Goal: Task Accomplishment & Management: Complete application form

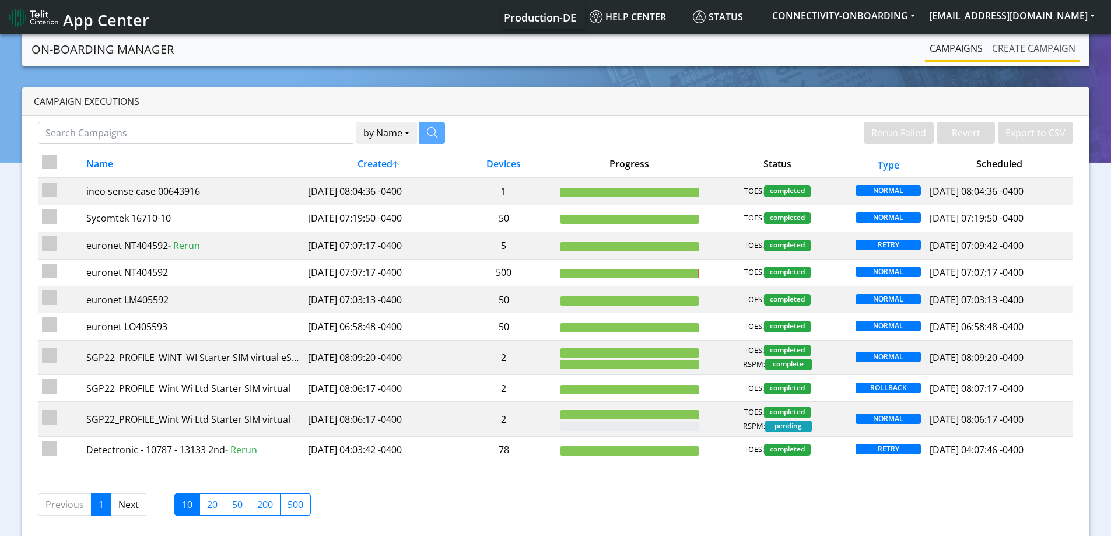
click at [1011, 52] on link "Create campaign" at bounding box center [1033, 48] width 93 height 23
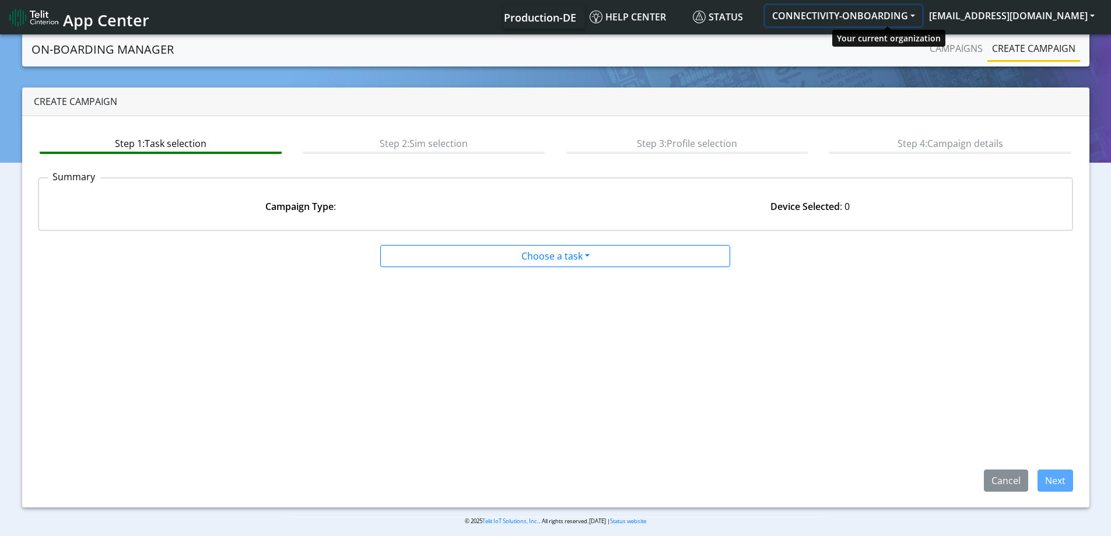
click at [906, 17] on button "CONNECTIVITY-ONBOARDING" at bounding box center [843, 15] width 157 height 21
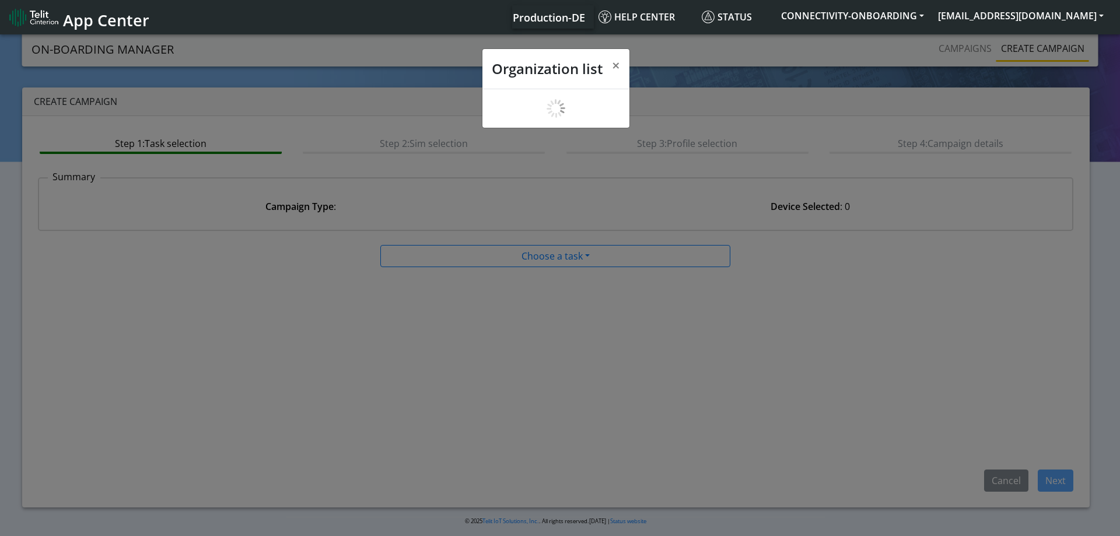
scroll to position [4, 0]
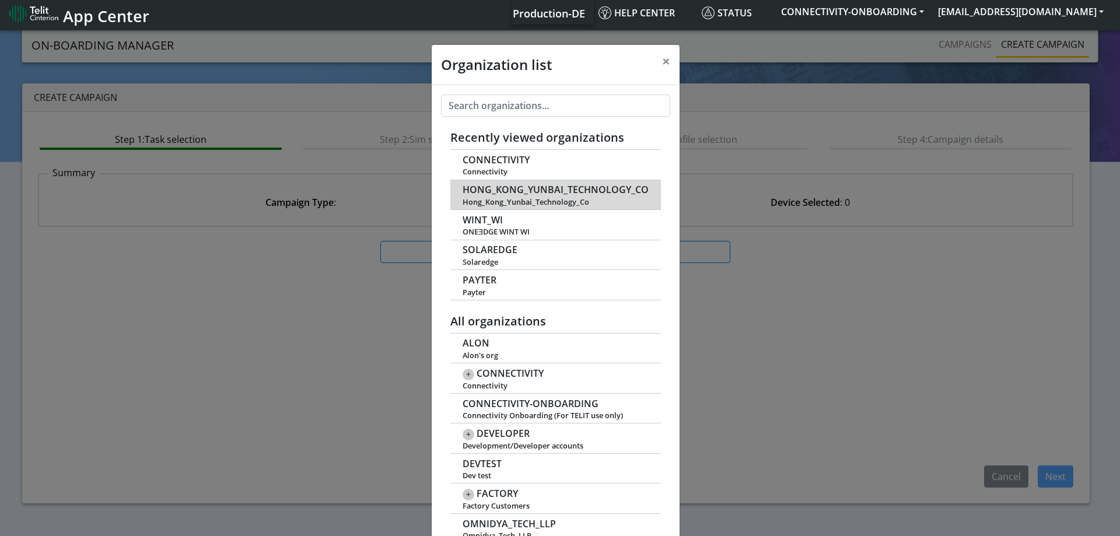
click at [544, 191] on span "HONG_KONG_YUNBAI_TECHNOLOGY_CO" at bounding box center [555, 189] width 186 height 11
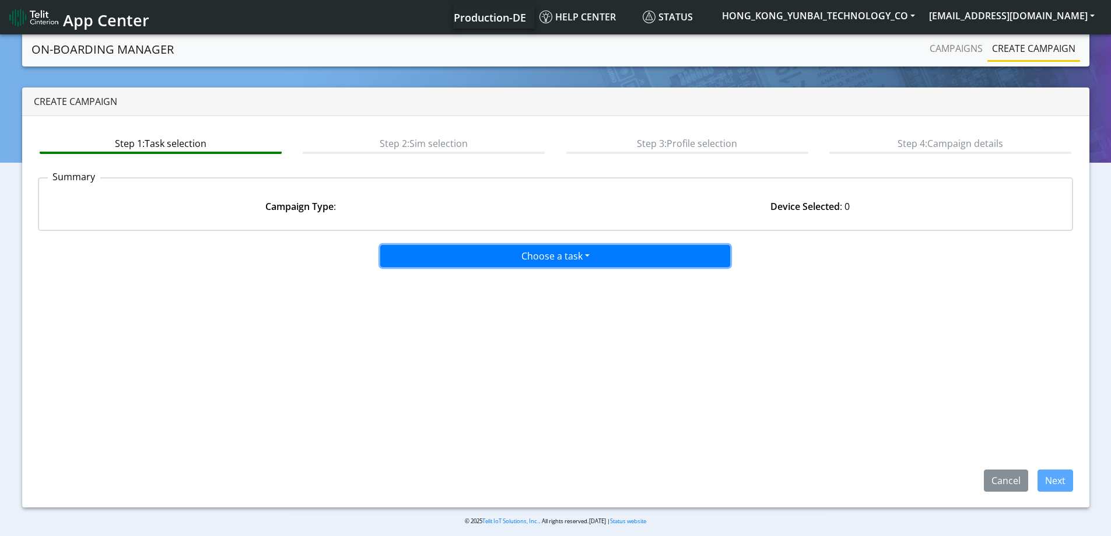
click at [487, 260] on button "Choose a task" at bounding box center [555, 256] width 350 height 22
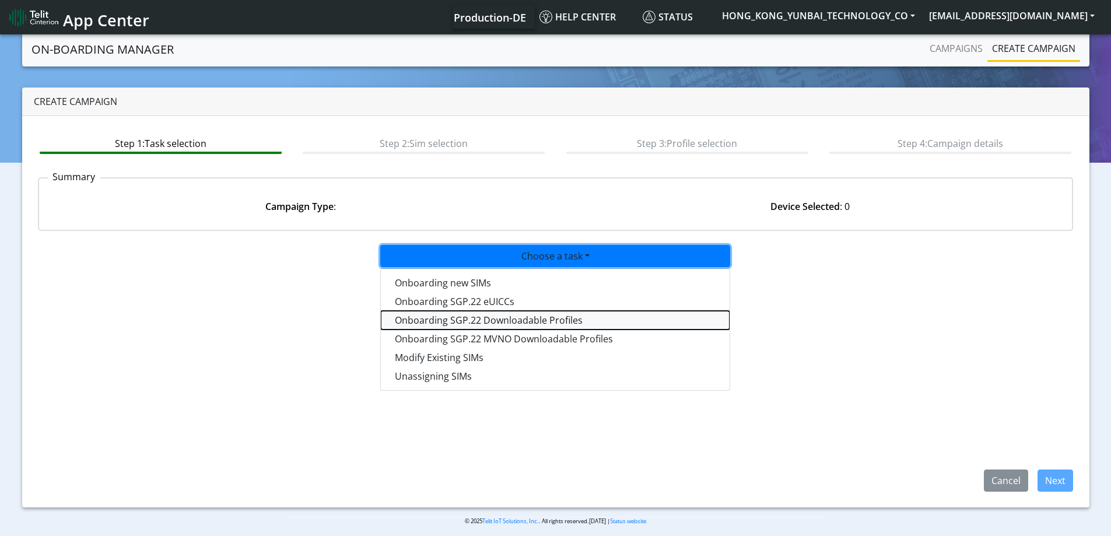
click at [474, 317] on tasksgp22profile-dropdown "Onboarding SGP.22 Downloadable Profiles" at bounding box center [555, 320] width 349 height 19
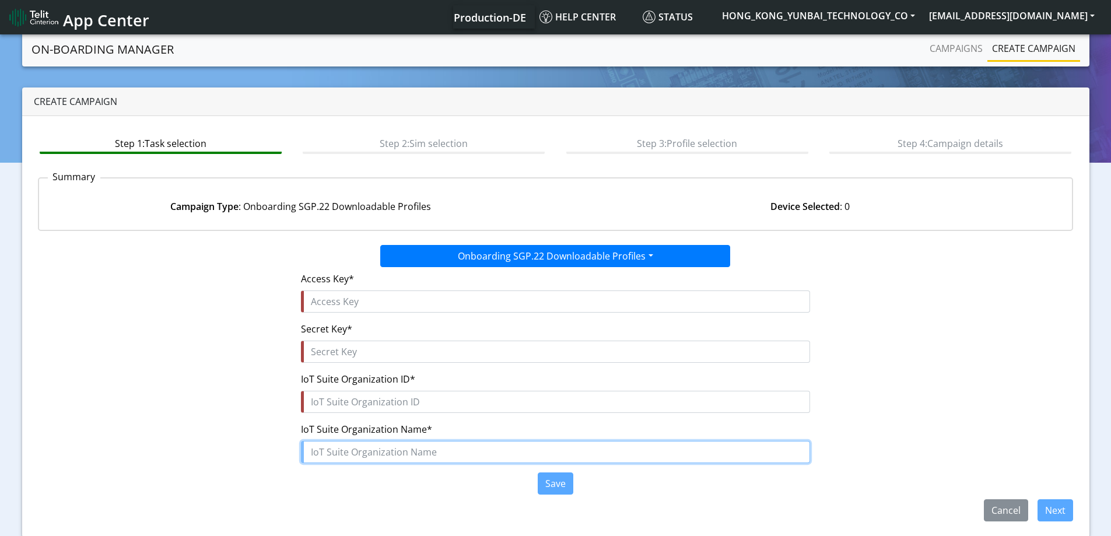
click at [340, 455] on input "text" at bounding box center [555, 452] width 509 height 22
paste input "HONG_KONG_YUNBAI_TECHNOLOGY_CO"
type input "HONG_KONG_YUNBAI_TECHNOLOGY_CO"
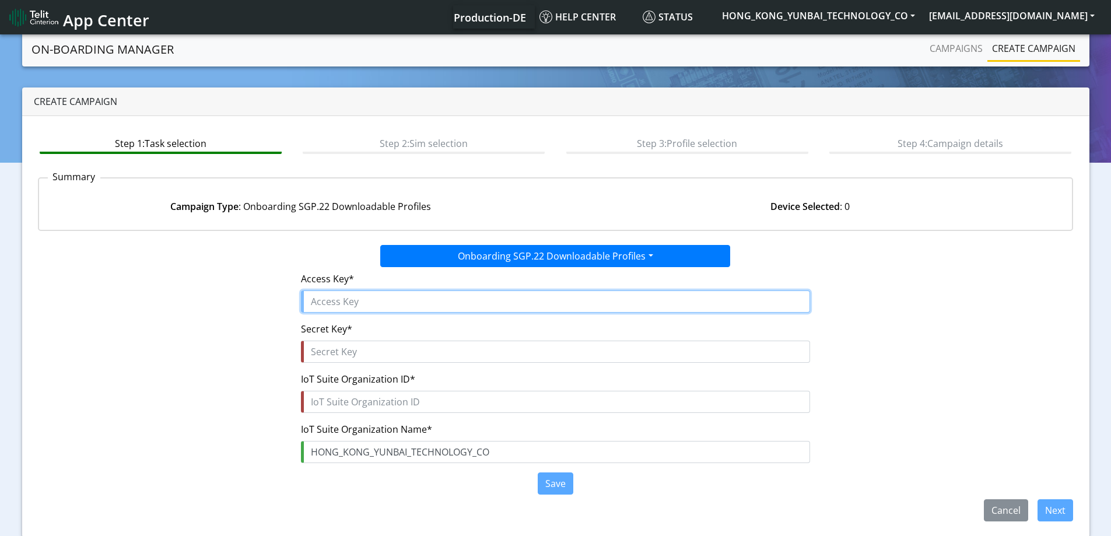
click at [336, 293] on input "text" at bounding box center [555, 301] width 509 height 22
paste input "MbJ1ZPgF4CCPZc6cJxY7"
type input "MbJ1ZPgF4CCPZc6cJxY7"
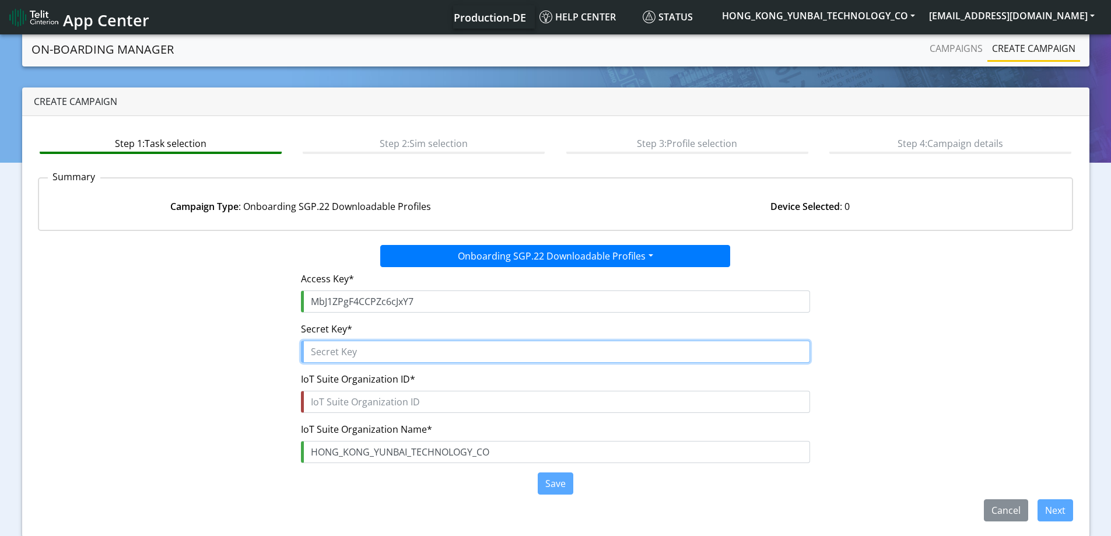
click at [374, 354] on input "text" at bounding box center [555, 352] width 509 height 22
paste input "zwRBSfQ$LjrmnnnJLgtKZ8zWG9Q3pP6CvndGw8Jq"
type input "zwRBSfQ$LjrmnnnJLgtKZ8zWG9Q3pP6CvndGw8Jq"
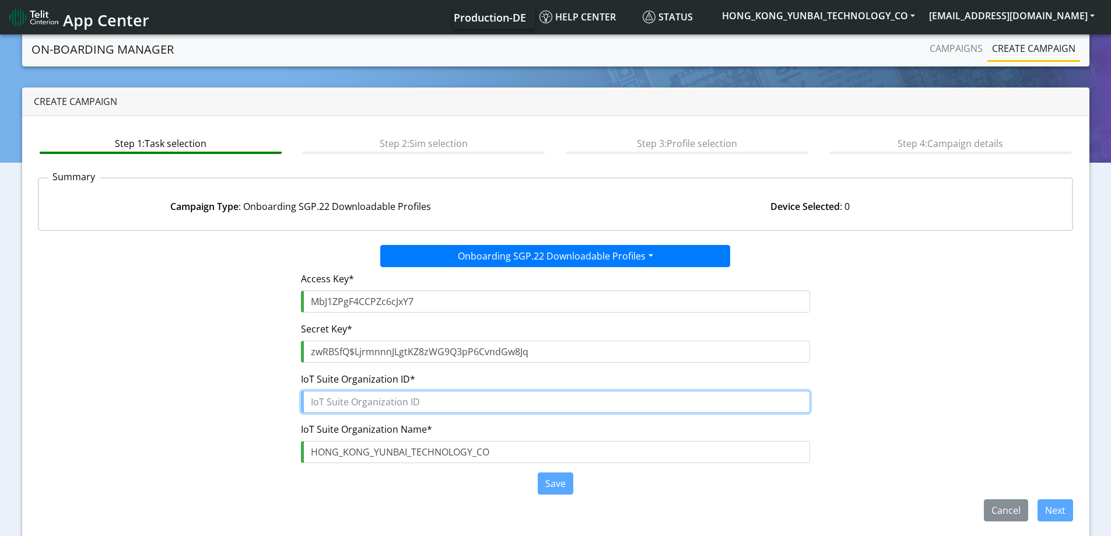
click at [418, 405] on input "text" at bounding box center [555, 402] width 509 height 22
paste input "0a83bca4-5201-4af9-87b3-95dc46b6a244"
type input "0a83bca4-5201-4af9-87b3-95dc46b6a244"
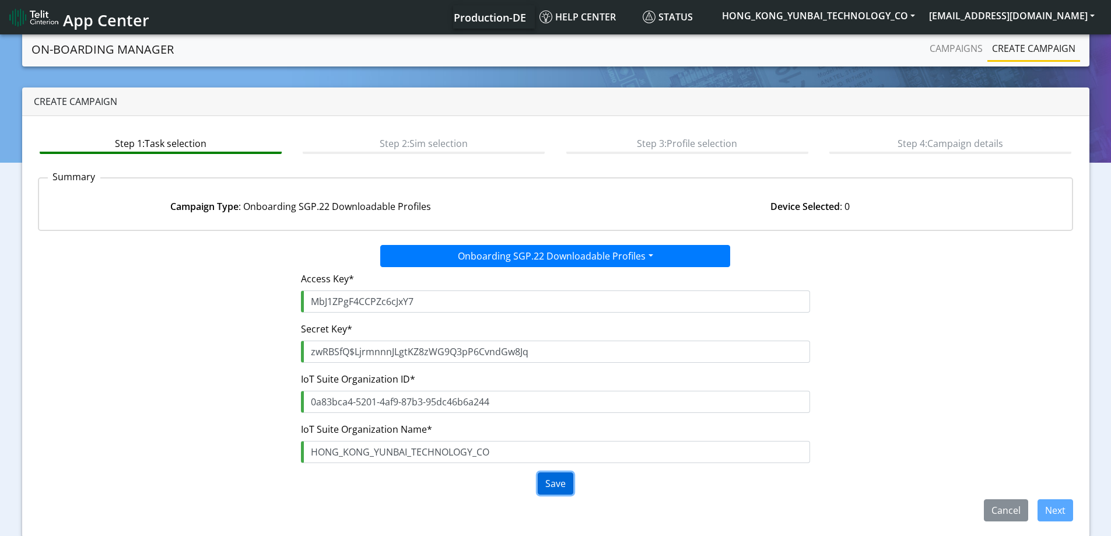
click at [557, 482] on button "Save" at bounding box center [556, 483] width 36 height 22
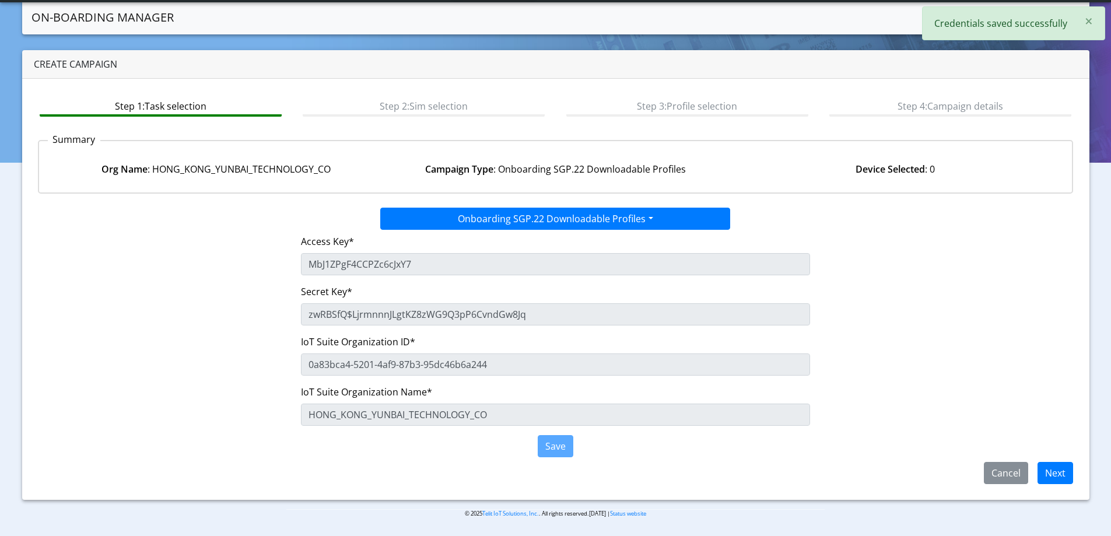
scroll to position [5, 0]
click at [1056, 458] on div "Access Key* MbJ1ZPgF4CCPZc6cJxY7 Secret Key* zwRBSfQ$LjrmnnnJLgtKZ8zWG9Q3pP6Cvn…" at bounding box center [555, 346] width 1053 height 232
click at [1059, 470] on button "Next" at bounding box center [1055, 473] width 36 height 22
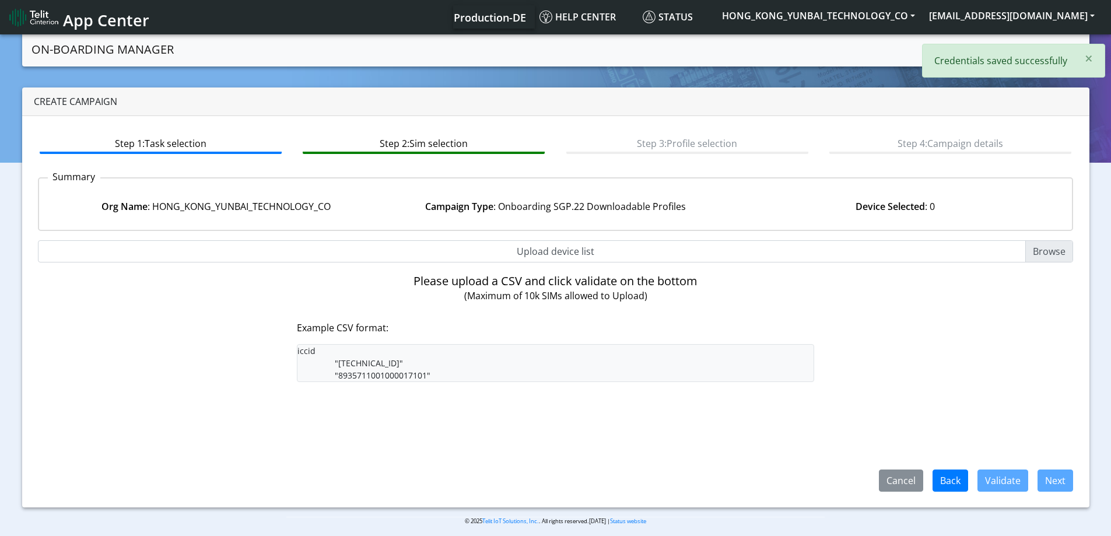
click at [535, 251] on input "Upload device list" at bounding box center [556, 251] width 1036 height 22
type input "C:\fakepath\onboarding CSV.csv"
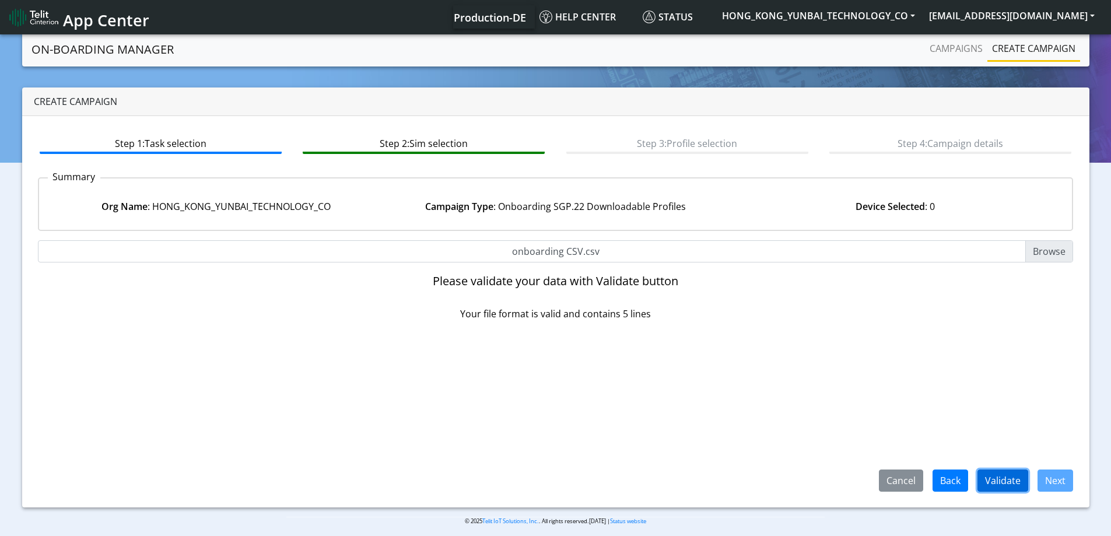
click at [1008, 475] on button "Validate" at bounding box center [1002, 480] width 51 height 22
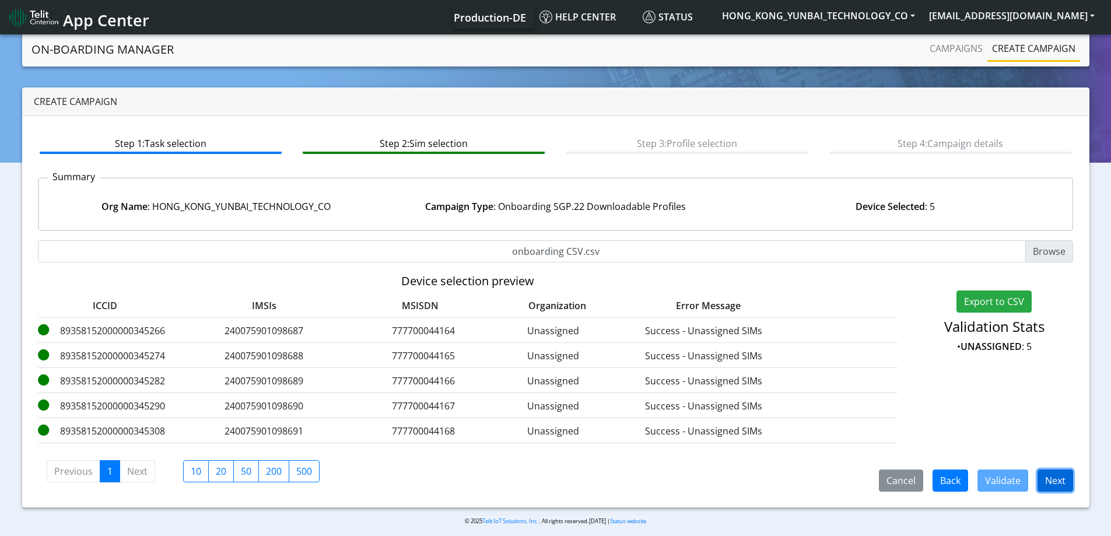
click at [1060, 474] on button "Next" at bounding box center [1055, 480] width 36 height 22
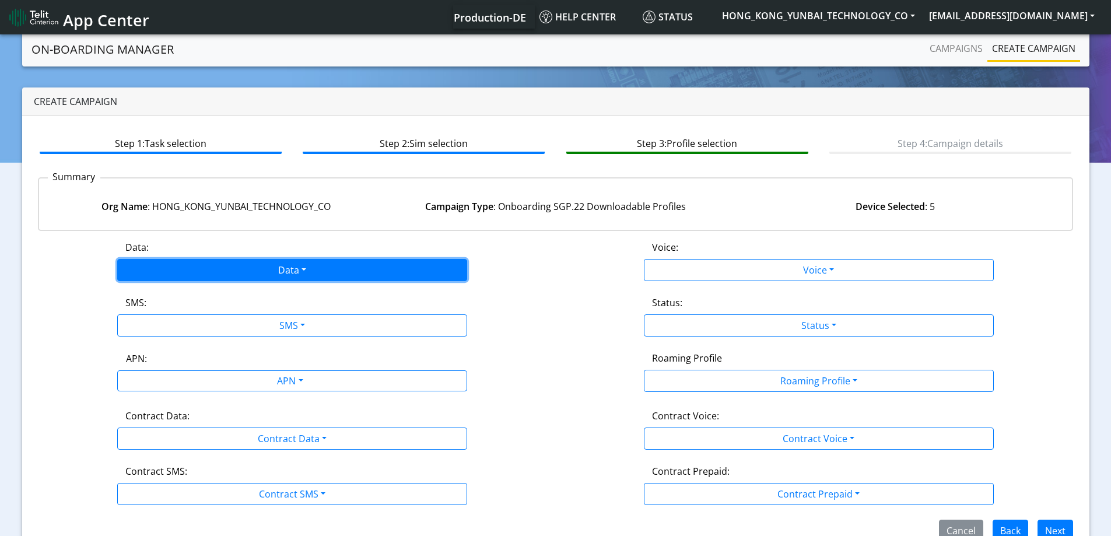
click at [303, 267] on button "Data" at bounding box center [292, 270] width 350 height 22
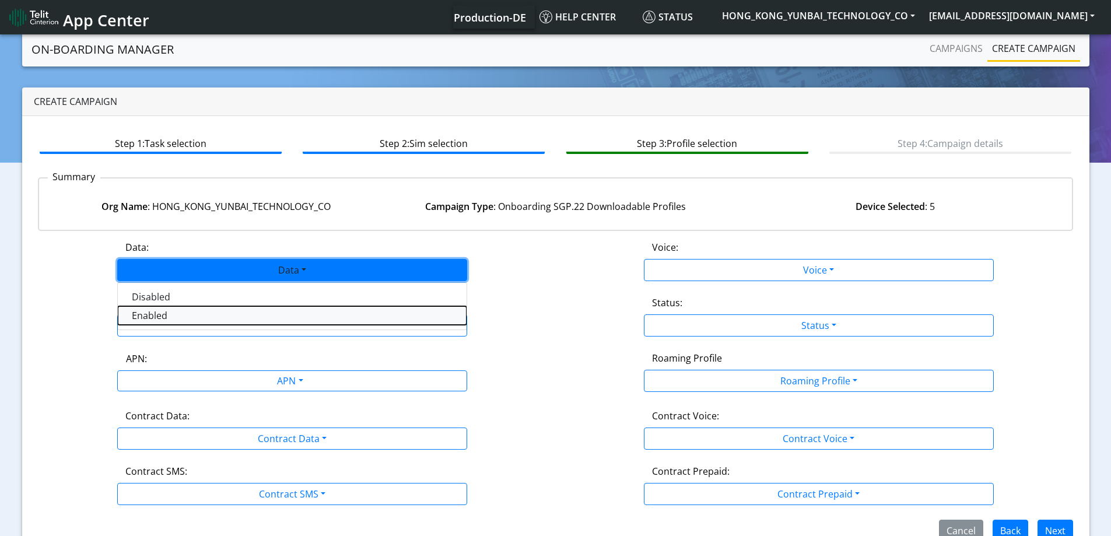
click at [197, 310] on button "Enabled" at bounding box center [292, 315] width 349 height 19
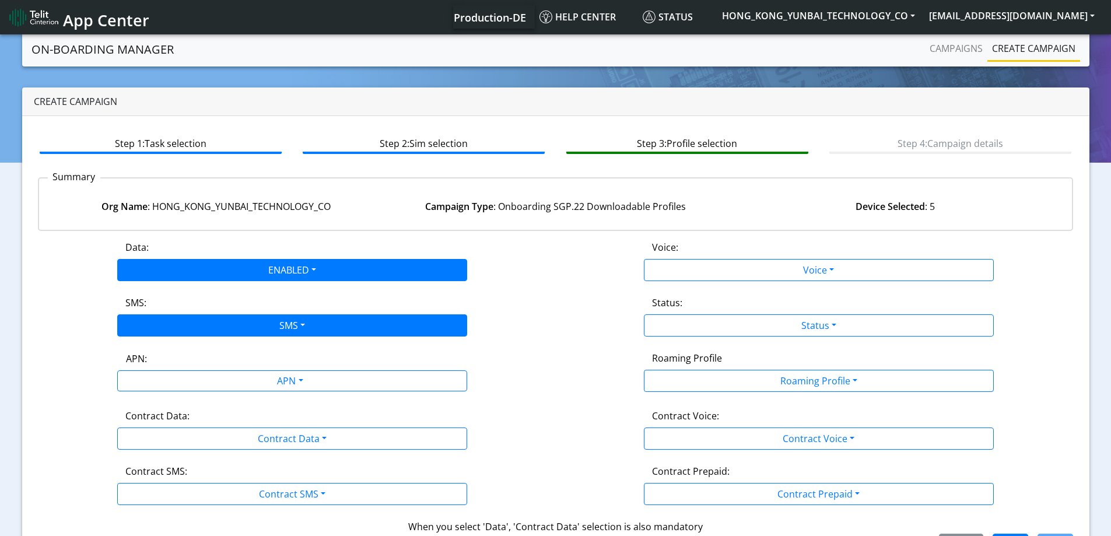
drag, startPoint x: 203, startPoint y: 340, endPoint x: 205, endPoint y: 332, distance: 7.9
click at [203, 338] on div "Data: ENABLED Disabled Enabled Voice: Voice Disabled Enabled SMS: SMS Disabled …" at bounding box center [556, 397] width 1036 height 315
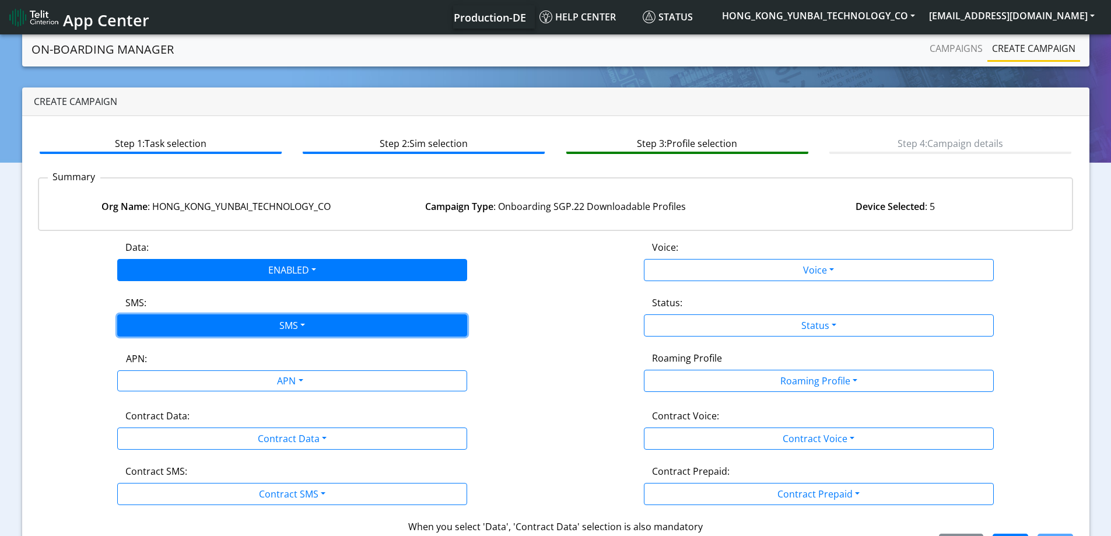
click at [206, 329] on button "SMS" at bounding box center [292, 325] width 350 height 22
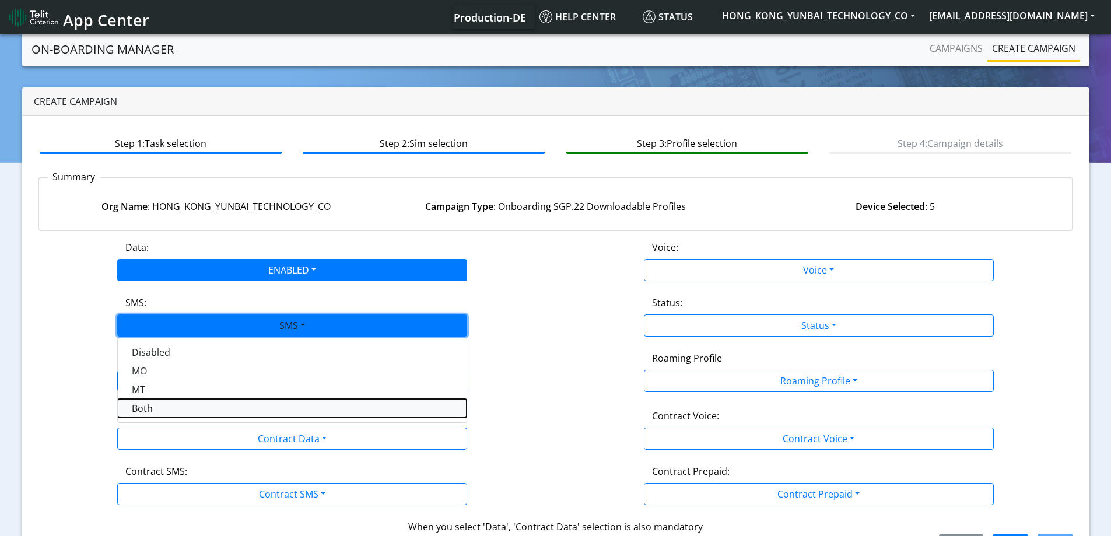
click at [198, 405] on button "Both" at bounding box center [292, 408] width 349 height 19
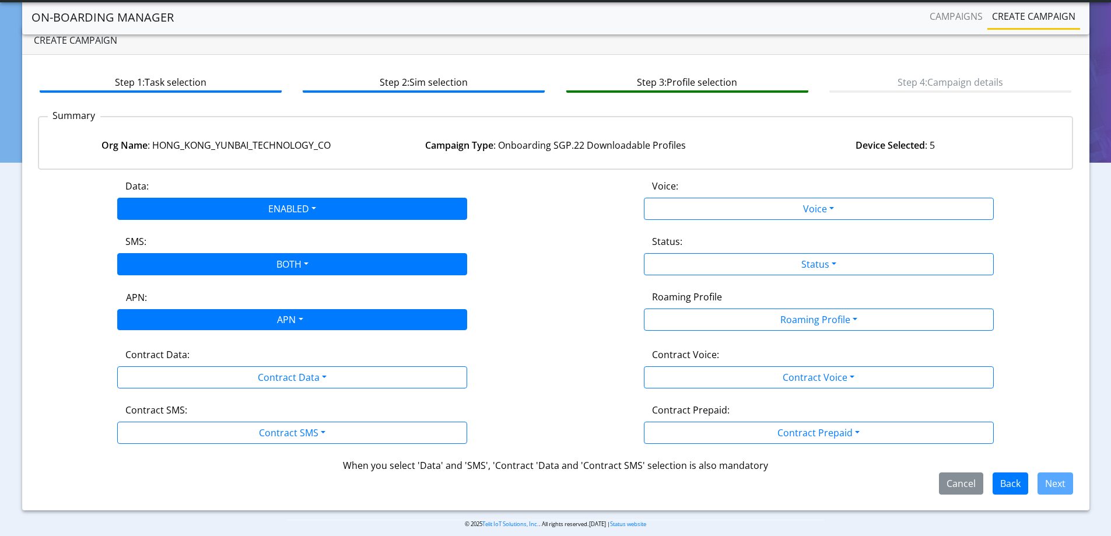
scroll to position [40, 0]
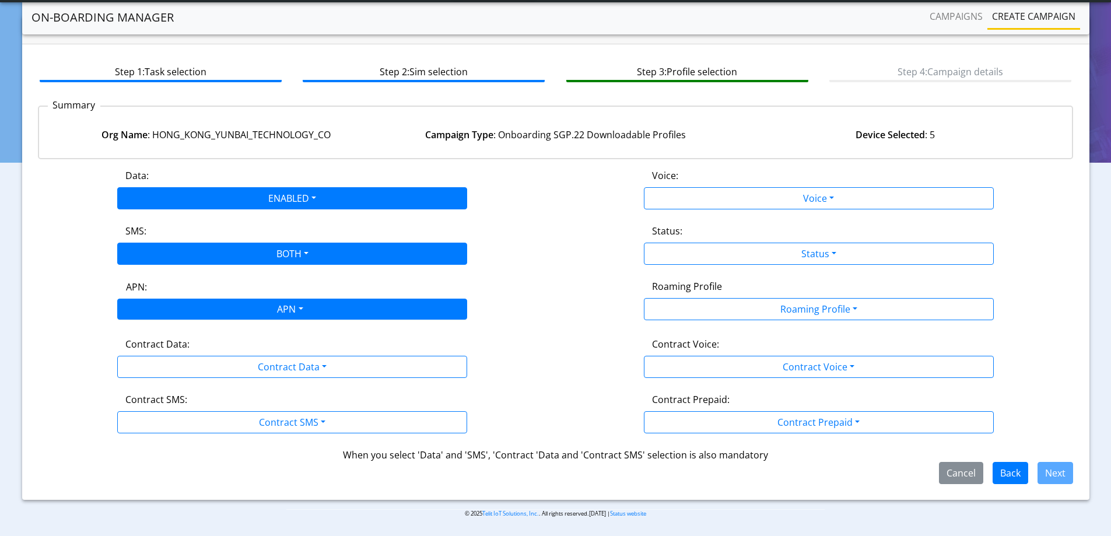
click at [266, 306] on div "APN" at bounding box center [289, 310] width 370 height 23
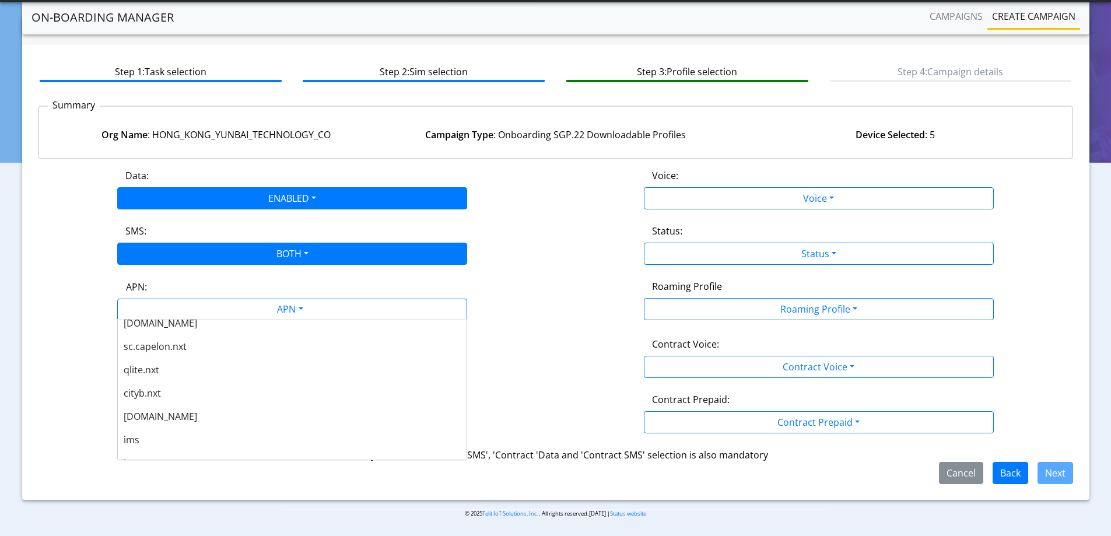
scroll to position [338, 0]
click at [166, 435] on div "[DOMAIN_NAME]" at bounding box center [292, 436] width 349 height 23
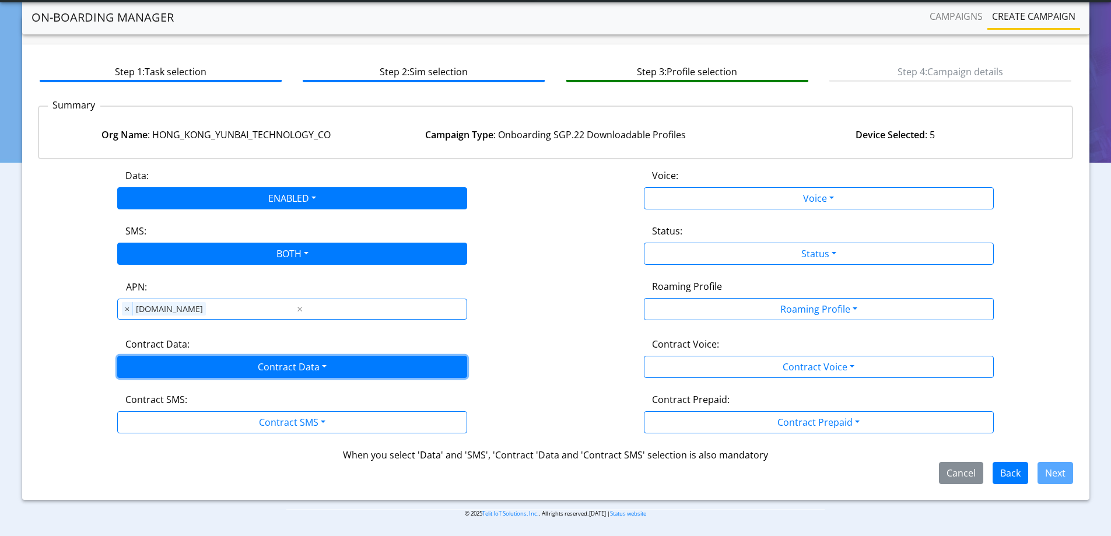
click at [168, 361] on button "Contract Data" at bounding box center [292, 367] width 350 height 22
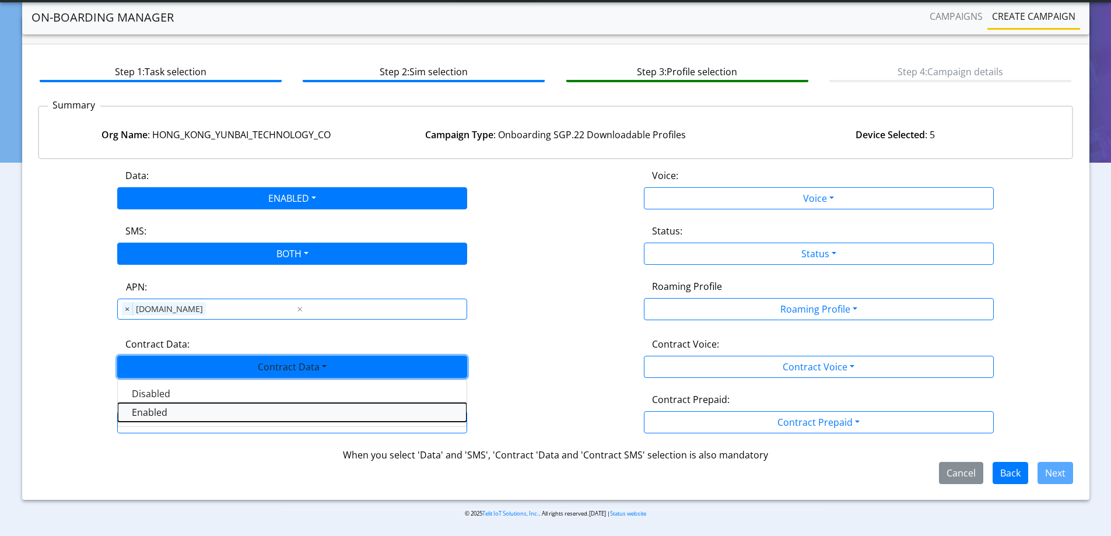
click at [166, 411] on Dataenabled-dropdown "Enabled" at bounding box center [292, 412] width 349 height 19
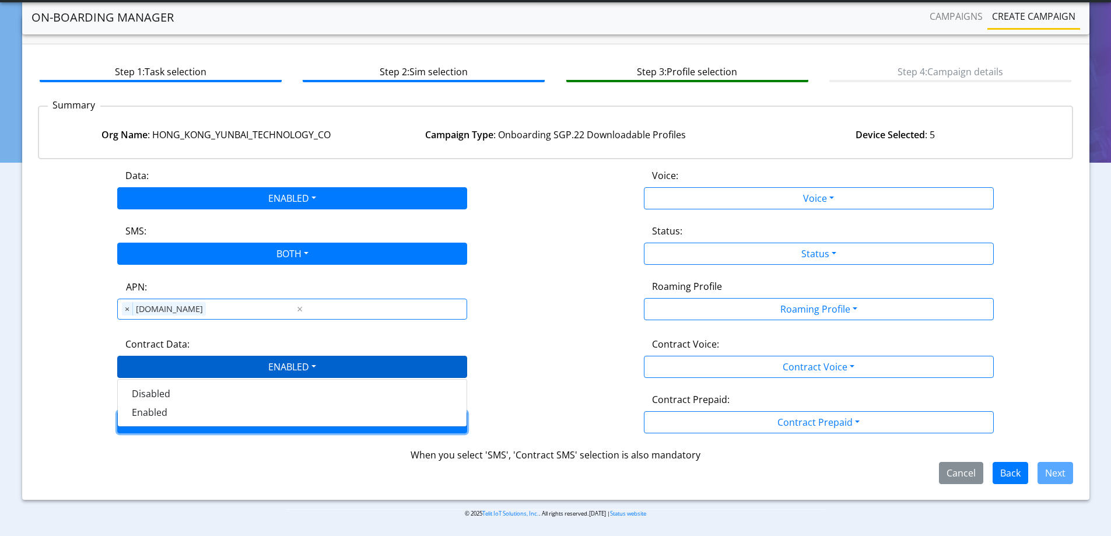
click at [166, 415] on button "Contract SMS" at bounding box center [292, 422] width 350 height 22
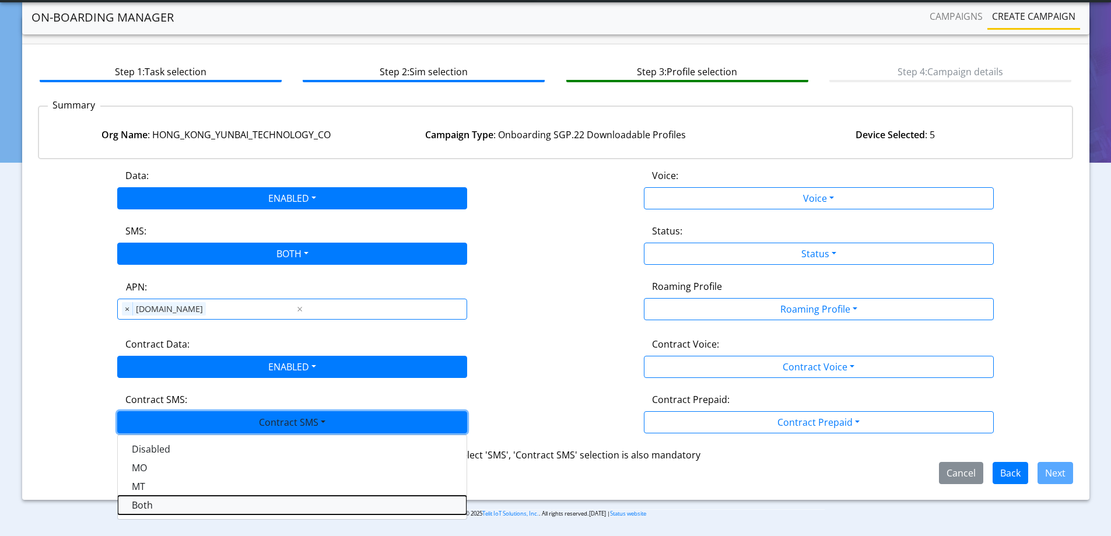
click at [148, 507] on SMSboth-dropdown "Both" at bounding box center [292, 505] width 349 height 19
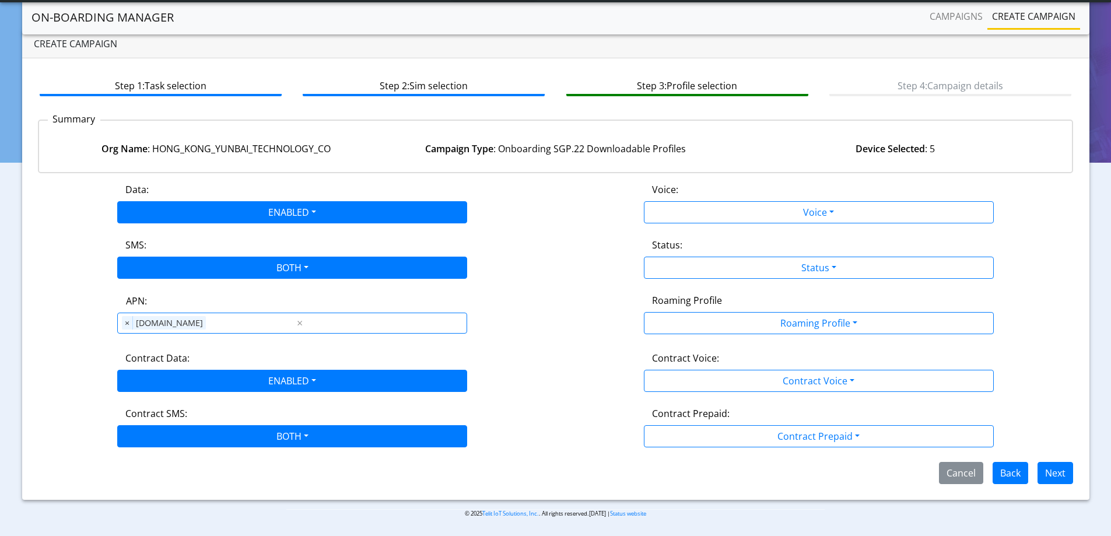
scroll to position [26, 0]
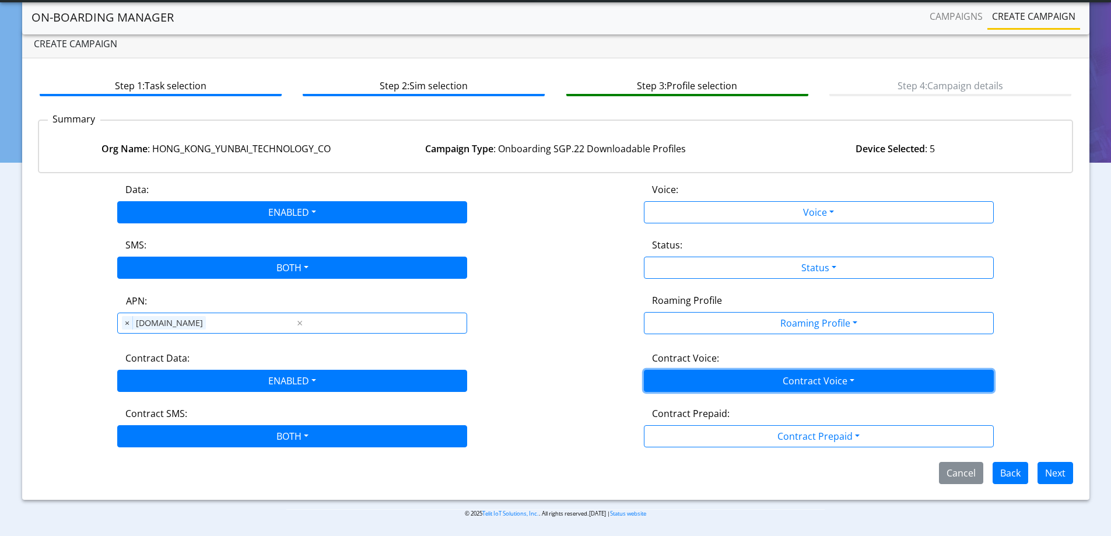
click at [766, 383] on button "Contract Voice" at bounding box center [819, 381] width 350 height 22
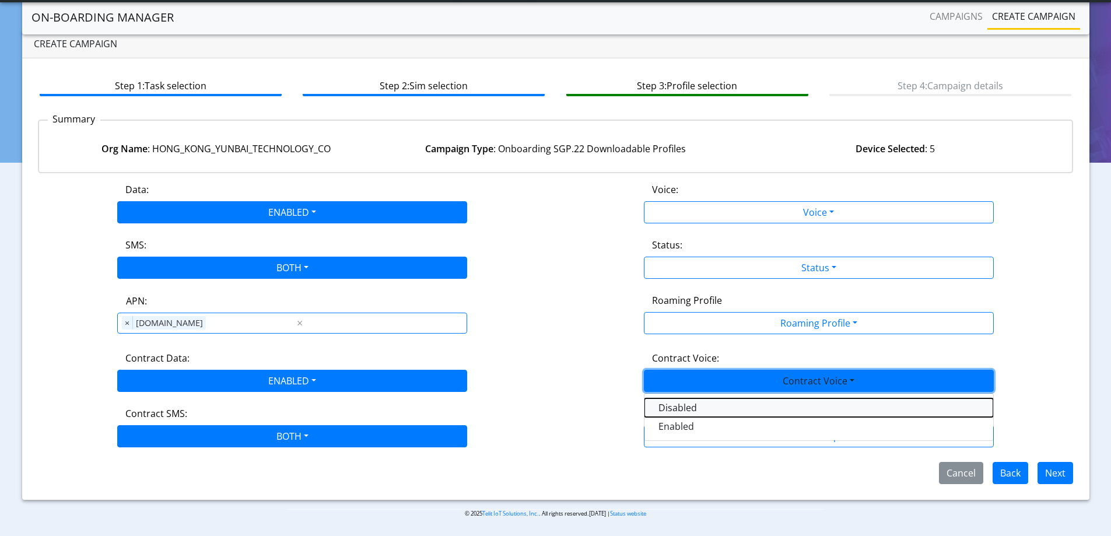
click at [699, 406] on Voicedisabled-dropdown "Disabled" at bounding box center [818, 407] width 349 height 19
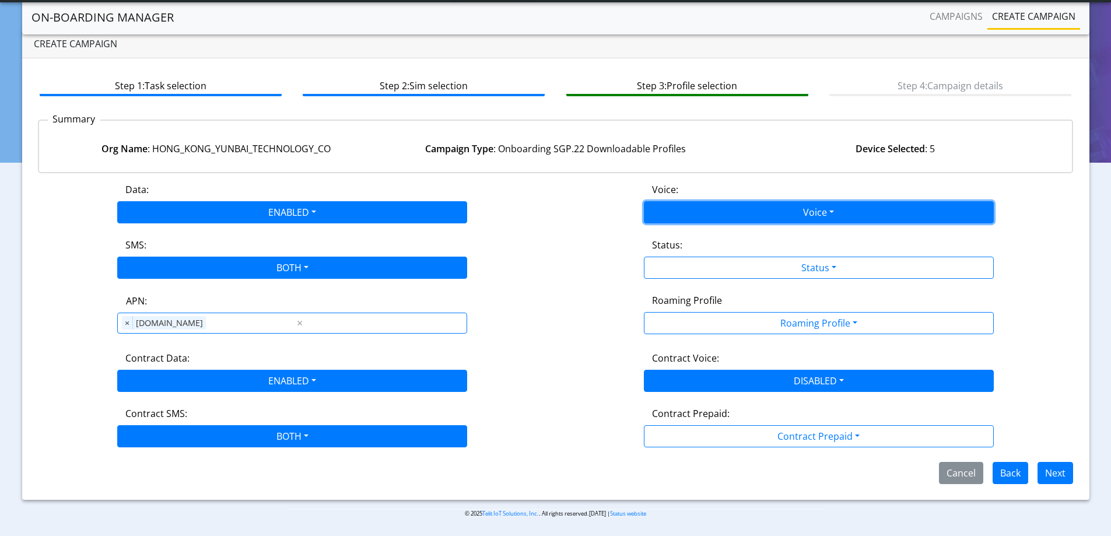
click at [668, 204] on button "Voice" at bounding box center [819, 212] width 350 height 22
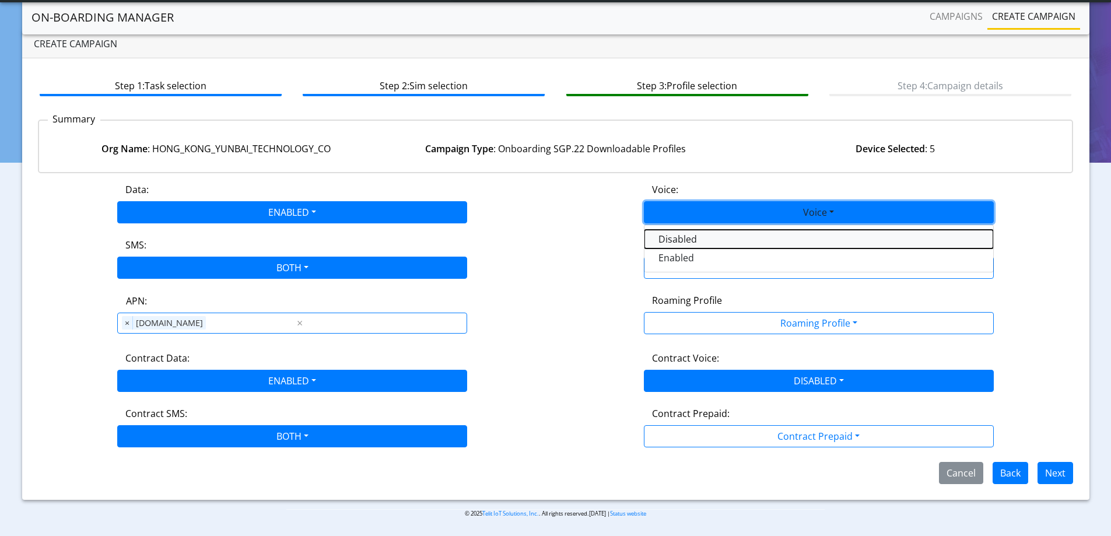
click at [662, 244] on button "Disabled" at bounding box center [818, 239] width 349 height 19
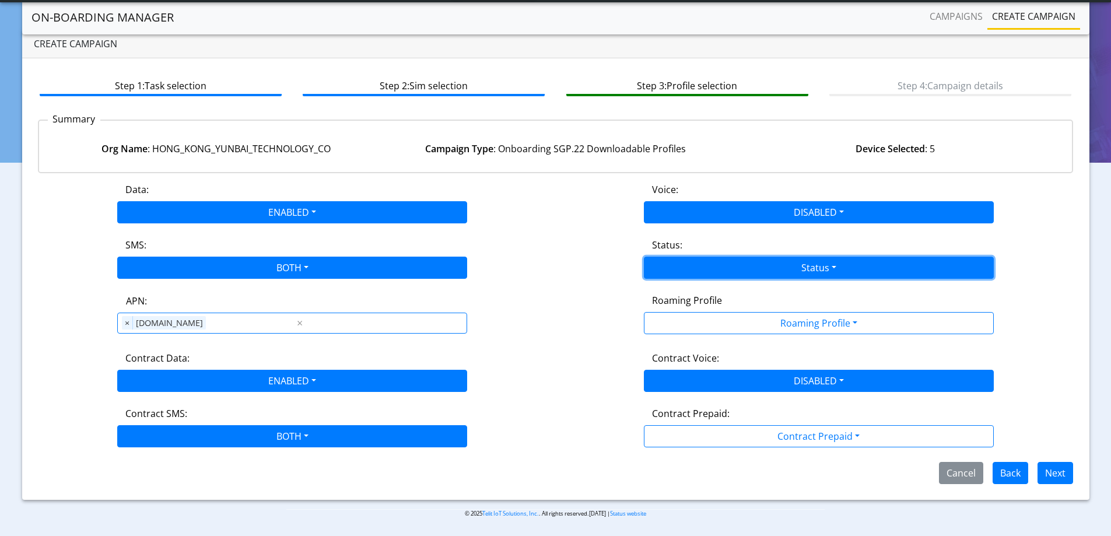
click at [674, 264] on button "Status" at bounding box center [819, 268] width 350 height 22
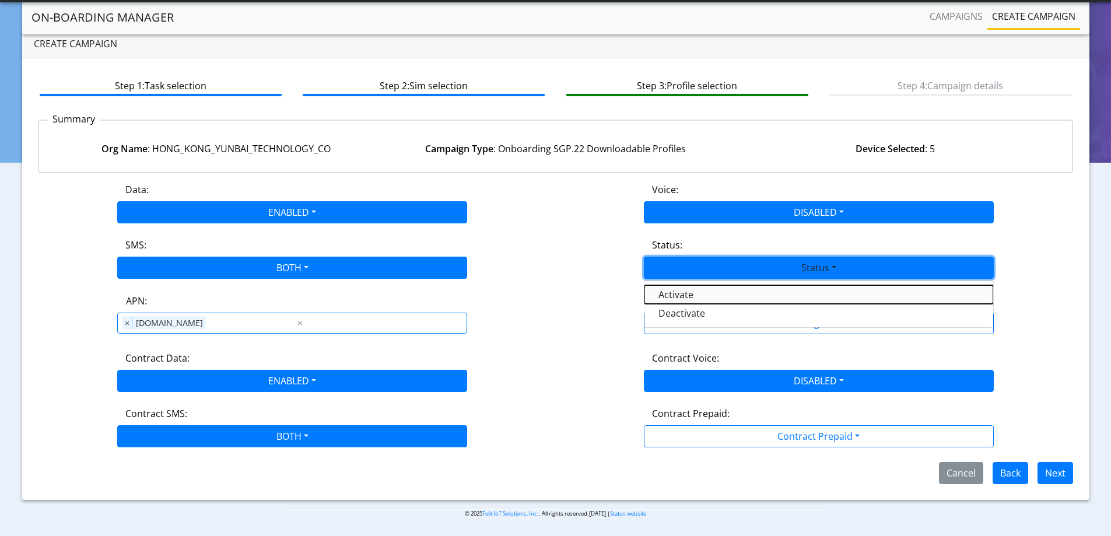
click at [674, 288] on button "Activate" at bounding box center [818, 294] width 349 height 19
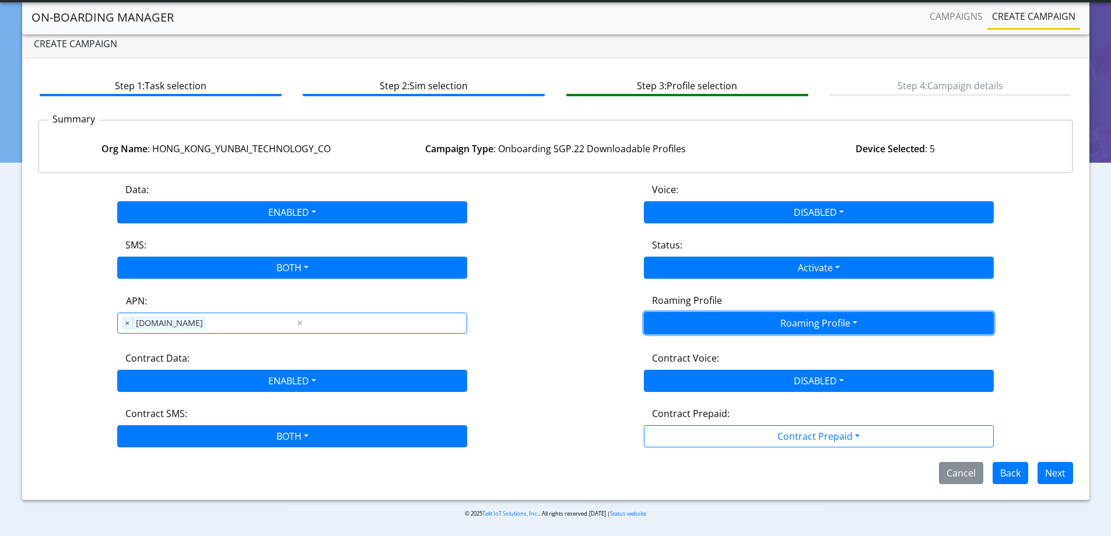
click at [703, 322] on button "Roaming Profile" at bounding box center [819, 323] width 350 height 22
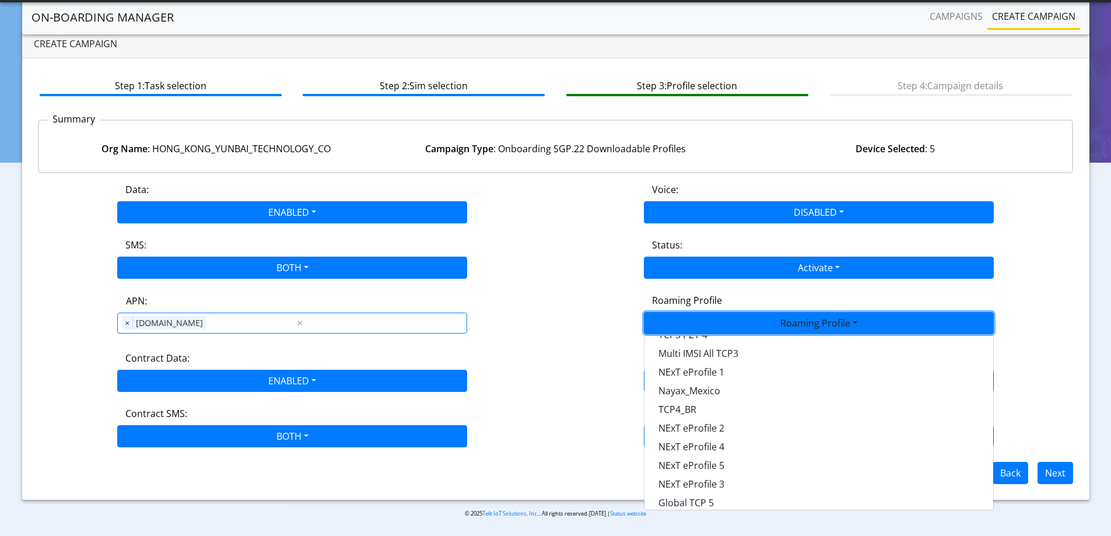
scroll to position [309, 0]
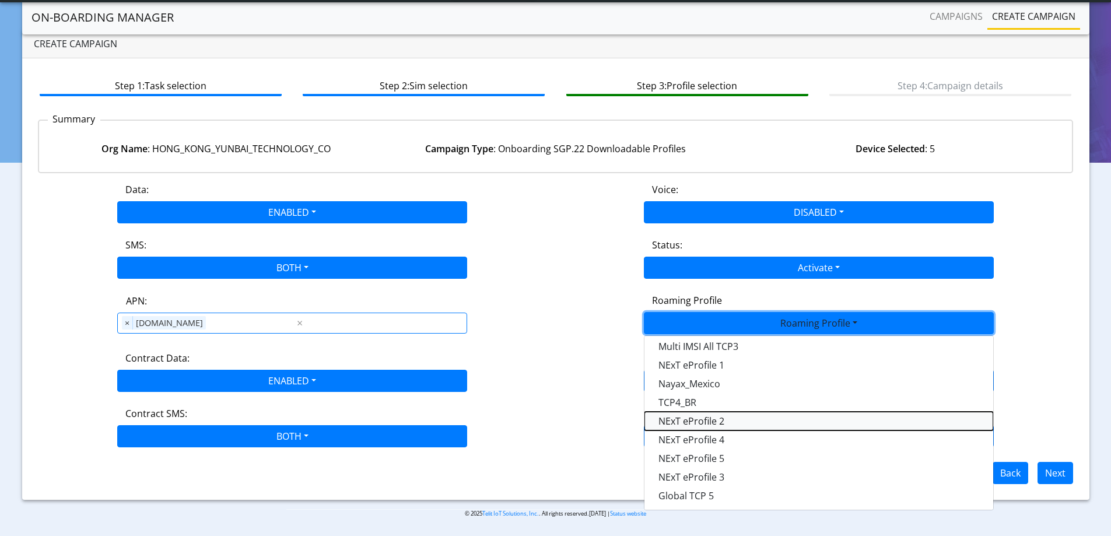
click at [720, 417] on Profile-dropdown "NExT eProfile 2" at bounding box center [818, 421] width 349 height 19
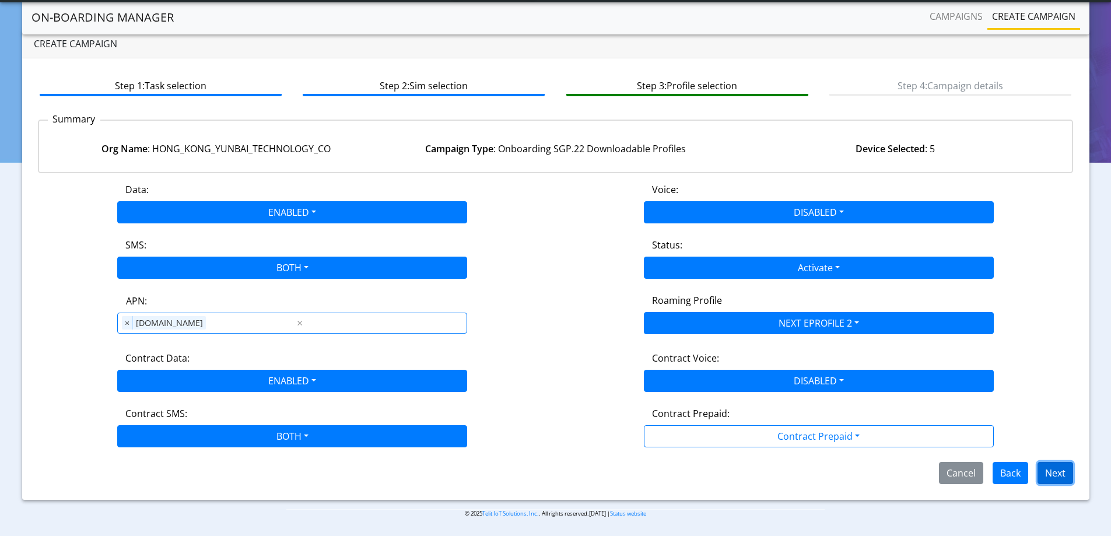
click at [1051, 472] on button "Next" at bounding box center [1055, 473] width 36 height 22
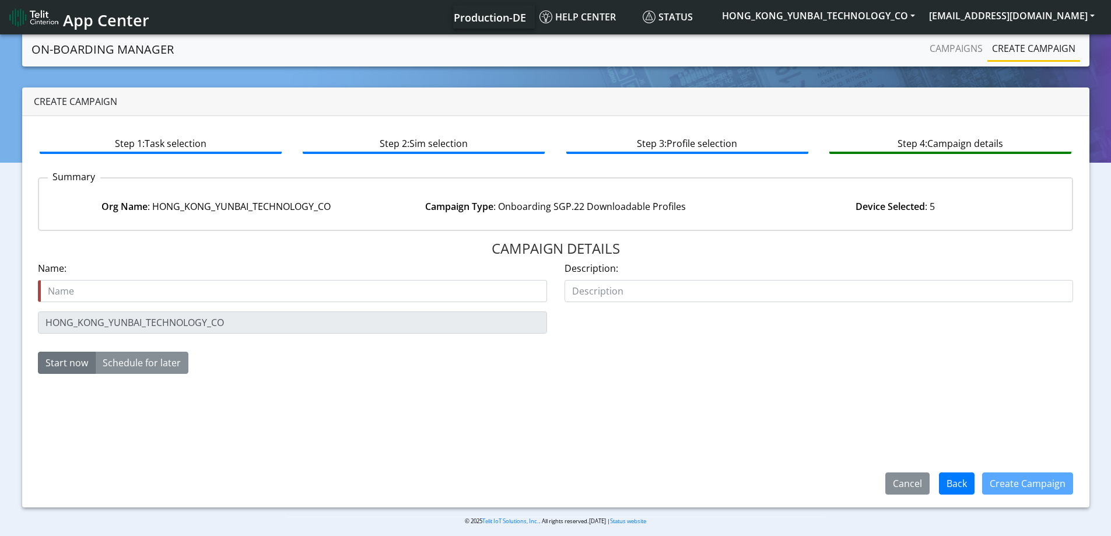
click at [228, 297] on input "text" at bounding box center [292, 291] width 509 height 22
click at [5, 302] on section "On-Boarding Manager Campaigns Create campaign Create campaign Step 1: Task sele…" at bounding box center [555, 287] width 1111 height 511
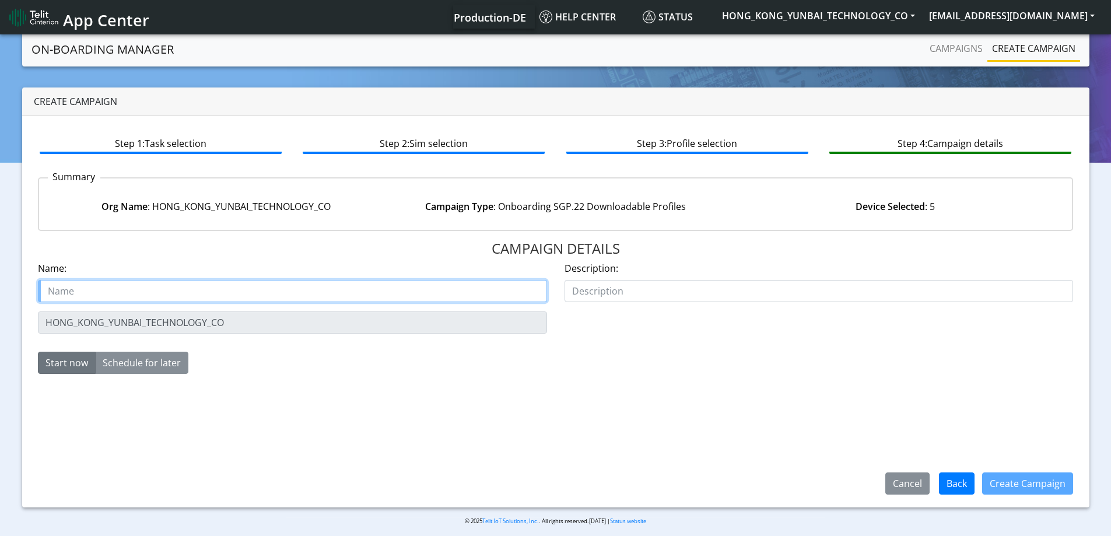
click at [84, 292] on input "text" at bounding box center [292, 291] width 509 height 22
paste input "HONG_KONG_YUNBAI_TECHNOLOGY_CO"
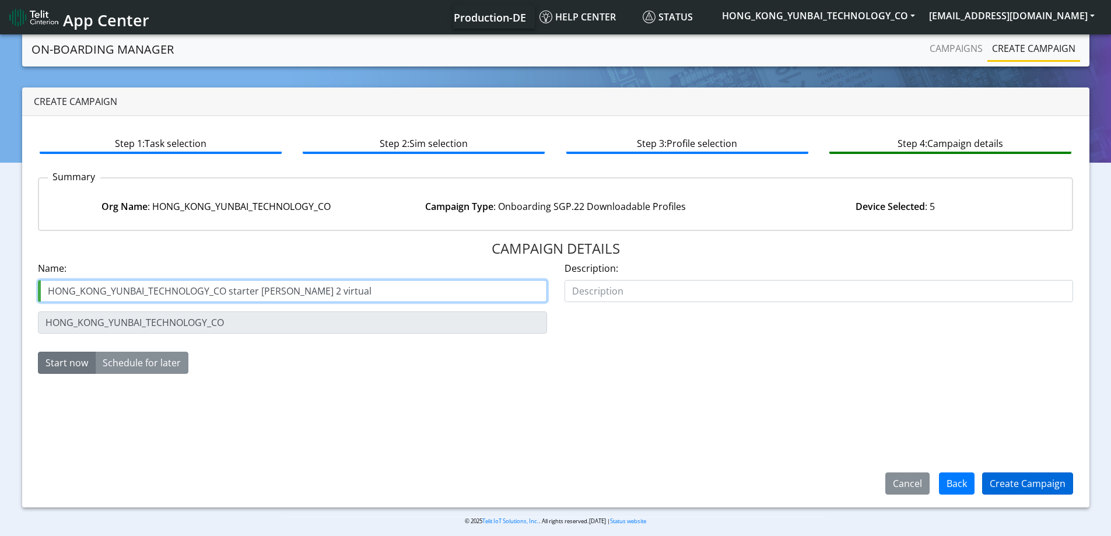
type input "HONG_KONG_YUNBAI_TECHNOLOGY_CO starter SIM eProfile 2 virtual"
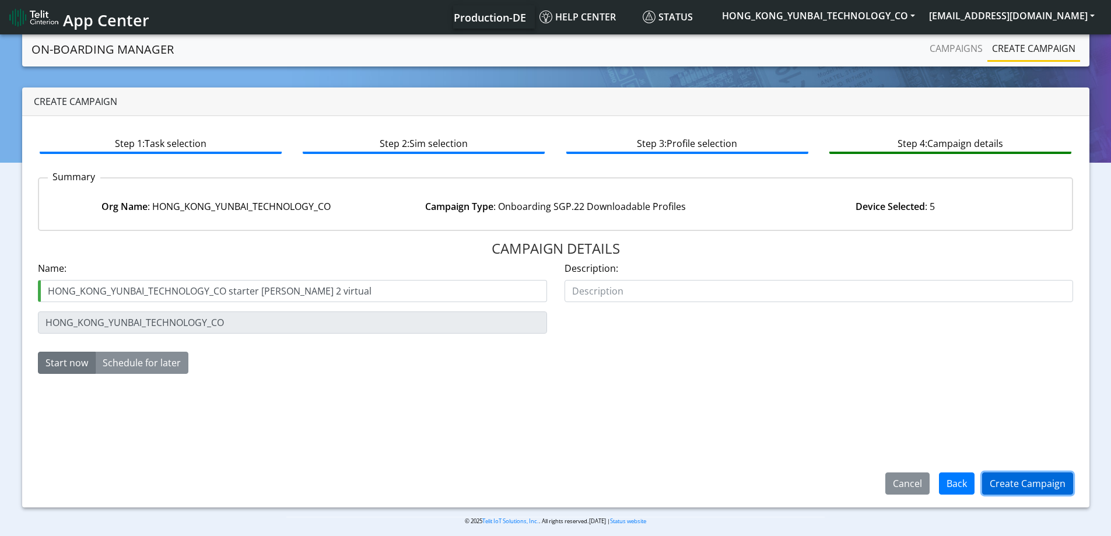
click at [1052, 484] on button "Create Campaign" at bounding box center [1027, 483] width 91 height 22
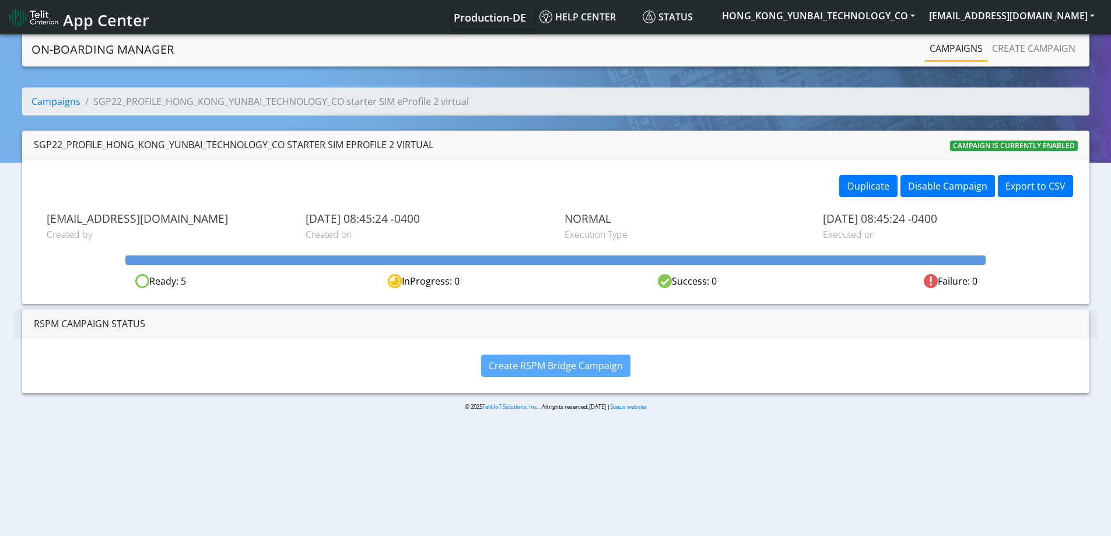
click at [944, 45] on link "Campaigns" at bounding box center [956, 48] width 62 height 23
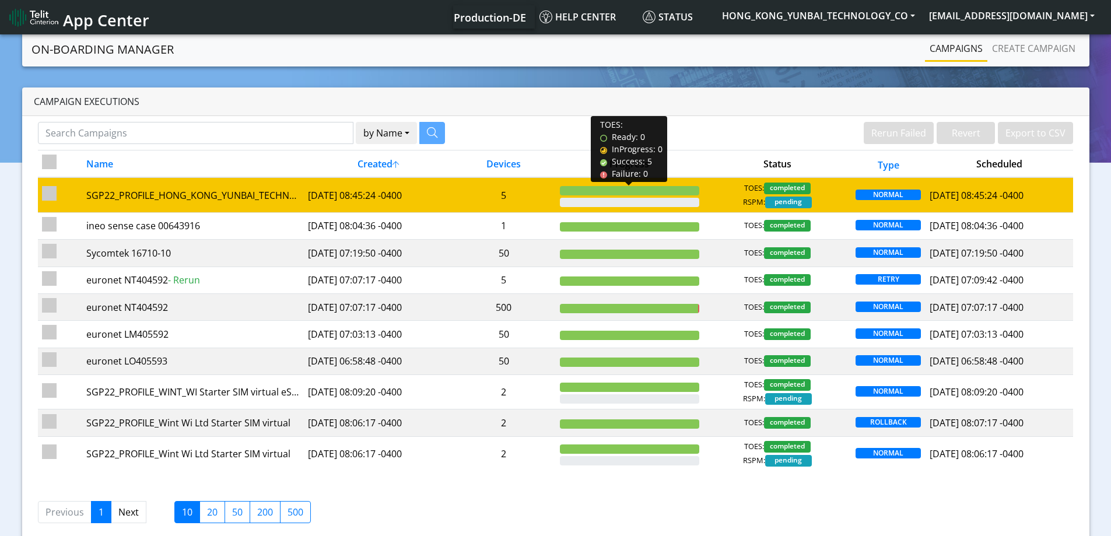
click at [522, 194] on td "5" at bounding box center [504, 194] width 104 height 35
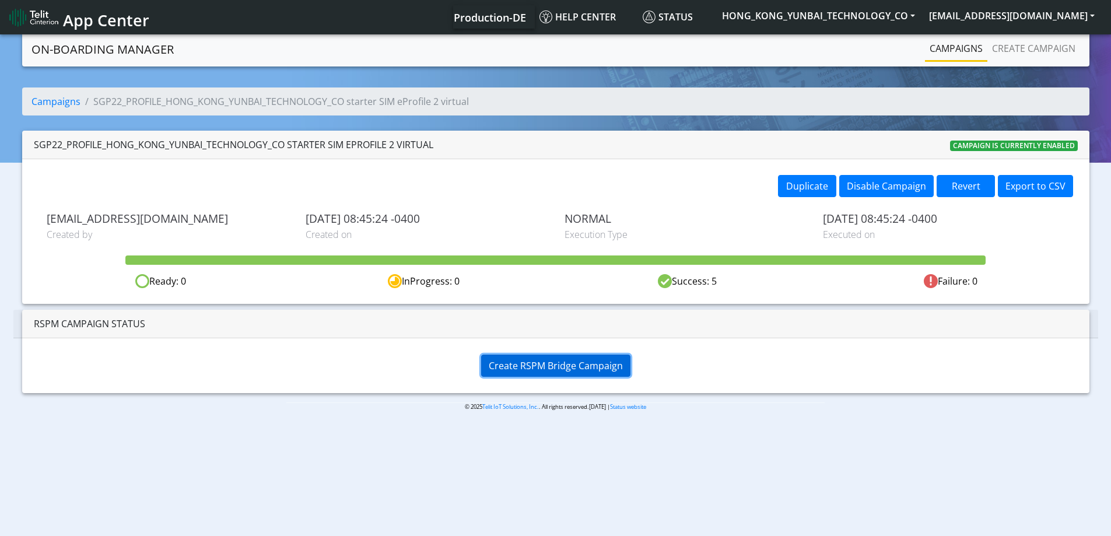
click at [544, 362] on span "Create RSPM Bridge Campaign" at bounding box center [556, 365] width 134 height 13
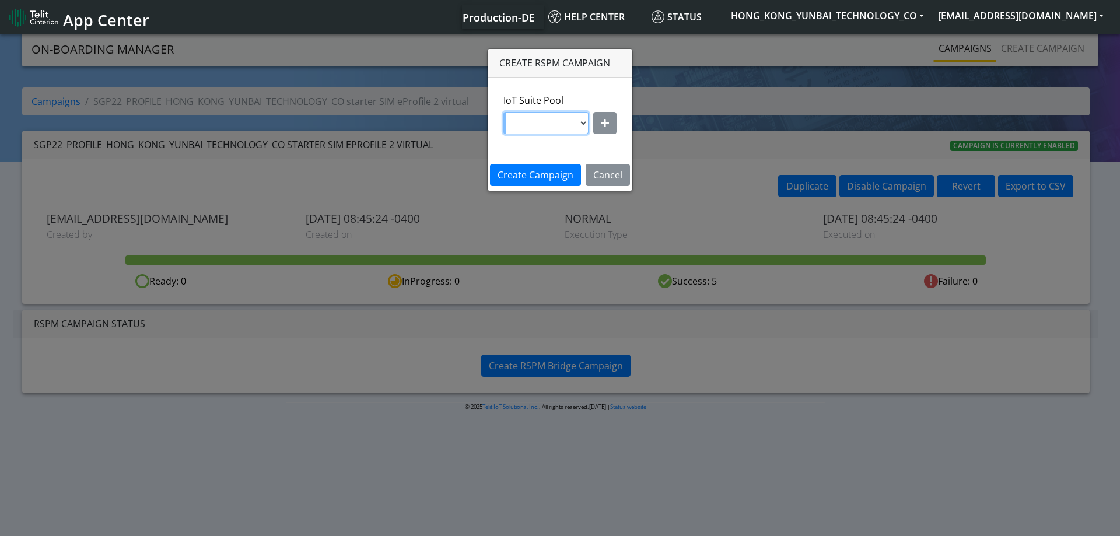
click at [565, 120] on select at bounding box center [545, 123] width 85 height 22
click at [601, 122] on icon "button" at bounding box center [605, 122] width 8 height 9
click at [552, 123] on select "nxt17.ue s.test nxt17.net nxt20.net nxt20b.net nxt20c.net nxt20p.net nxt20v.net…" at bounding box center [559, 123] width 111 height 22
select select "95cc19b0-964e-11ed-b84f-001f716592bc"
click at [504, 112] on select "nxt17.ue s.test nxt17.net nxt20.net nxt20b.net nxt20c.net nxt20p.net nxt20v.net…" at bounding box center [559, 123] width 111 height 22
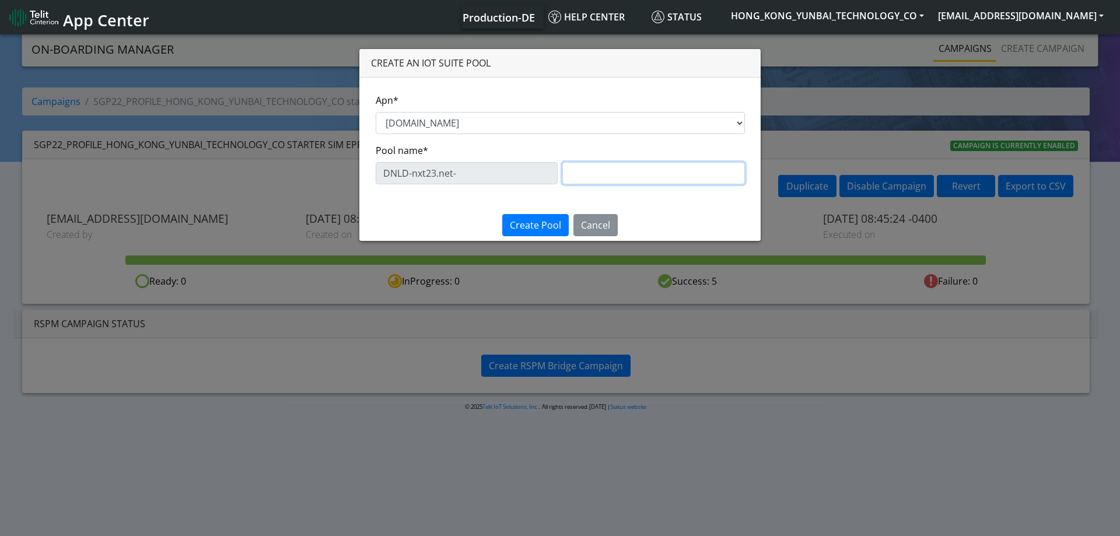
click at [593, 174] on input "text" at bounding box center [653, 173] width 183 height 22
paste input "eProfile 2"
type input "eProfile 2"
click at [544, 231] on span "Create Pool" at bounding box center [535, 225] width 51 height 13
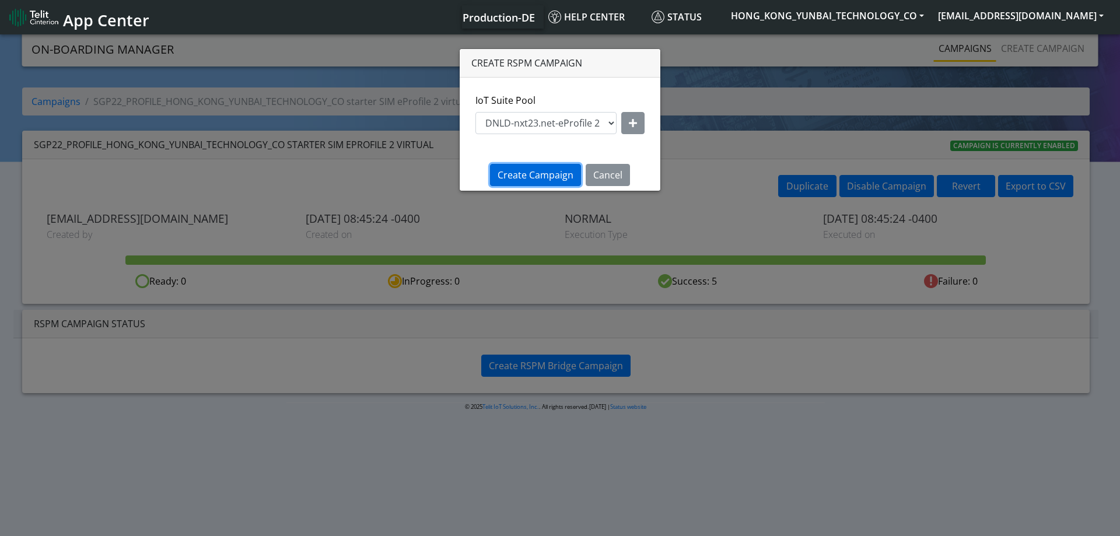
click at [561, 176] on span "Create Campaign" at bounding box center [535, 175] width 76 height 13
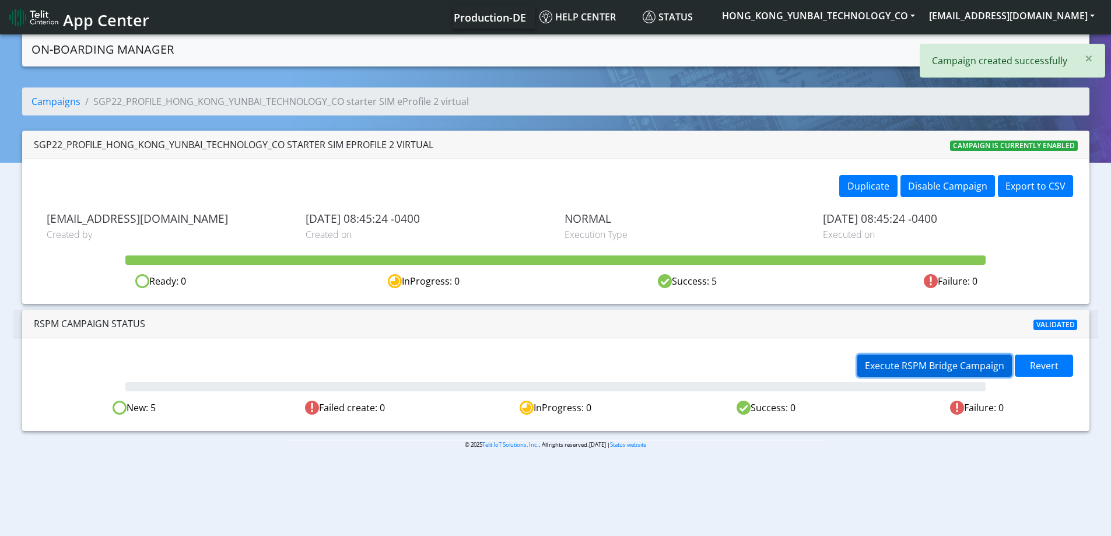
click at [928, 368] on span "Execute RSPM Bridge Campaign" at bounding box center [934, 365] width 139 height 13
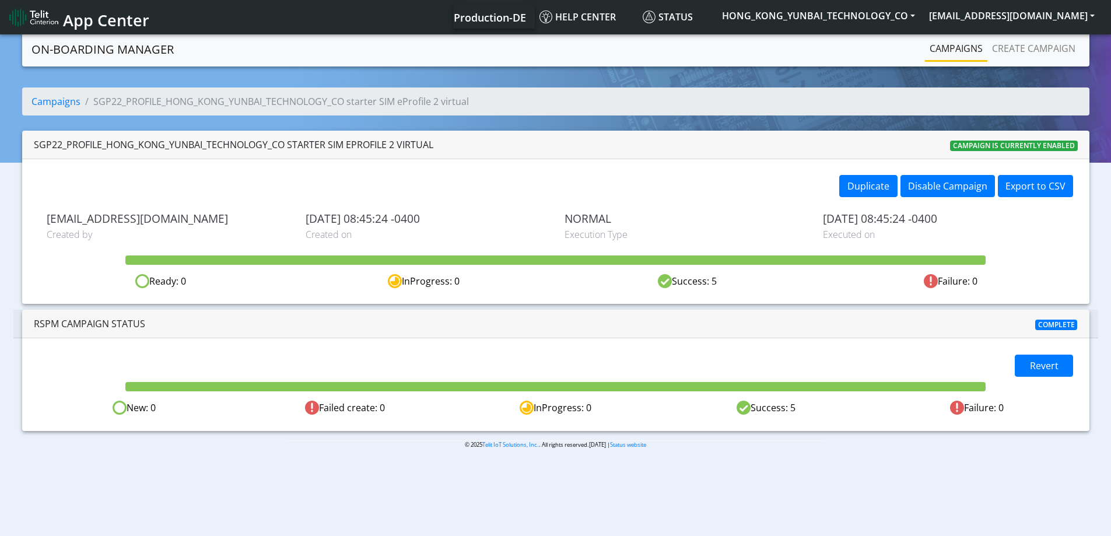
click at [945, 42] on link "Campaigns" at bounding box center [956, 48] width 62 height 23
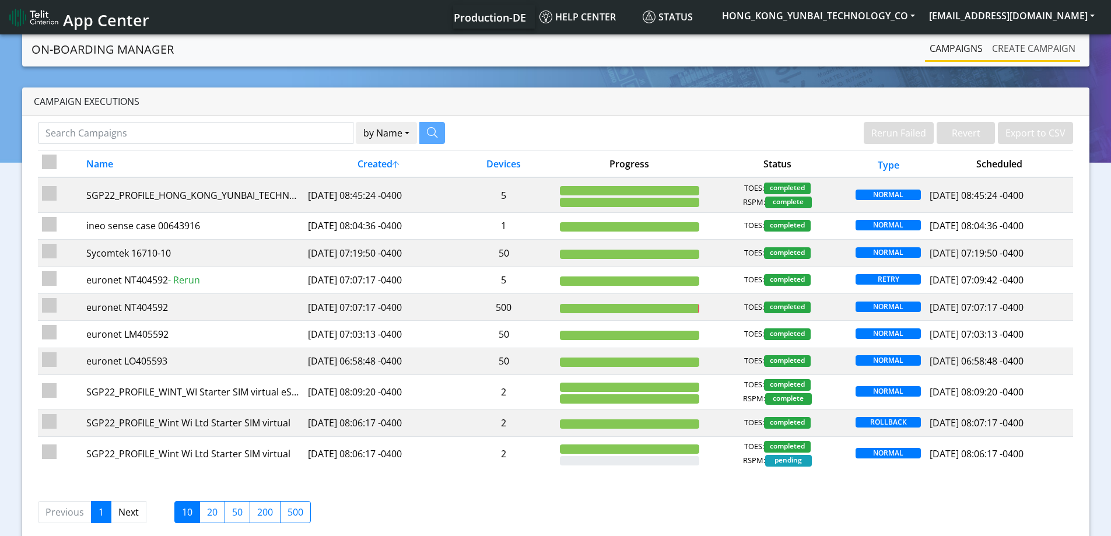
click at [1020, 45] on link "Create campaign" at bounding box center [1033, 48] width 93 height 23
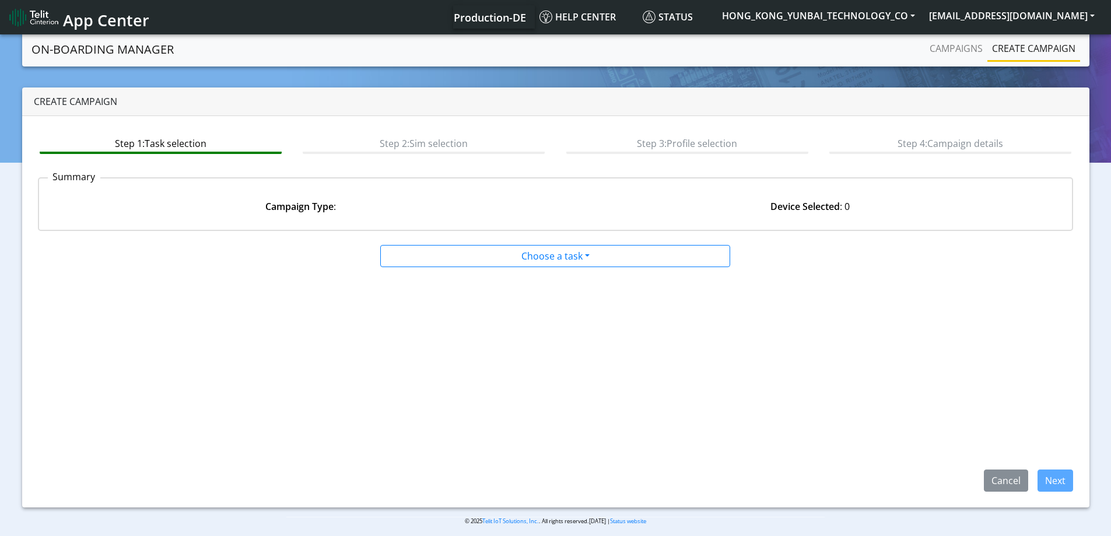
click at [532, 243] on div at bounding box center [556, 242] width 702 height 5
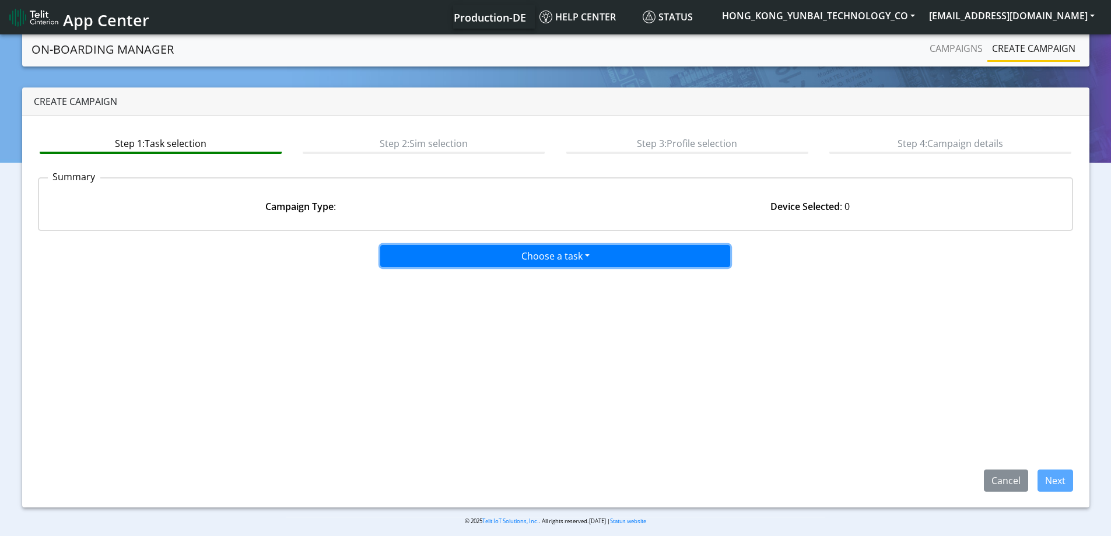
click at [532, 259] on button "Choose a task" at bounding box center [555, 256] width 350 height 22
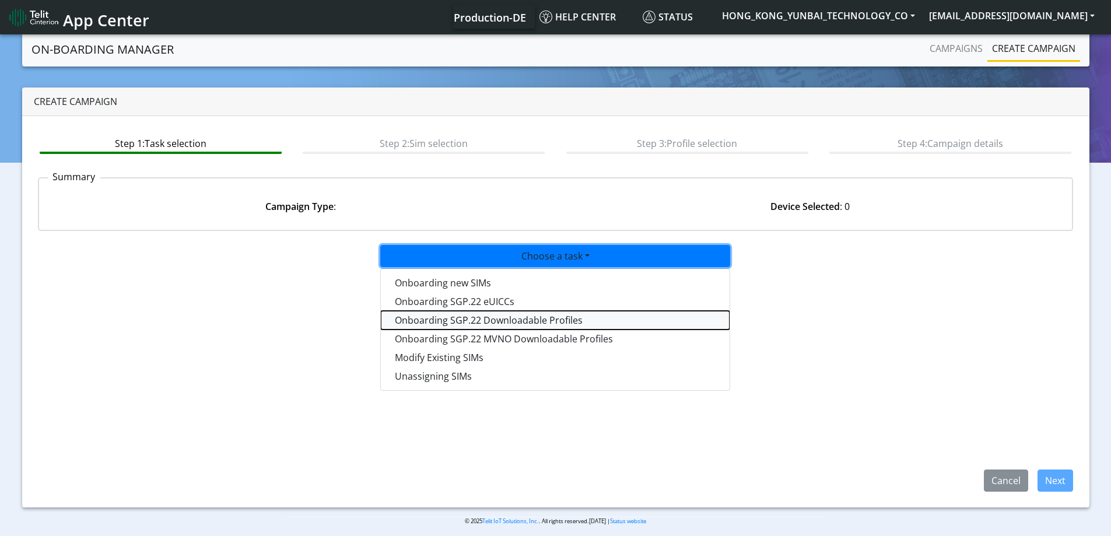
click at [470, 318] on tasksgp22profile-dropdown "Onboarding SGP.22 Downloadable Profiles" at bounding box center [555, 320] width 349 height 19
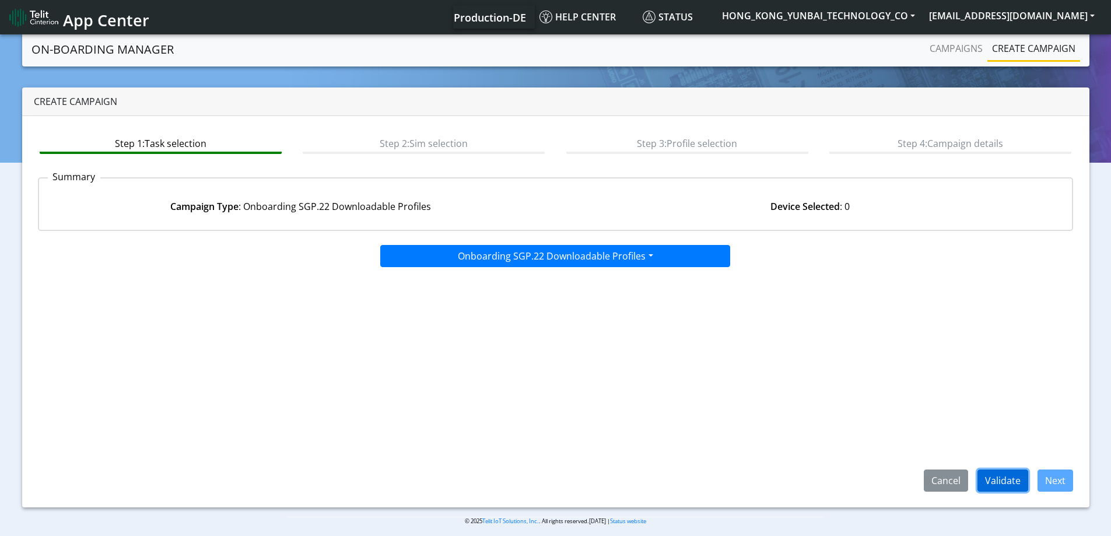
click at [1001, 479] on button "Validate" at bounding box center [1002, 480] width 51 height 22
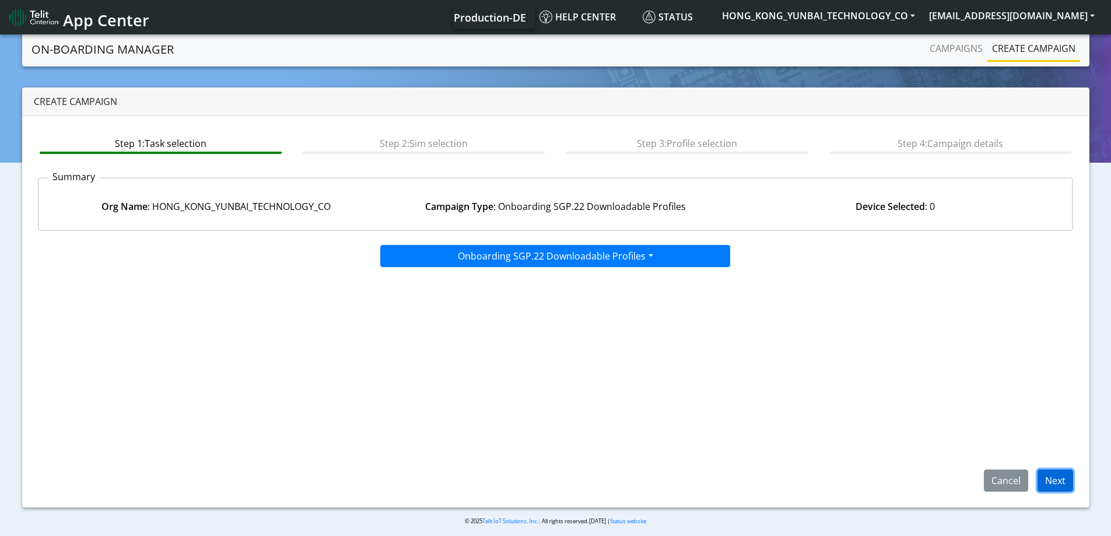
click at [1048, 483] on button "Next" at bounding box center [1055, 480] width 36 height 22
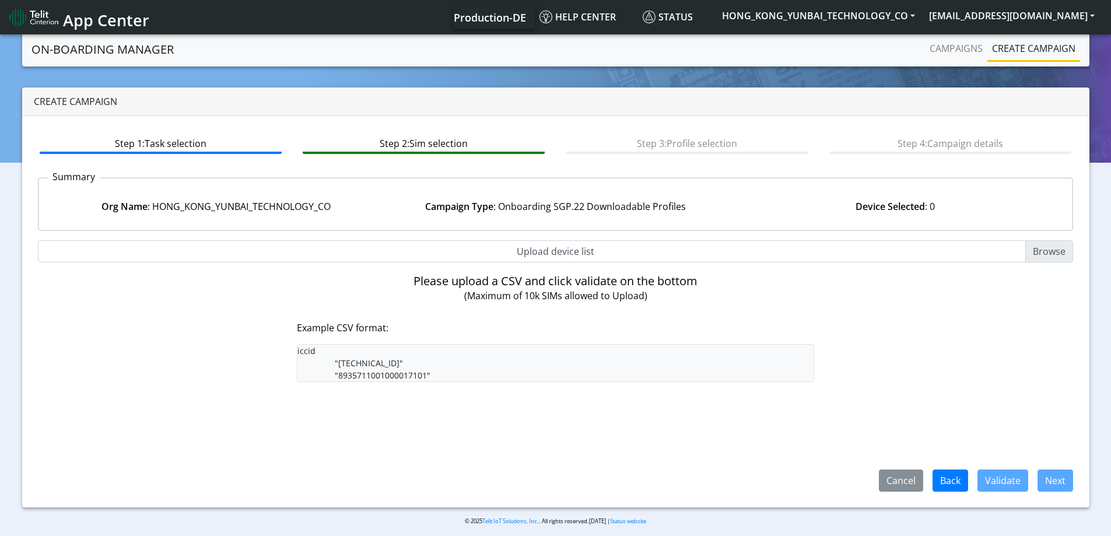
click at [558, 254] on input "Upload device list" at bounding box center [556, 251] width 1036 height 22
type input "C:\fakepath\onboarding CSV.csv"
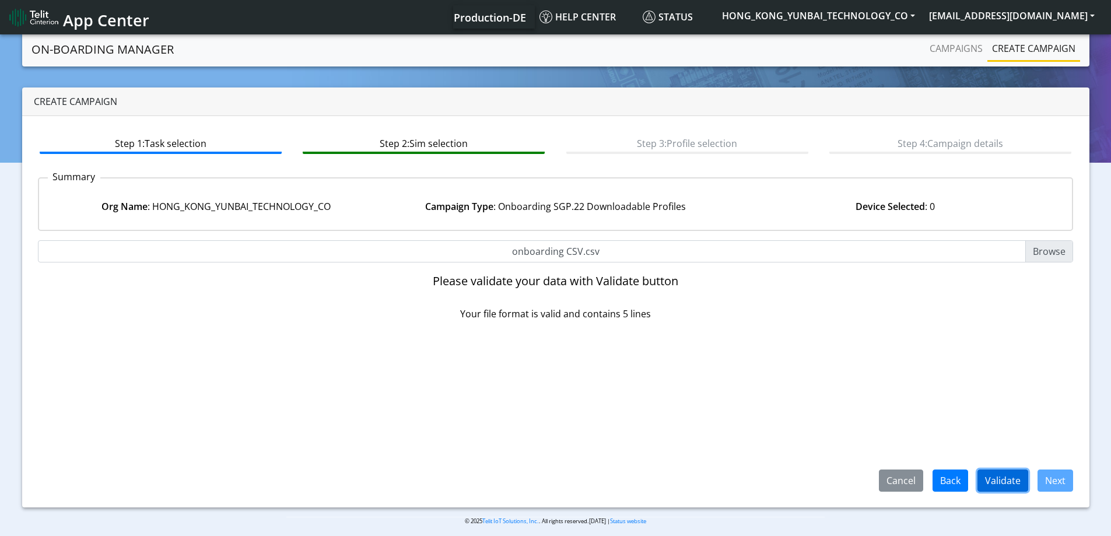
click at [993, 470] on button "Validate" at bounding box center [1002, 480] width 51 height 22
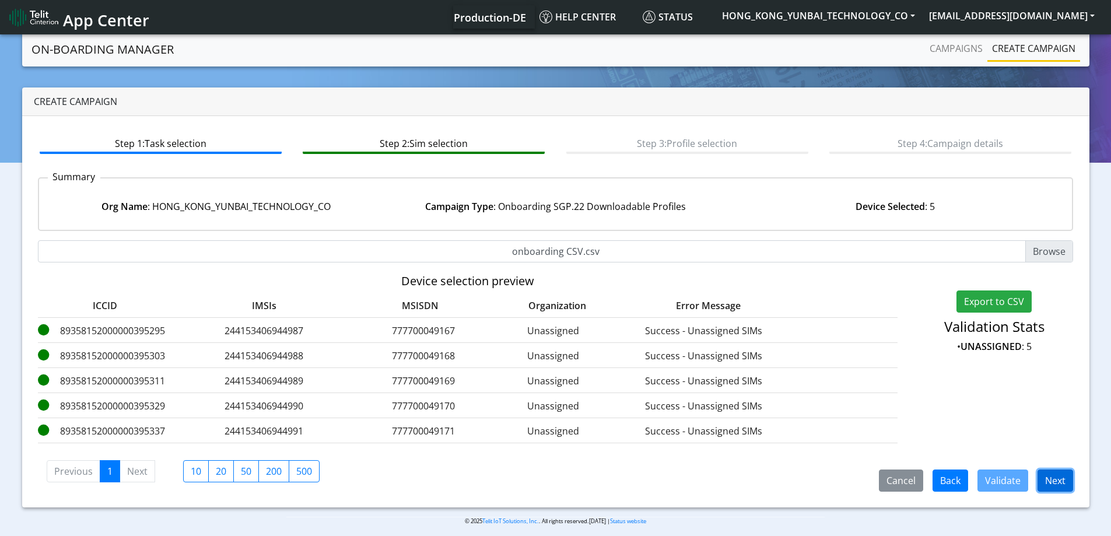
click at [1058, 480] on button "Next" at bounding box center [1055, 480] width 36 height 22
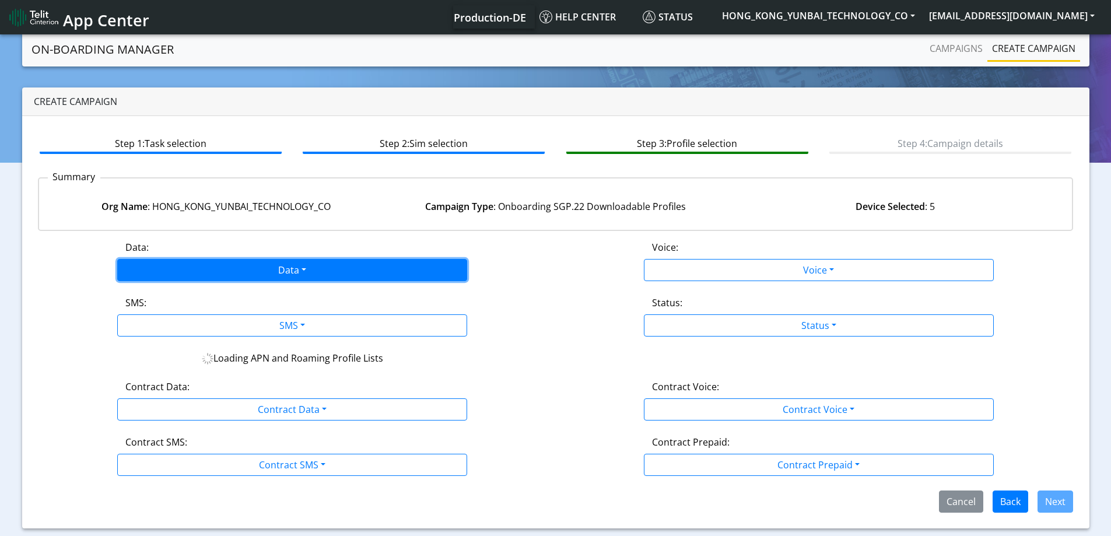
click at [320, 268] on button "Data" at bounding box center [292, 270] width 350 height 22
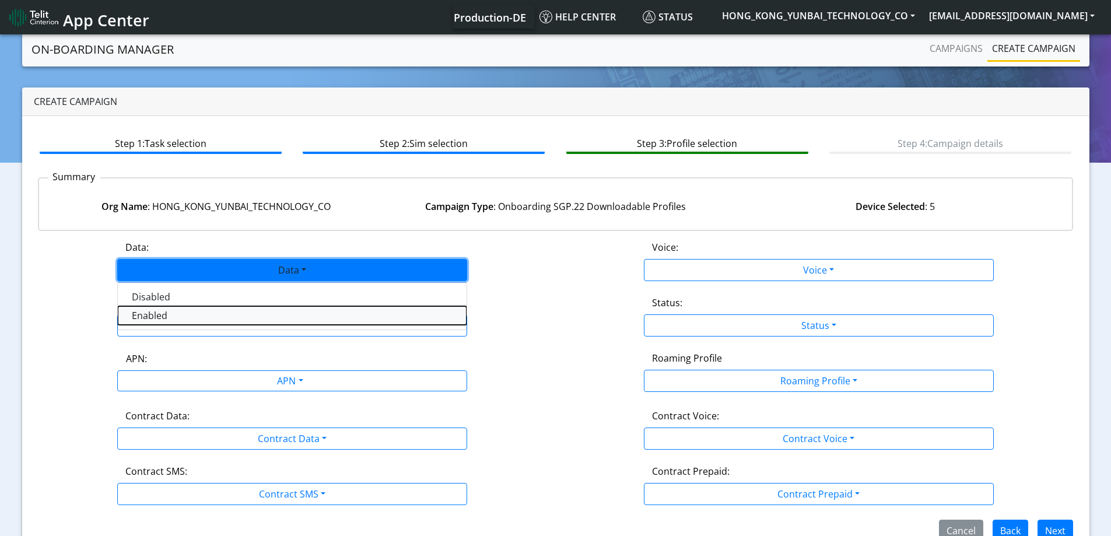
click at [182, 314] on button "Enabled" at bounding box center [292, 315] width 349 height 19
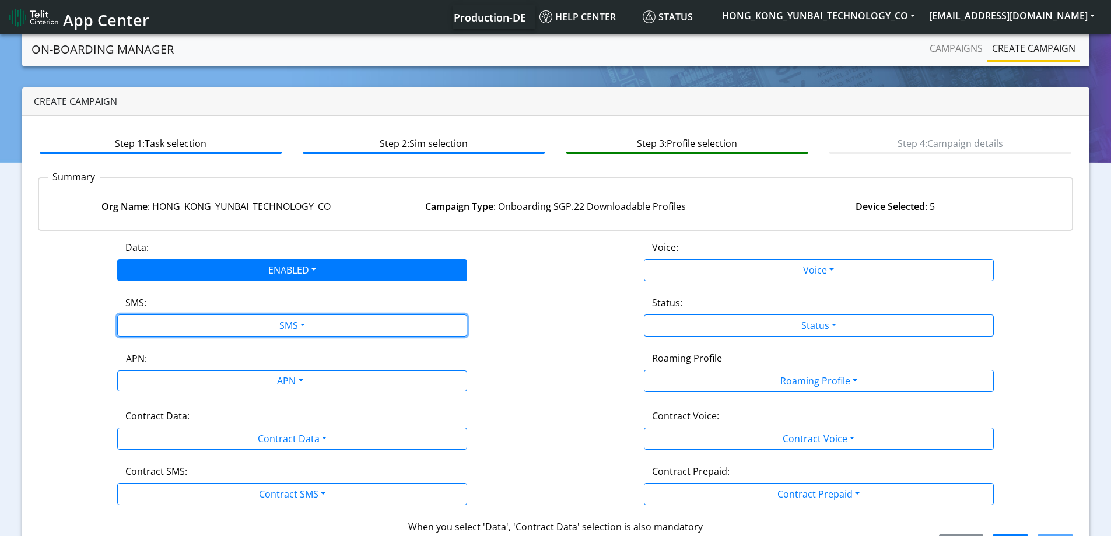
drag, startPoint x: 183, startPoint y: 317, endPoint x: 166, endPoint y: 382, distance: 67.3
click at [183, 317] on button "SMS" at bounding box center [292, 325] width 350 height 22
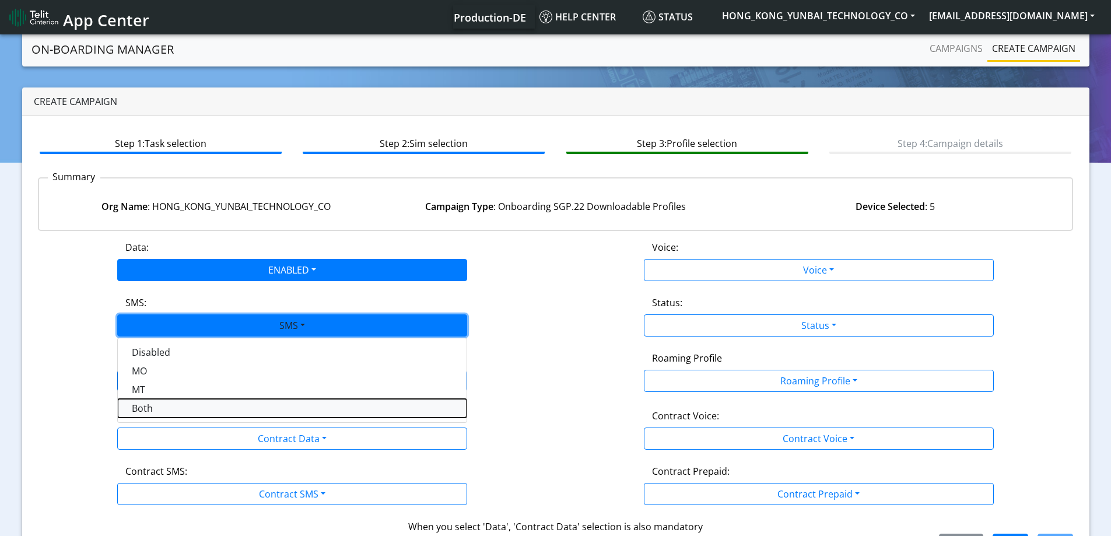
click at [160, 401] on button "Both" at bounding box center [292, 408] width 349 height 19
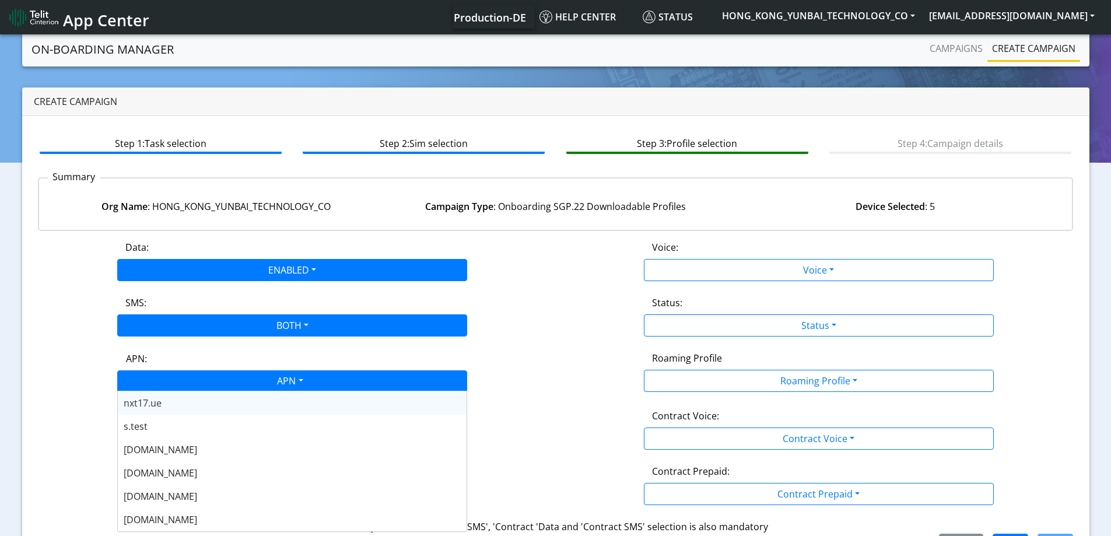
click at [191, 378] on div "APN" at bounding box center [289, 382] width 370 height 23
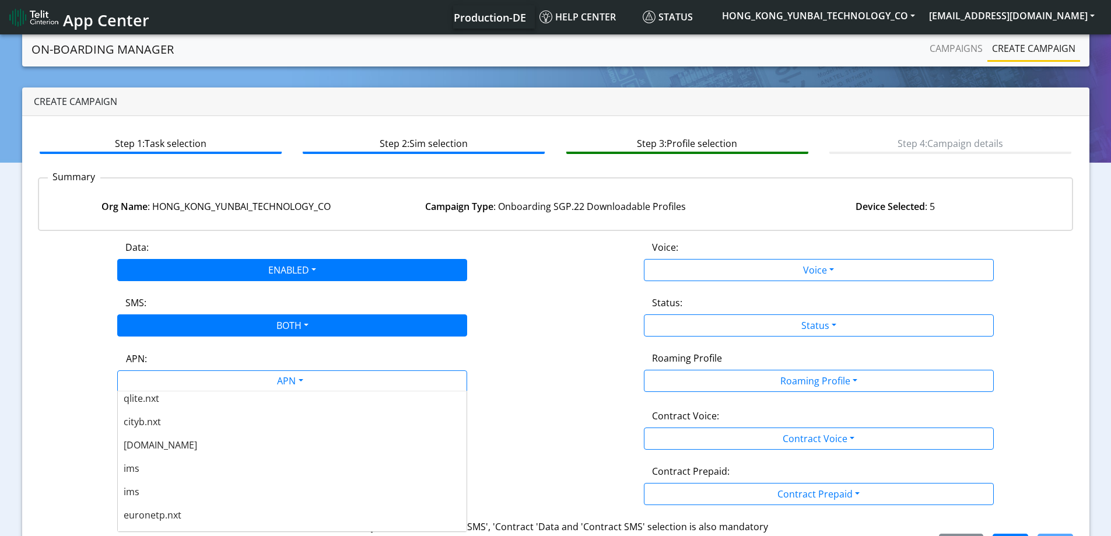
scroll to position [408, 0]
click at [169, 441] on div "[DOMAIN_NAME]" at bounding box center [292, 437] width 349 height 23
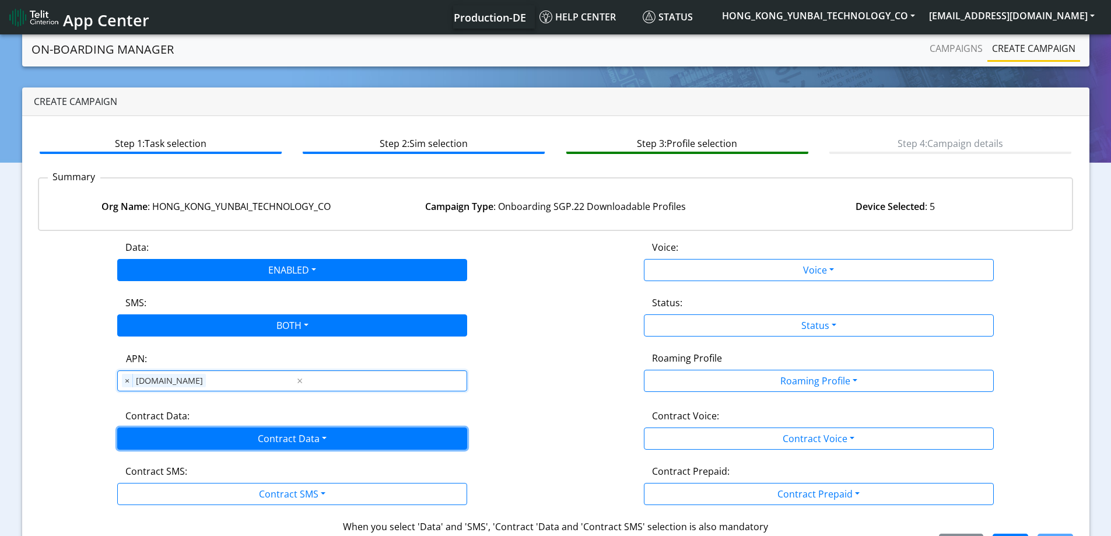
click at [170, 435] on button "Contract Data" at bounding box center [292, 438] width 350 height 22
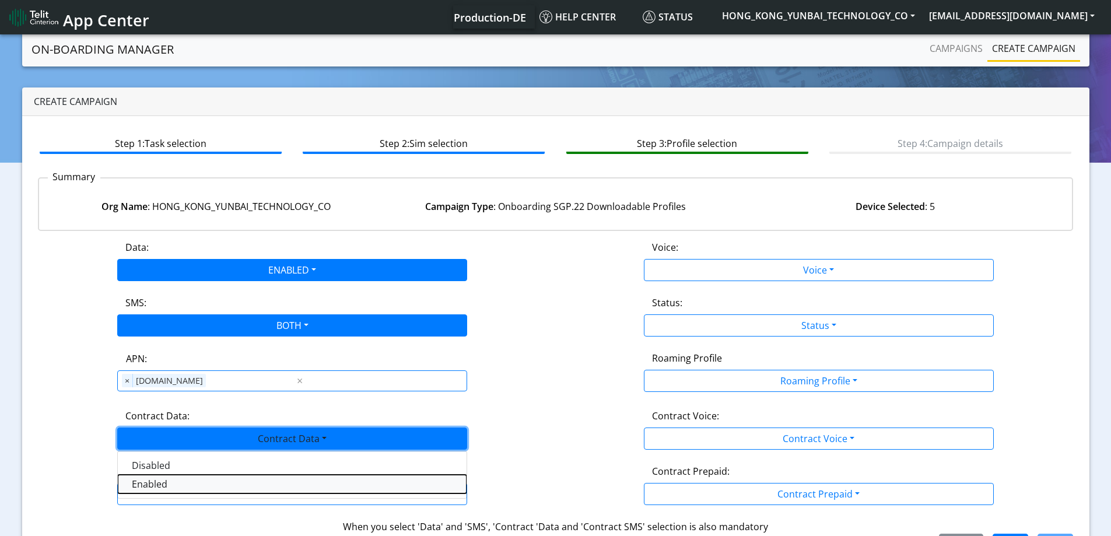
click at [160, 493] on Dataenabled-dropdown "Enabled" at bounding box center [292, 484] width 349 height 19
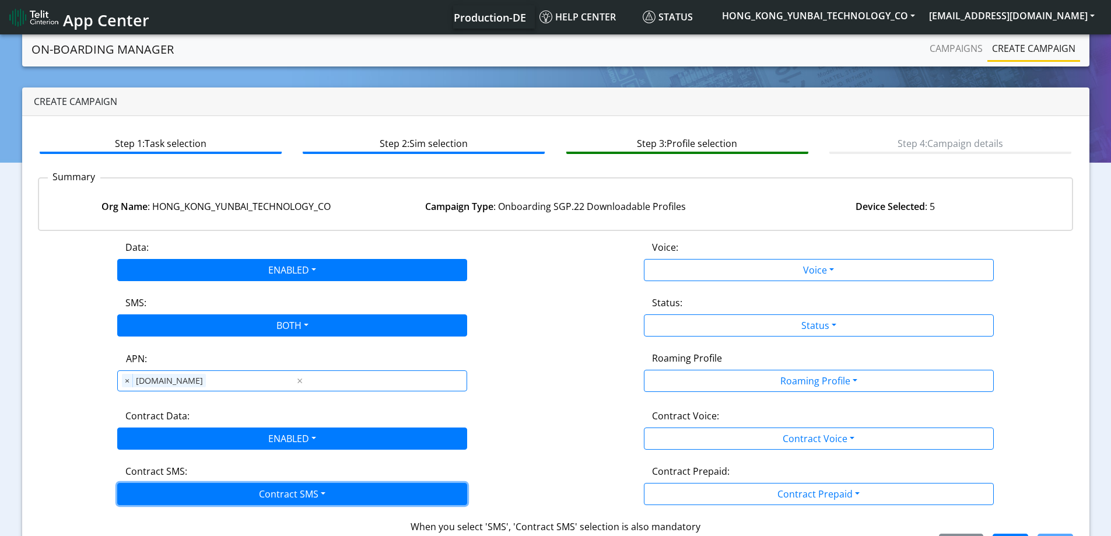
click at [160, 492] on button "Contract SMS" at bounding box center [292, 494] width 350 height 22
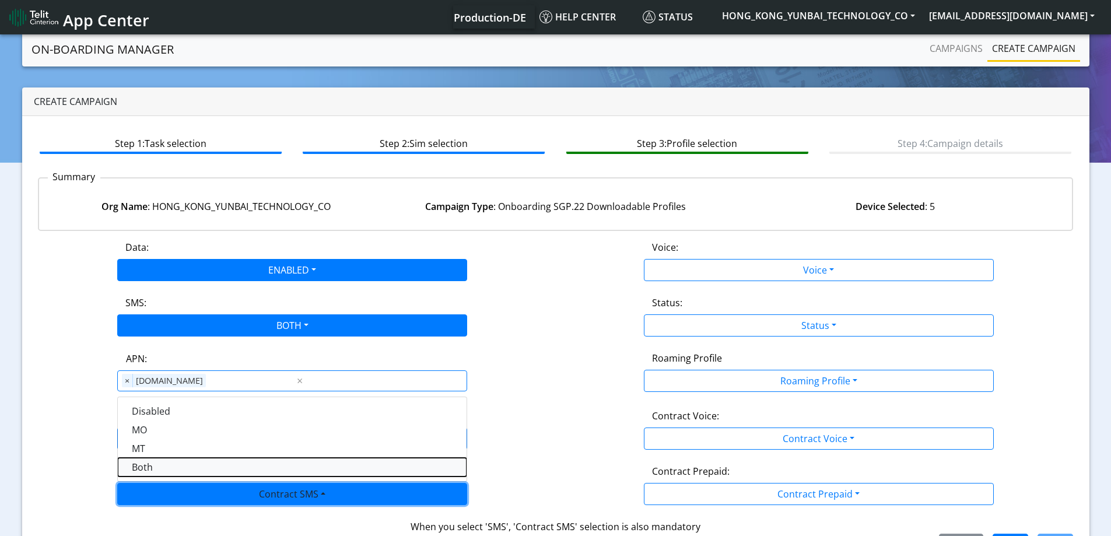
click at [163, 460] on SMSboth-dropdown "Both" at bounding box center [292, 467] width 349 height 19
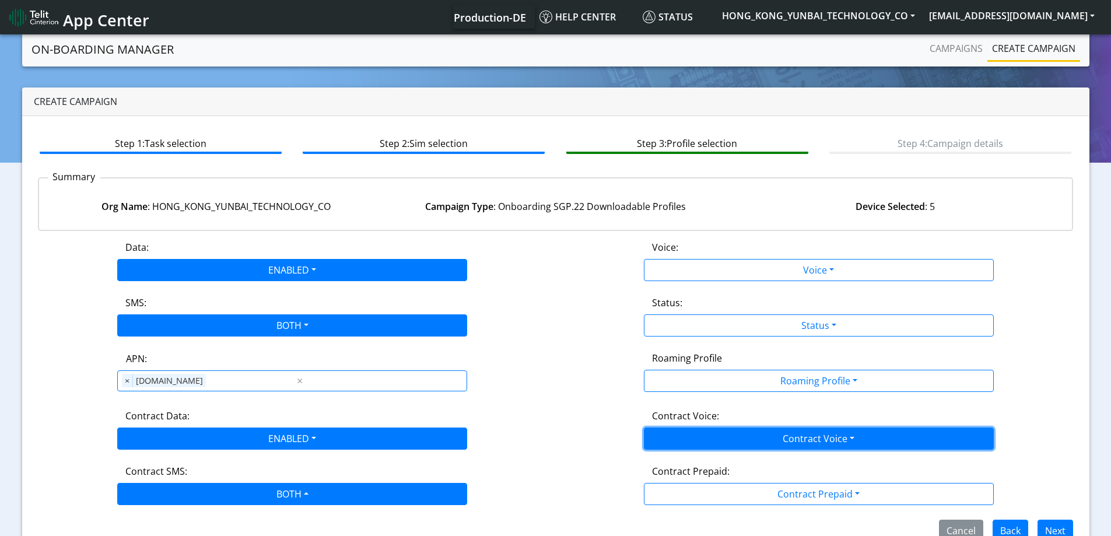
click at [696, 438] on button "Contract Voice" at bounding box center [819, 438] width 350 height 22
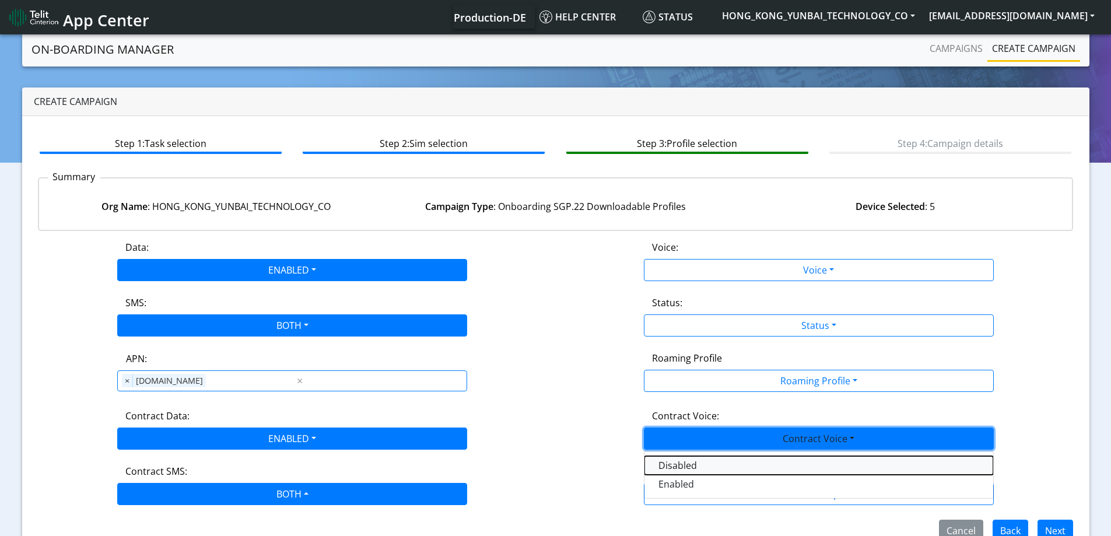
click at [688, 465] on Voicedisabled-dropdown "Disabled" at bounding box center [818, 465] width 349 height 19
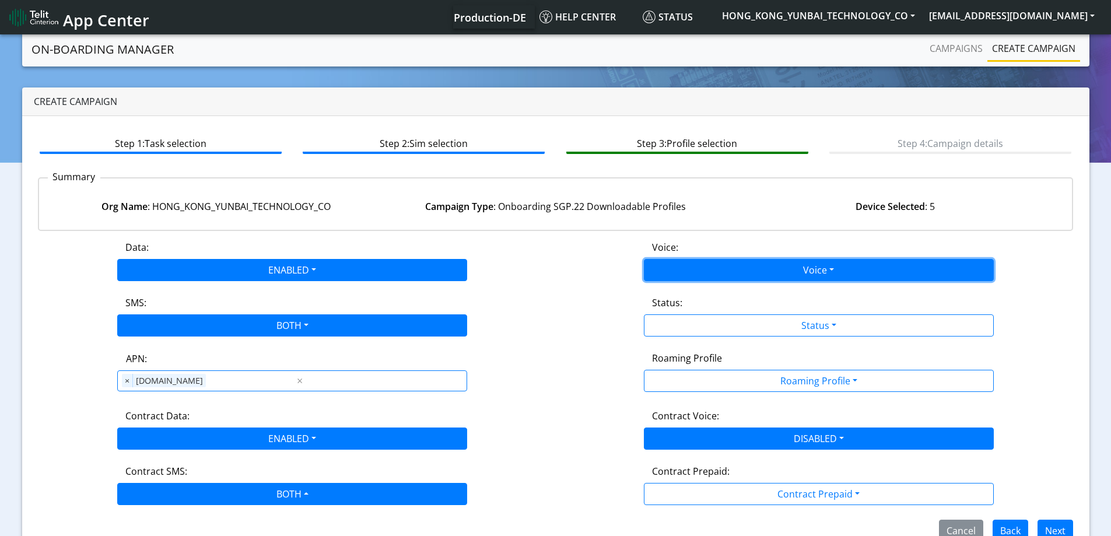
click at [679, 273] on button "Voice" at bounding box center [819, 270] width 350 height 22
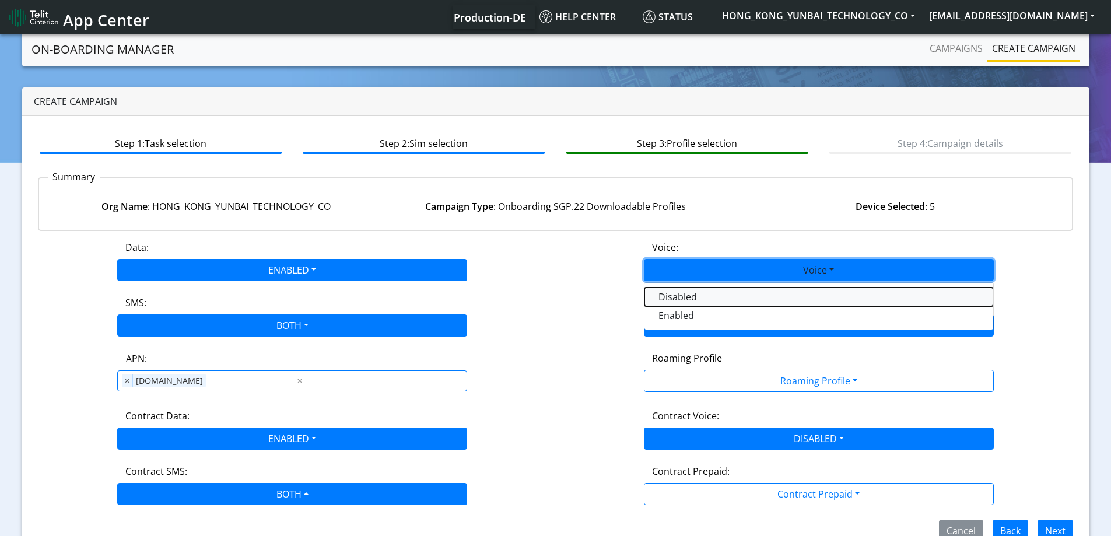
drag, startPoint x: 672, startPoint y: 298, endPoint x: 678, endPoint y: 315, distance: 18.4
click at [672, 299] on button "Disabled" at bounding box center [818, 297] width 349 height 19
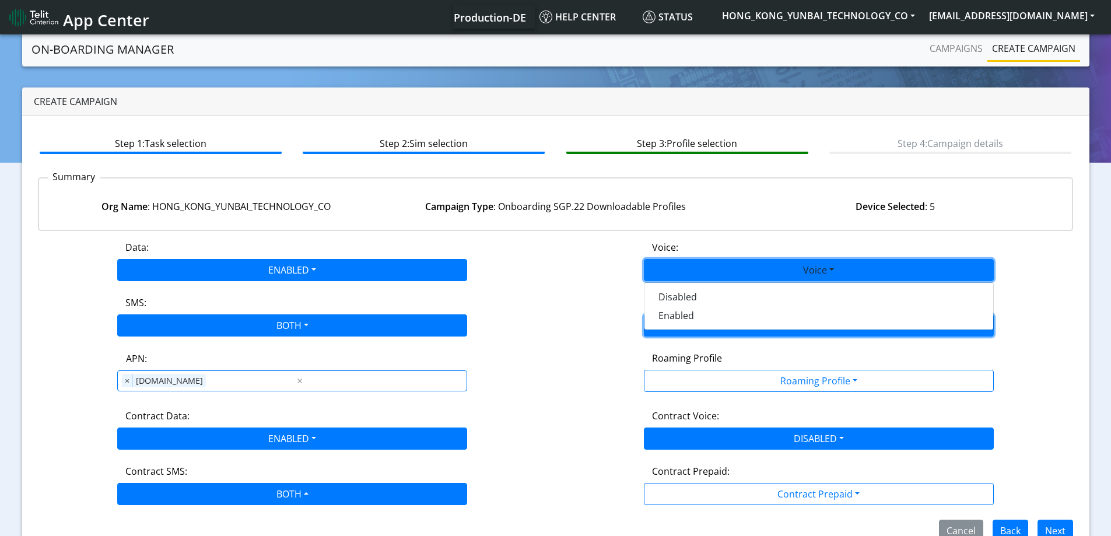
click at [679, 319] on button "Status" at bounding box center [819, 325] width 350 height 22
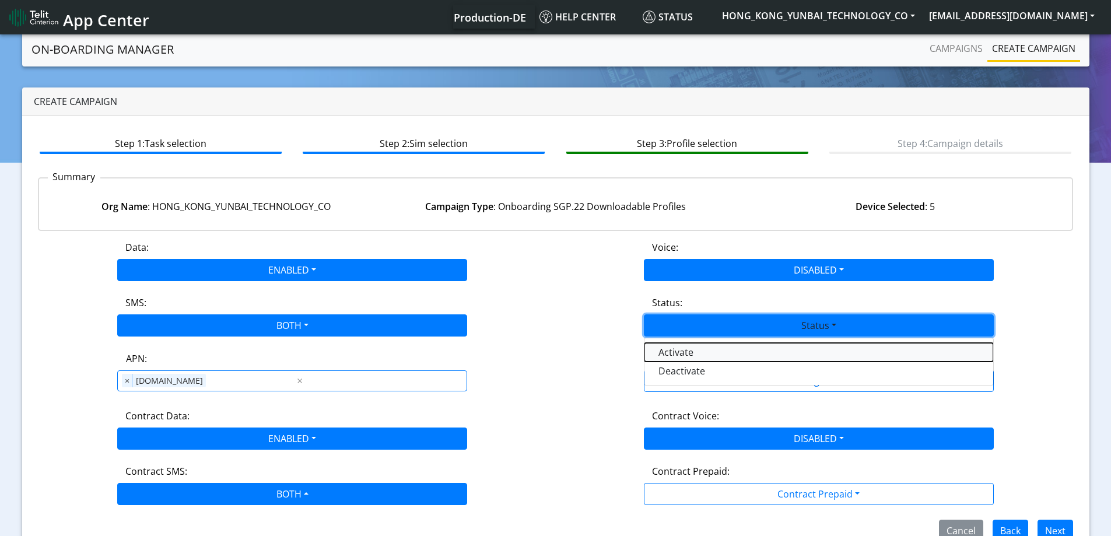
click at [679, 343] on button "Activate" at bounding box center [818, 352] width 349 height 19
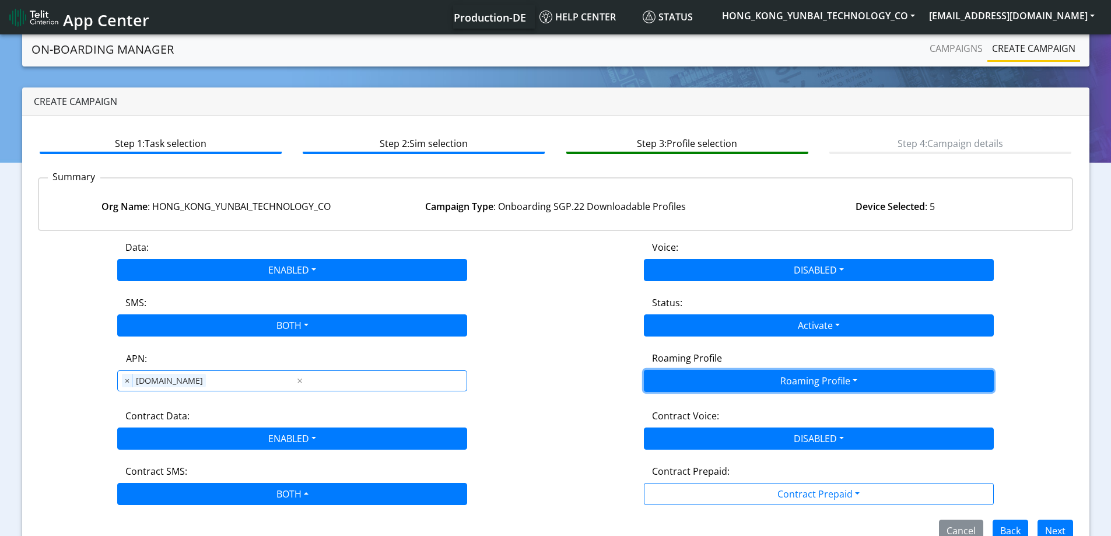
click at [678, 383] on button "Roaming Profile" at bounding box center [819, 381] width 350 height 22
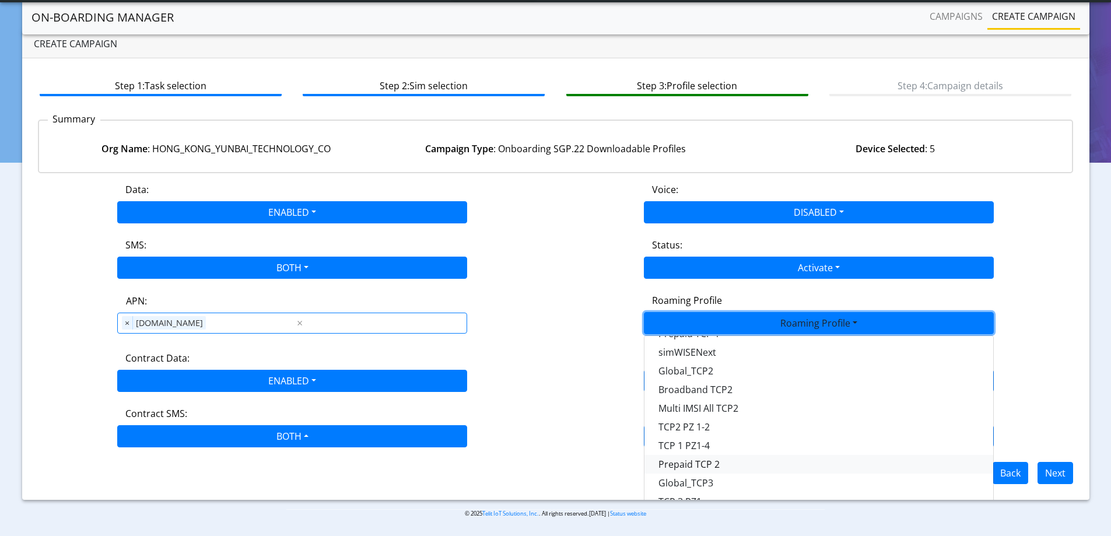
scroll to position [309, 0]
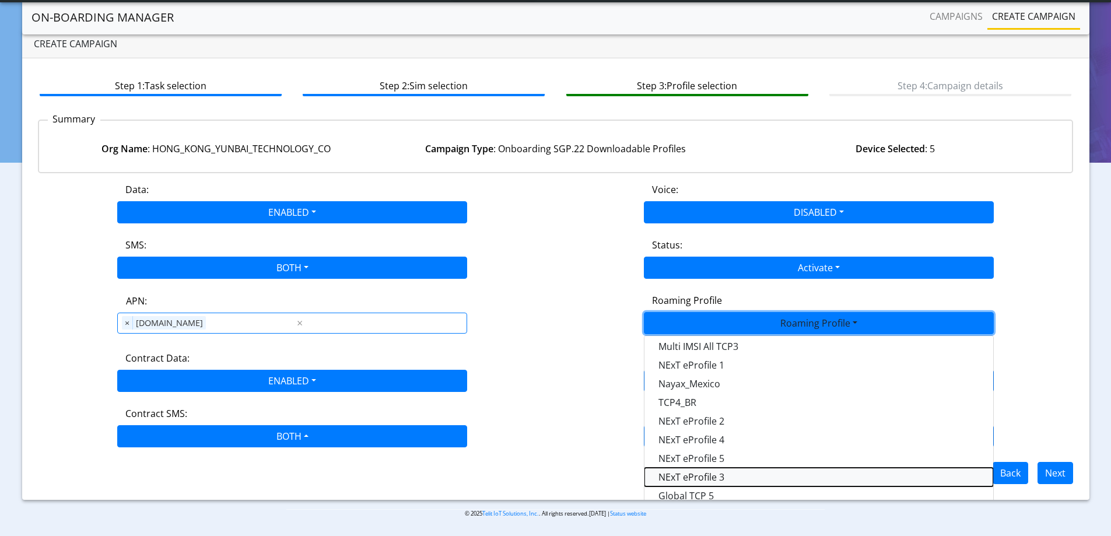
click at [718, 478] on Profile-dropdown "NExT eProfile 3" at bounding box center [818, 477] width 349 height 19
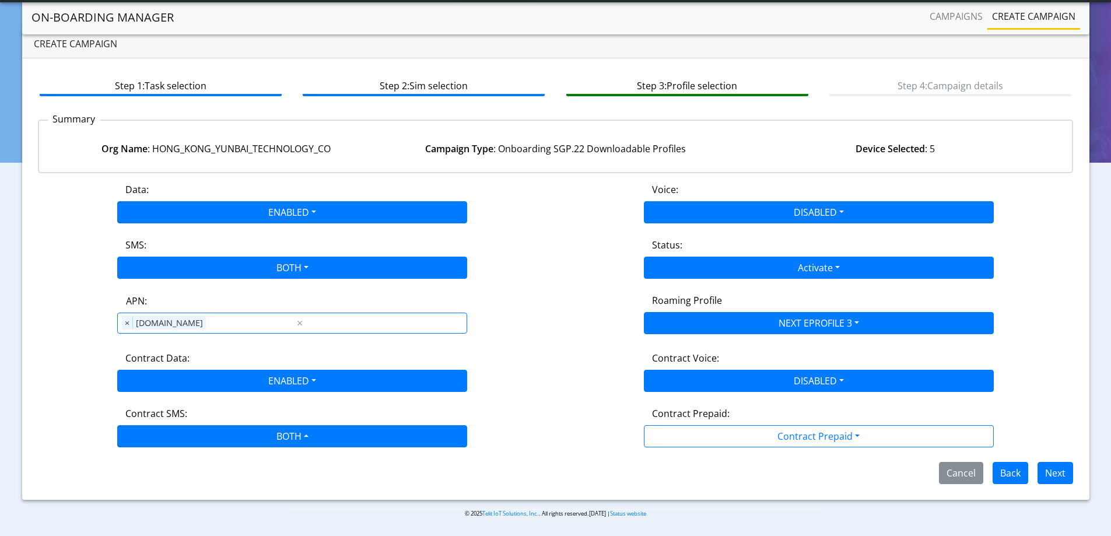
click at [528, 309] on div "APN: APN × nxt23.net ×" at bounding box center [292, 313] width 527 height 41
click at [1061, 468] on button "Next" at bounding box center [1055, 473] width 36 height 22
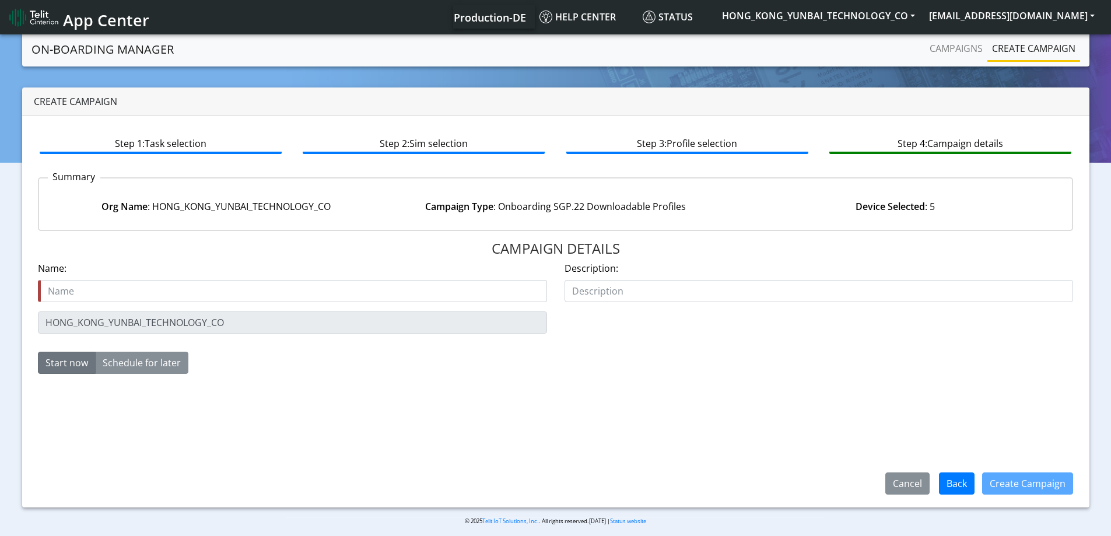
click at [38, 303] on form "Name is required Name: Description: HONG_KONG_YUNBAI_TECHNOLOGY_CO Start now Sc…" at bounding box center [556, 322] width 1036 height 122
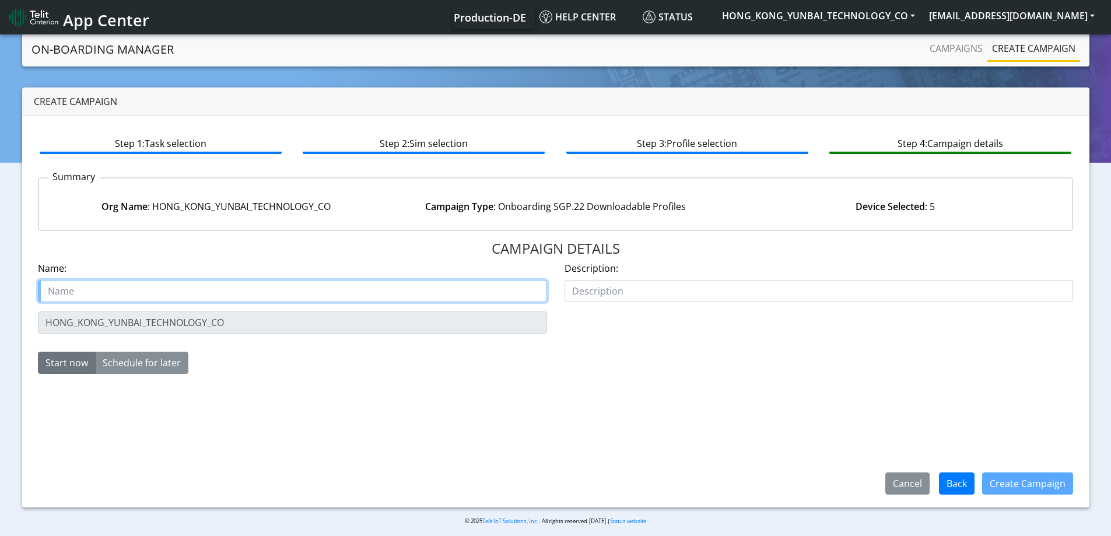
click at [93, 296] on input "text" at bounding box center [292, 291] width 509 height 22
paste input "HONG_KONG_YUNBAI_TECHNOLOGY_CO"
type input "HONG_KONG_YUNBAI_TECHNOLOGY_CO eProfile 3"
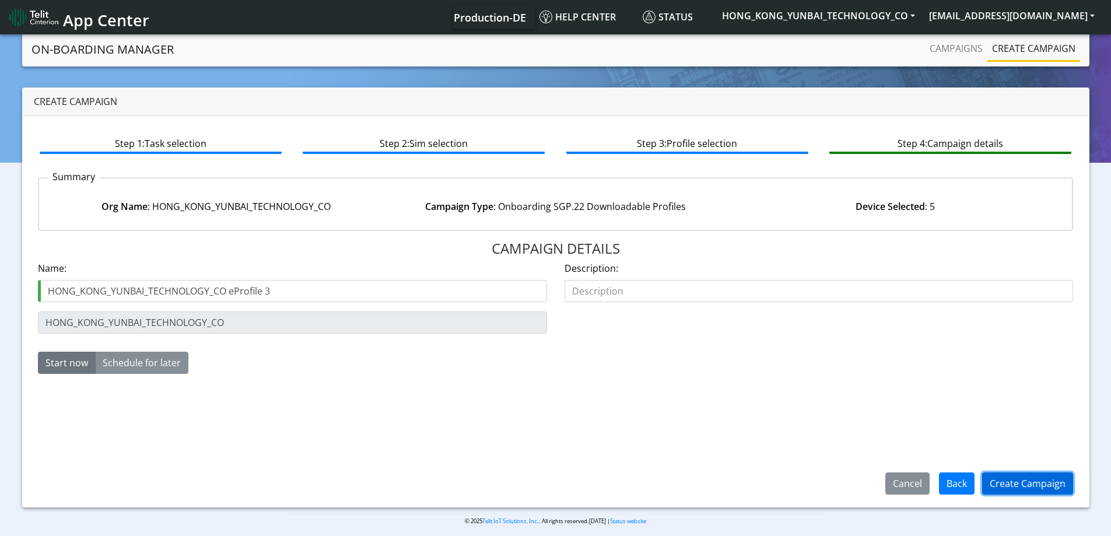
click at [1016, 477] on button "Create Campaign" at bounding box center [1027, 483] width 91 height 22
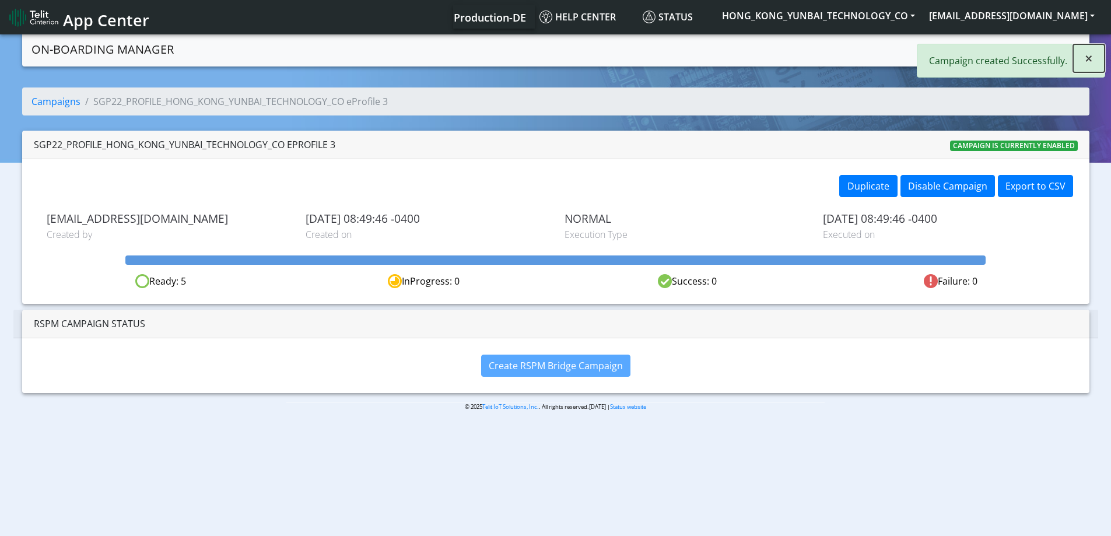
click at [1088, 68] on button "×" at bounding box center [1088, 58] width 31 height 28
click at [941, 43] on link "Campaigns" at bounding box center [956, 48] width 62 height 23
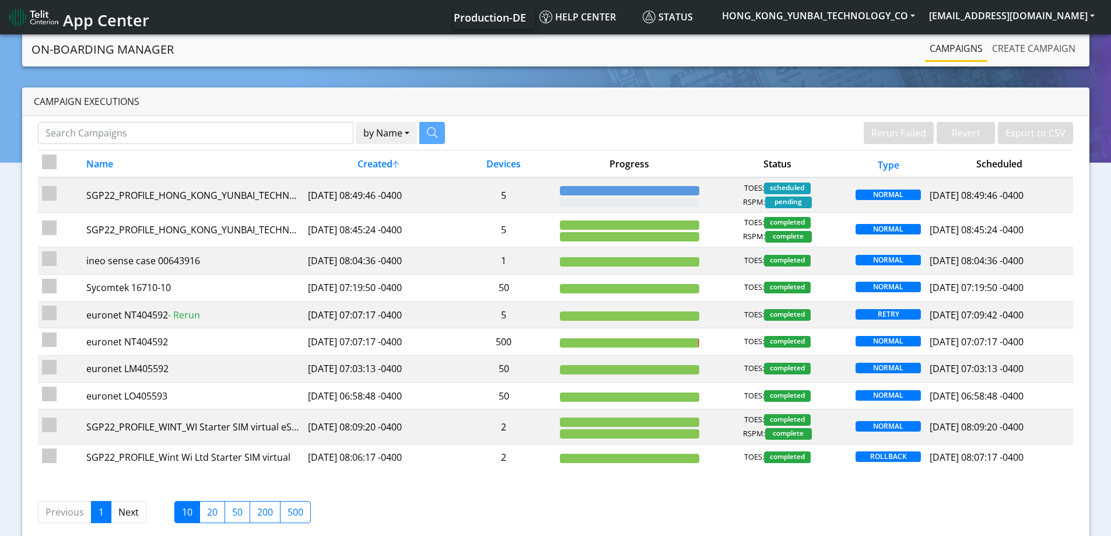
drag, startPoint x: 1001, startPoint y: 47, endPoint x: 967, endPoint y: 52, distance: 33.7
click at [1000, 48] on link "Create campaign" at bounding box center [1033, 48] width 93 height 23
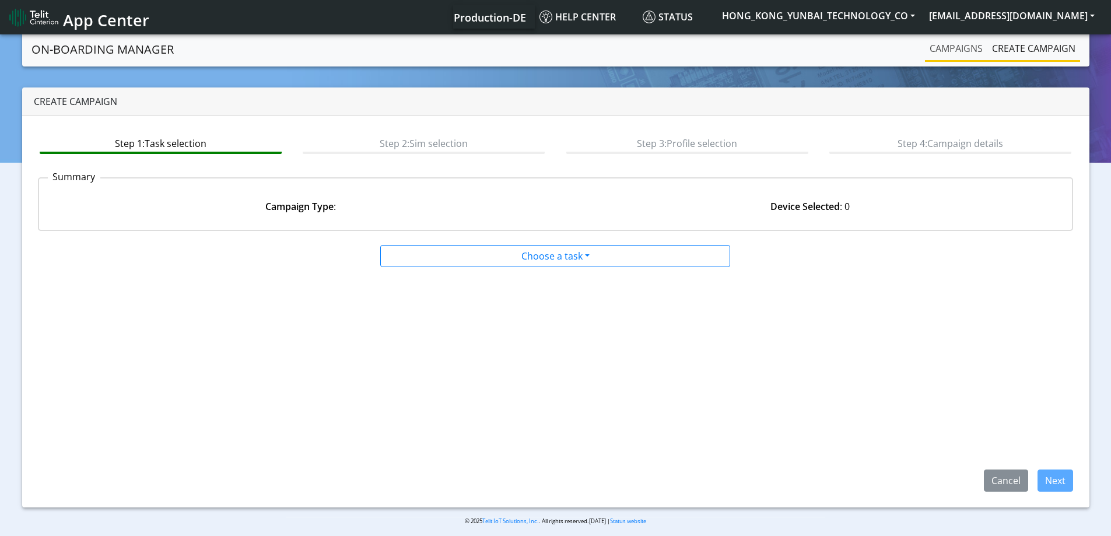
click at [944, 52] on link "Campaigns" at bounding box center [956, 48] width 62 height 23
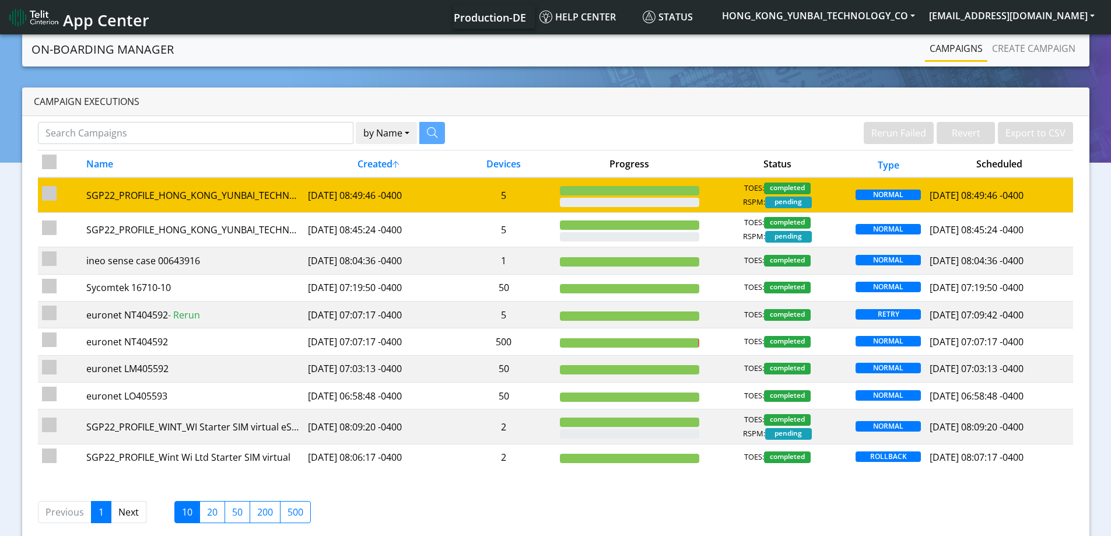
click at [523, 198] on td "5" at bounding box center [504, 194] width 104 height 35
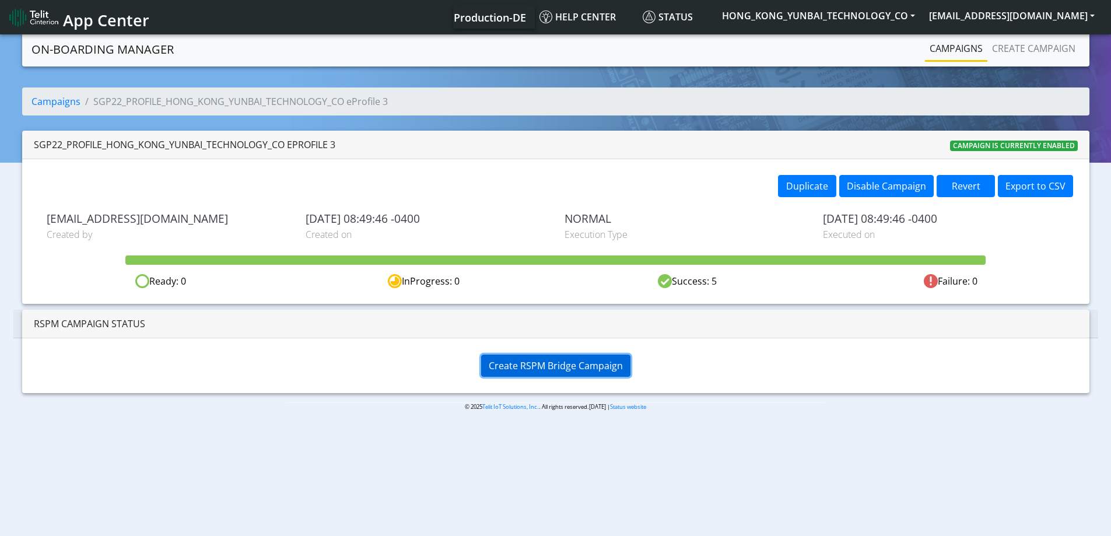
click at [544, 364] on span "Create RSPM Bridge Campaign" at bounding box center [556, 365] width 134 height 13
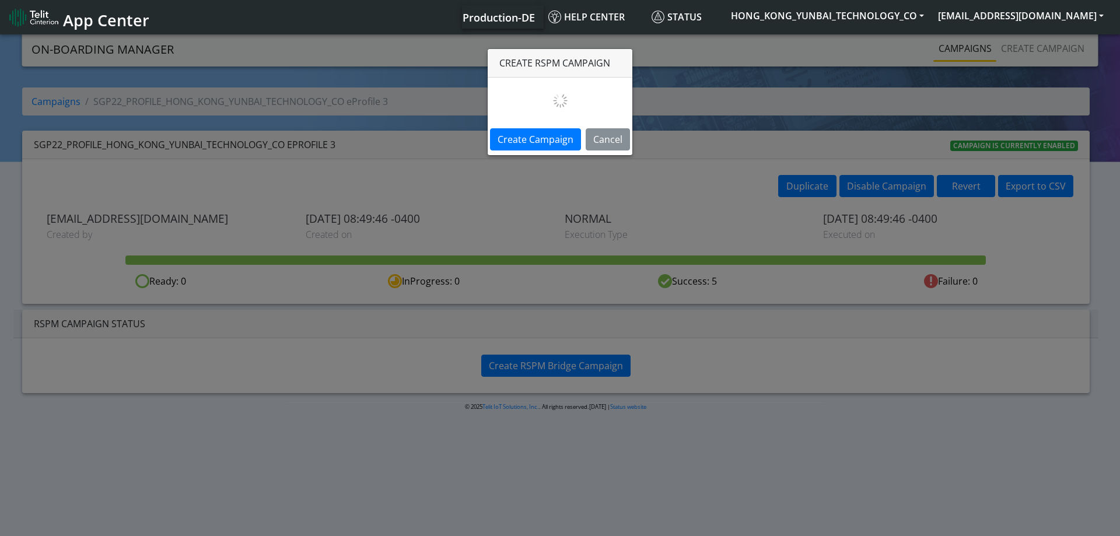
select select
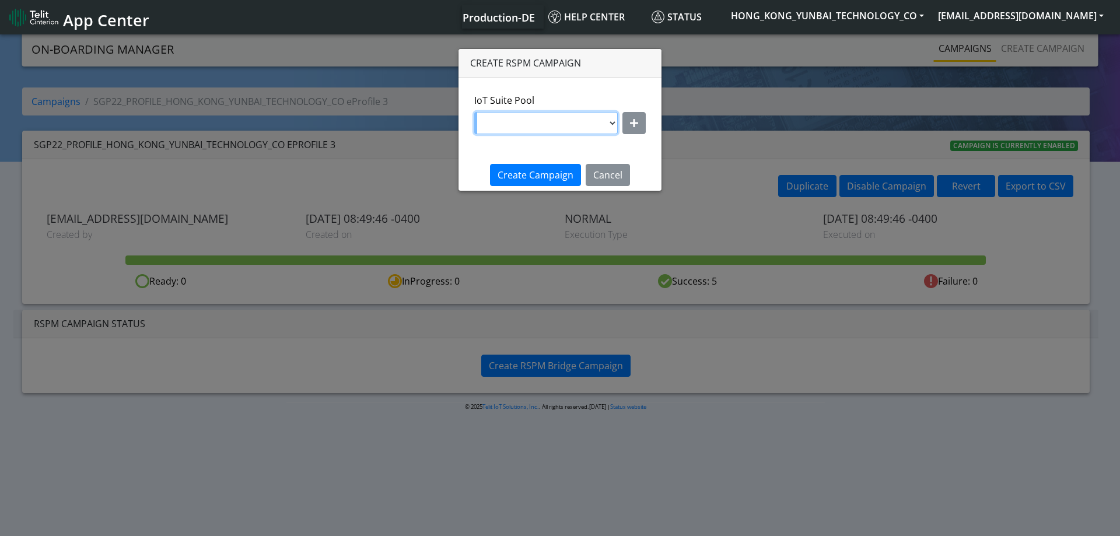
click at [586, 119] on select "DNLD-nxt23.net-eProfile 2" at bounding box center [545, 123] width 143 height 22
click at [640, 123] on button "button" at bounding box center [633, 123] width 23 height 22
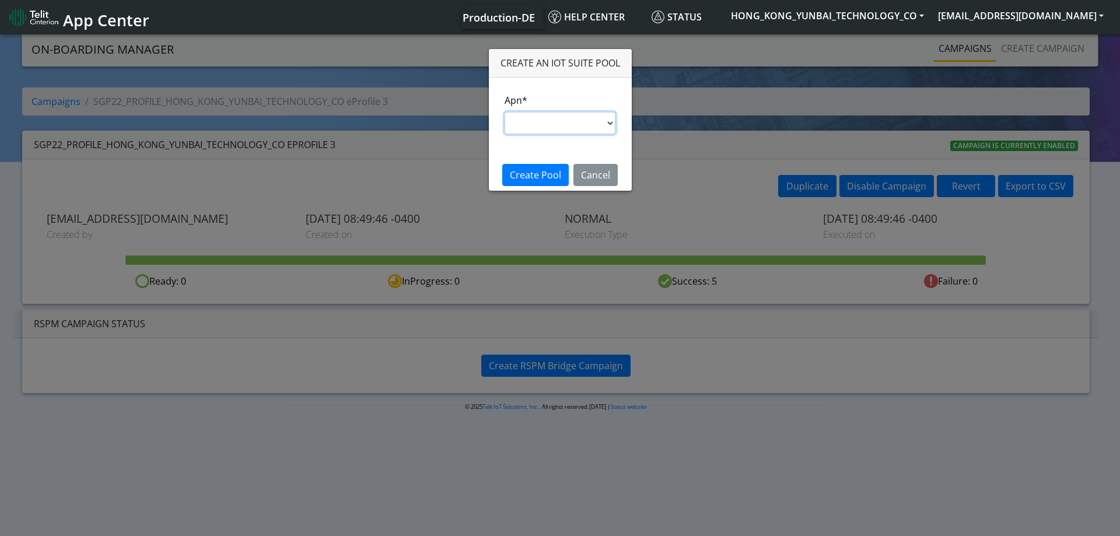
click at [560, 127] on select "nxt17.ue s.test nxt17.net nxt20.net nxt20b.net nxt20c.net nxt20p.net nxt20v.net…" at bounding box center [559, 123] width 111 height 22
select select "95cc19b0-964e-11ed-b84f-001f716592bc"
click at [504, 112] on select "nxt17.ue s.test nxt17.net nxt20.net nxt20b.net nxt20c.net nxt20p.net nxt20v.net…" at bounding box center [559, 123] width 111 height 22
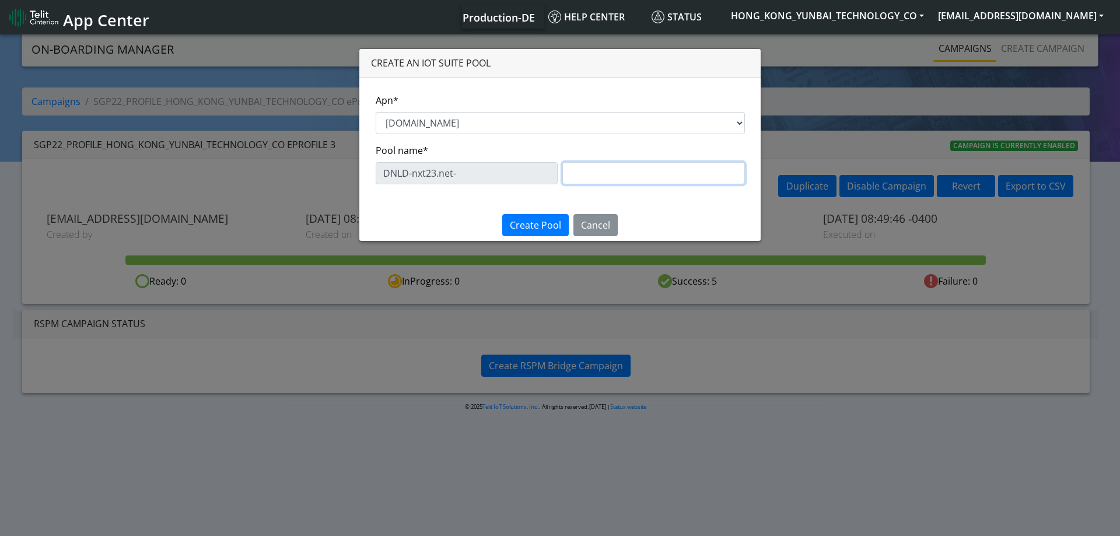
drag, startPoint x: 596, startPoint y: 165, endPoint x: 471, endPoint y: 79, distance: 151.7
click at [596, 164] on input "text" at bounding box center [653, 173] width 183 height 22
paste input "eProfile 3"
type input "eProfile 3"
click at [530, 218] on button "Create Pool" at bounding box center [535, 225] width 66 height 22
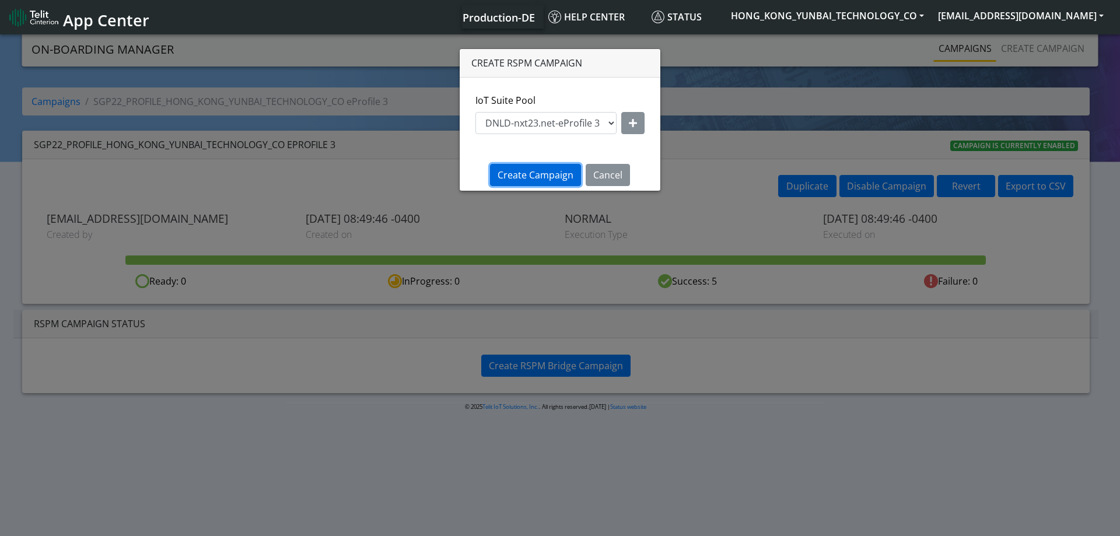
click at [534, 178] on span "Create Campaign" at bounding box center [535, 175] width 76 height 13
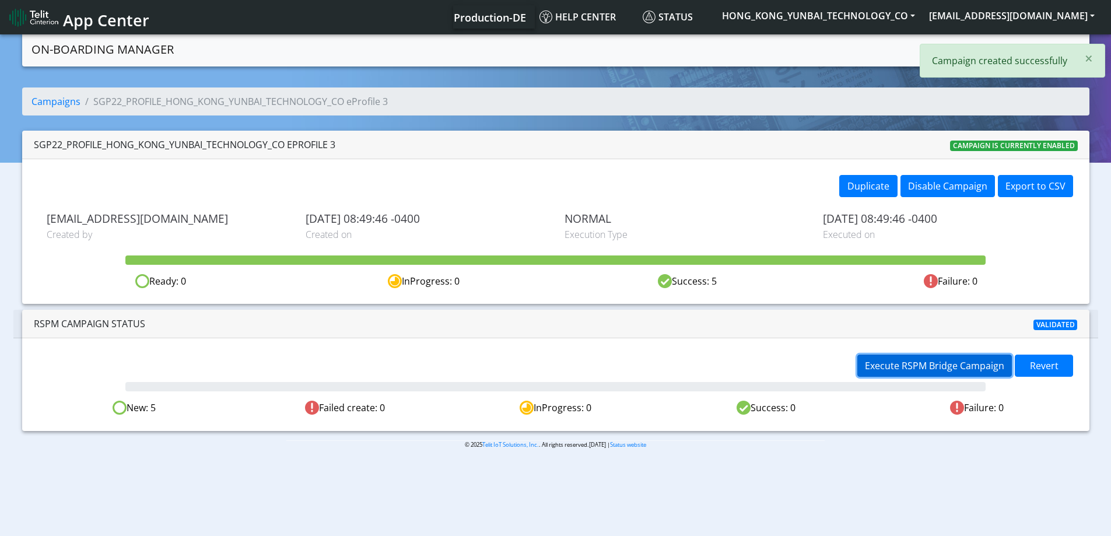
click at [902, 369] on span "Execute RSPM Bridge Campaign" at bounding box center [934, 365] width 139 height 13
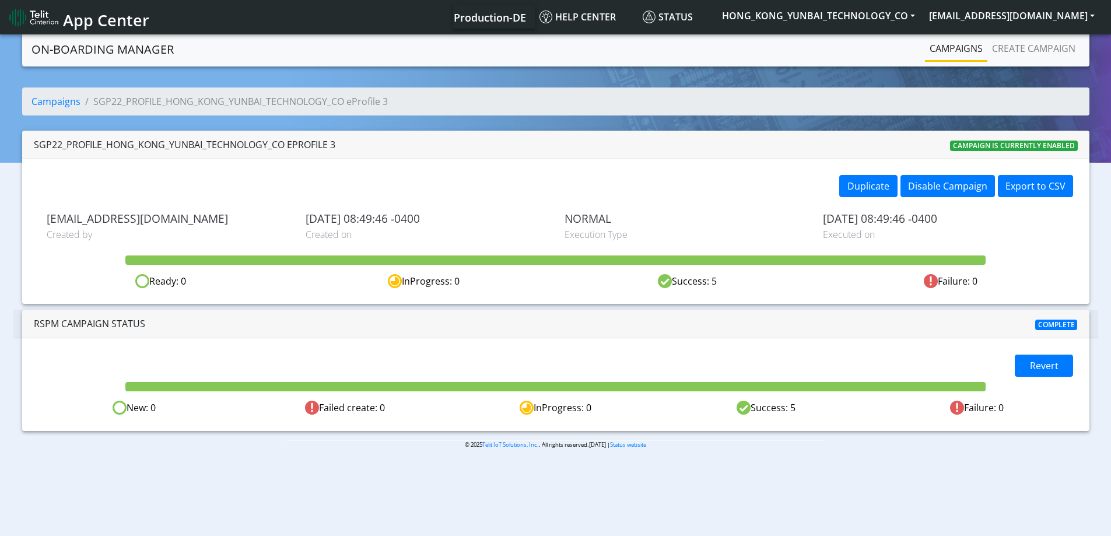
click at [963, 37] on link "Campaigns" at bounding box center [956, 48] width 62 height 23
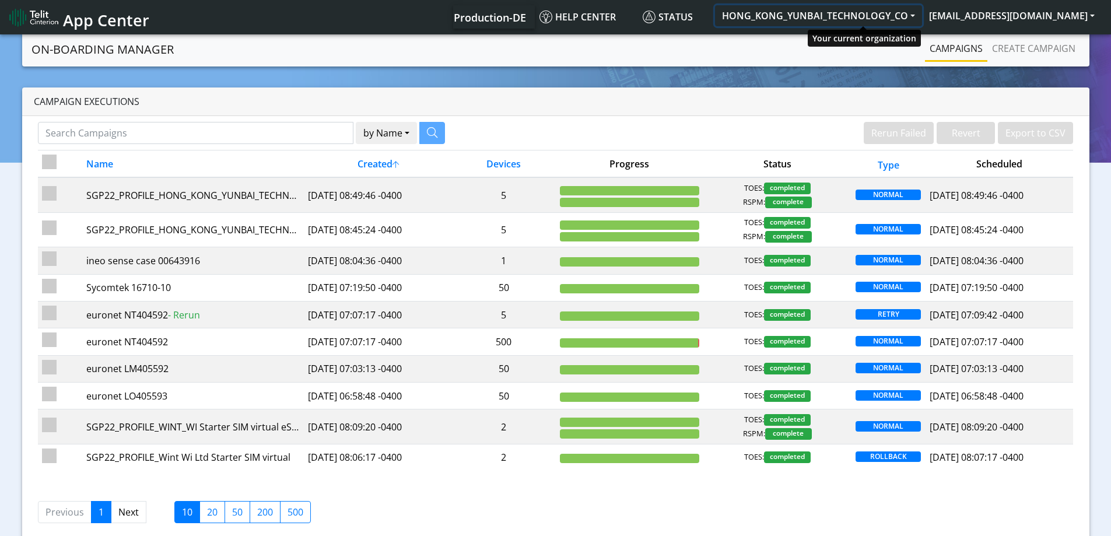
click at [922, 13] on button "HONG_KONG_YUNBAI_TECHNOLOGY_CO" at bounding box center [818, 15] width 207 height 21
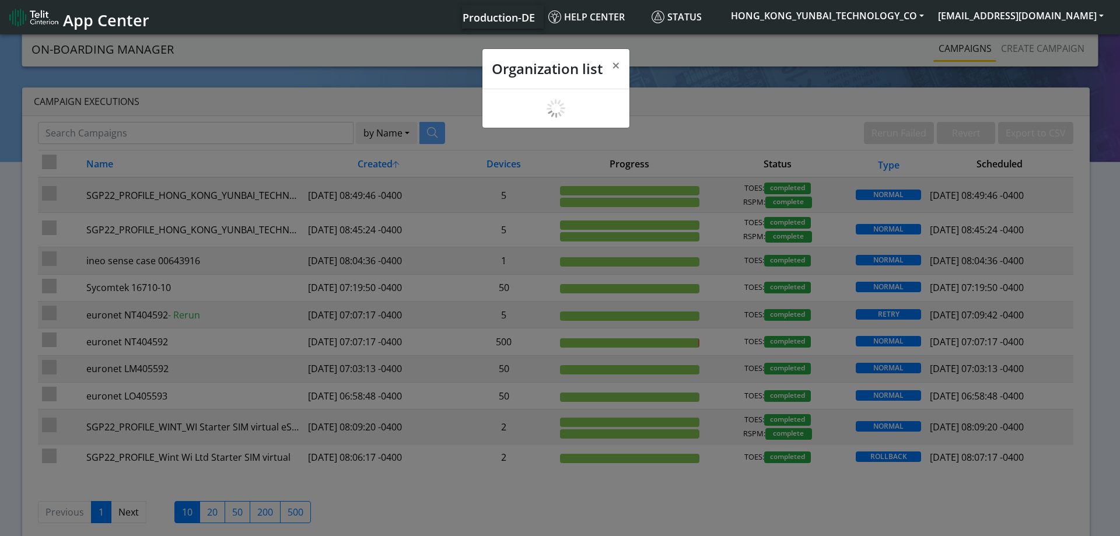
scroll to position [4, 0]
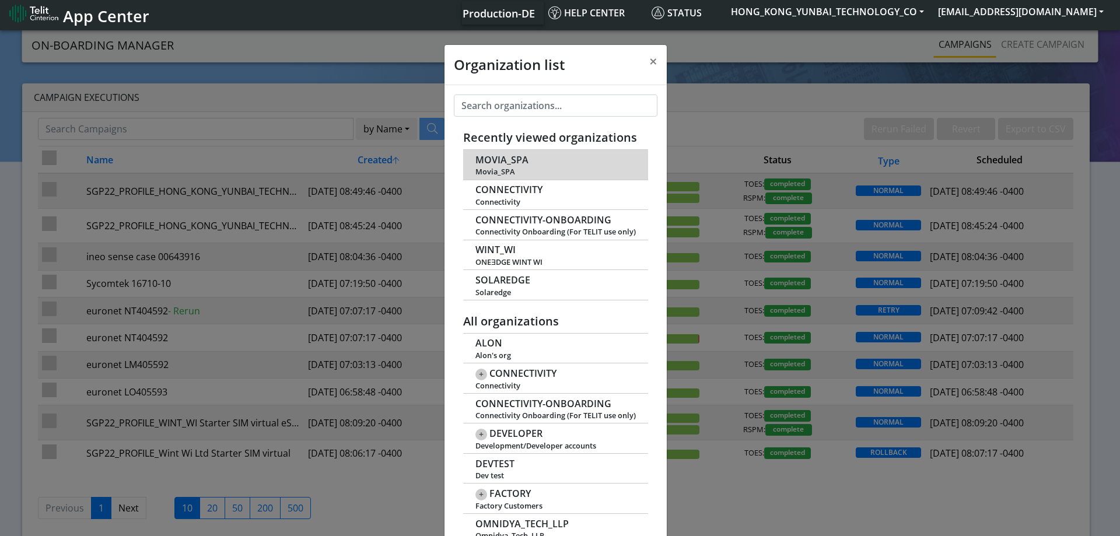
click at [508, 166] on span "MOVIA_SPA" at bounding box center [501, 160] width 53 height 11
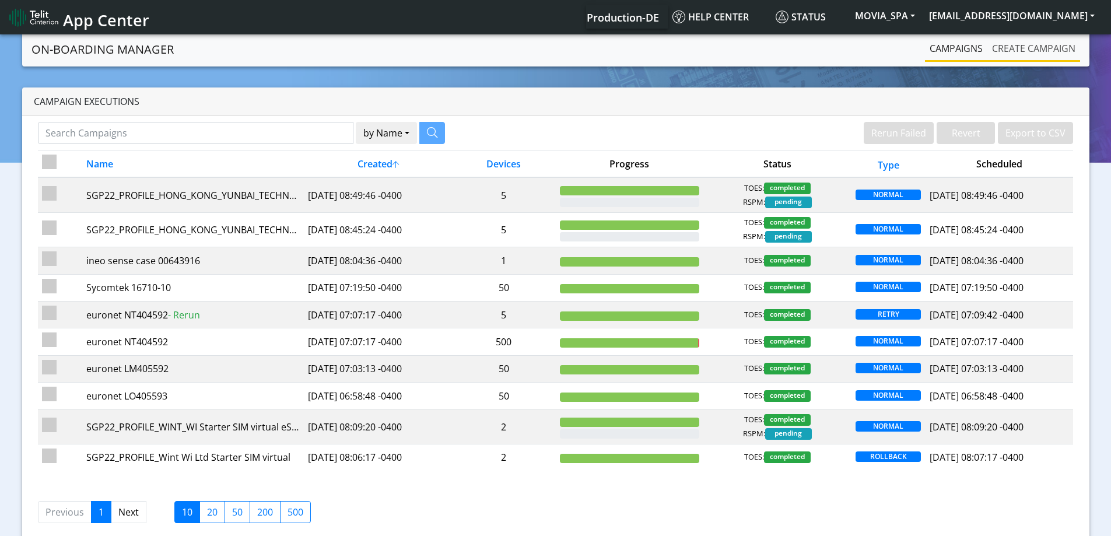
click at [1025, 54] on link "Create campaign" at bounding box center [1033, 48] width 93 height 23
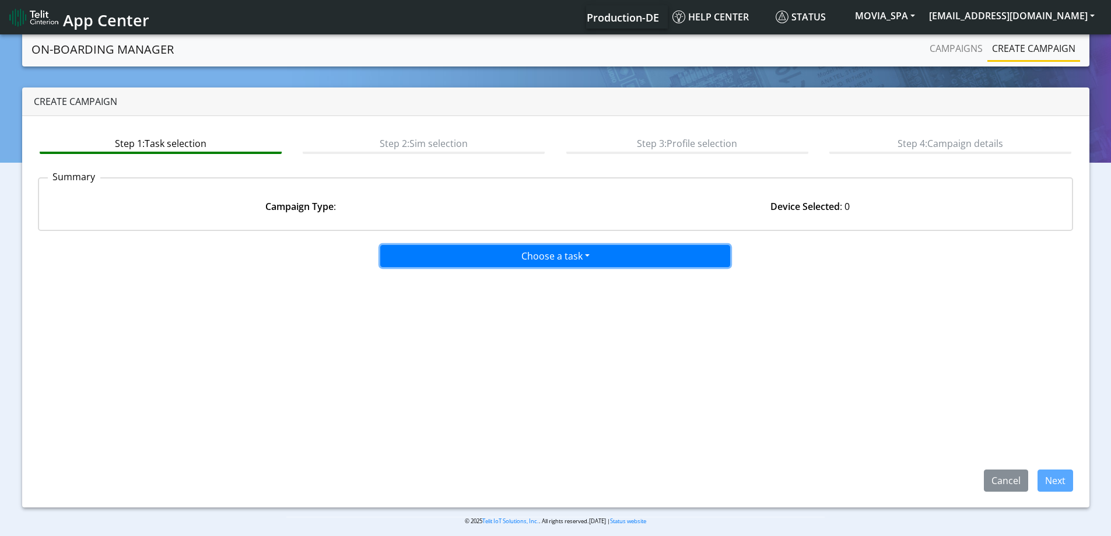
click at [518, 262] on button "Choose a task" at bounding box center [555, 256] width 350 height 22
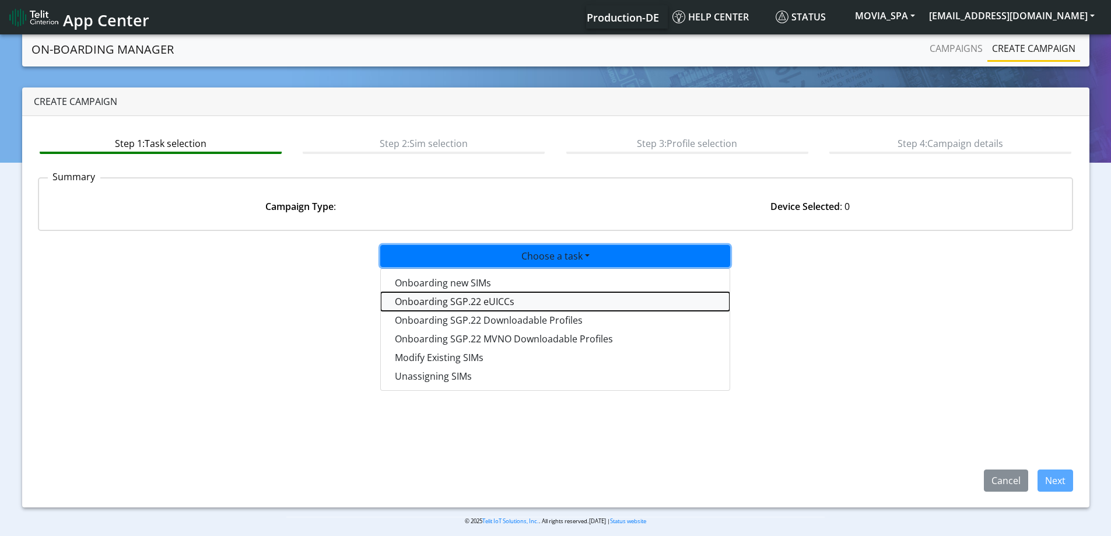
click at [457, 301] on tasksgp22eUICC-dropdown "Onboarding SGP.22 eUICCs" at bounding box center [555, 301] width 349 height 19
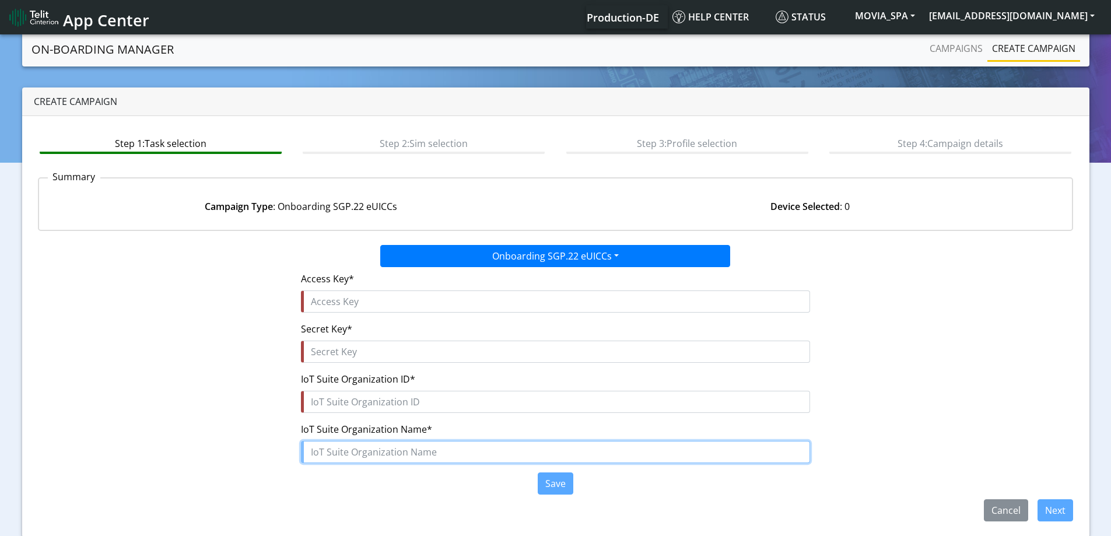
click at [345, 452] on input "text" at bounding box center [555, 452] width 509 height 22
paste input "MOVIA_SPA"
type input "MOVIA_SPA"
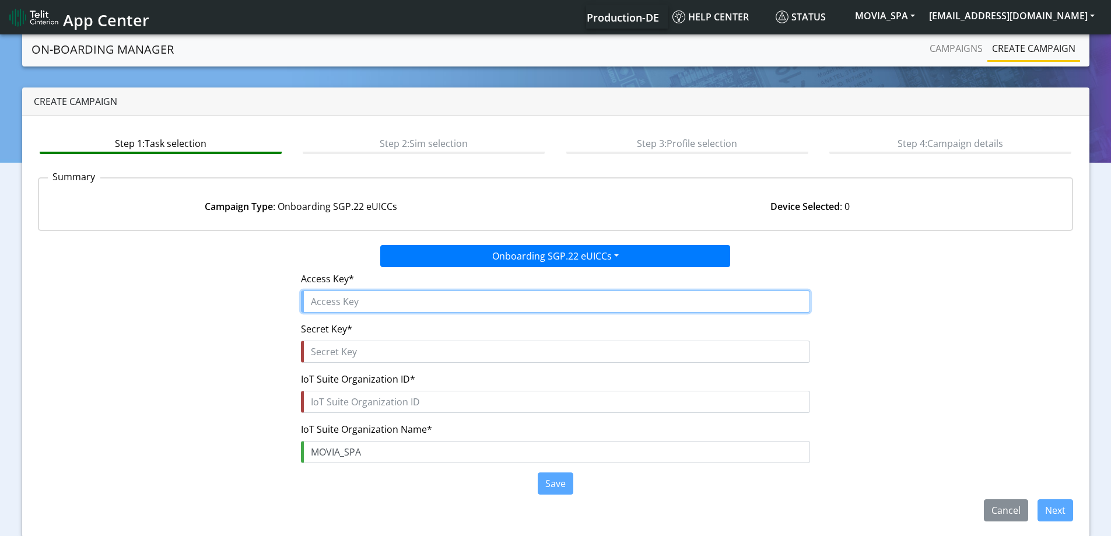
click at [340, 293] on input "text" at bounding box center [555, 301] width 509 height 22
paste input "Mtwp0QHNh7T181FHrYQo"
type input "Mtwp0QHNh7T181FHrYQo"
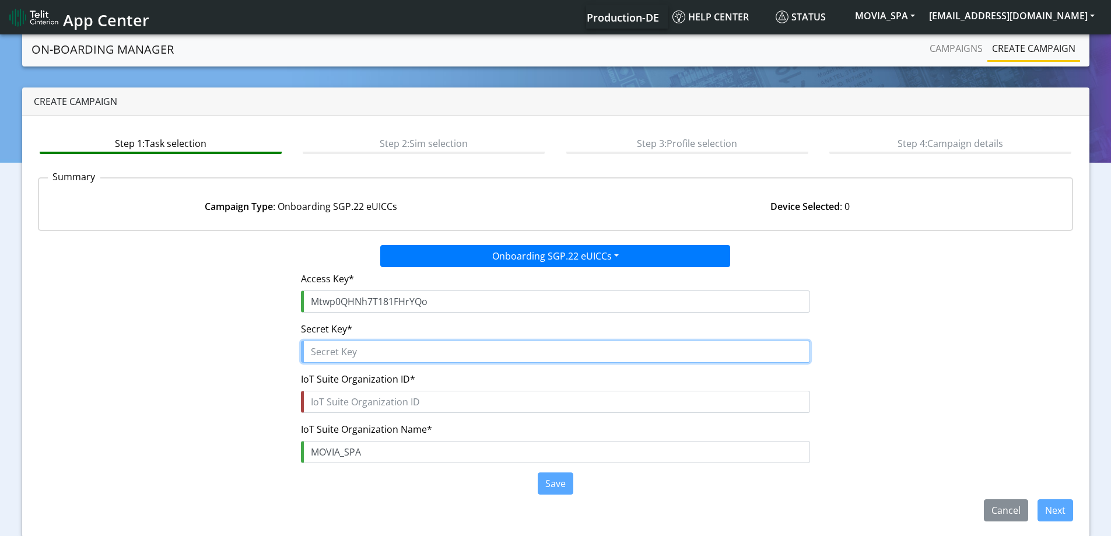
click at [368, 342] on input "text" at bounding box center [555, 352] width 509 height 22
paste input "SoRs4y2PykDmreGiN860MbiRjJo97wjfU$2xkIIn"
type input "SoRs4y2PykDmreGiN860MbiRjJo97wjfU$2xkIIn"
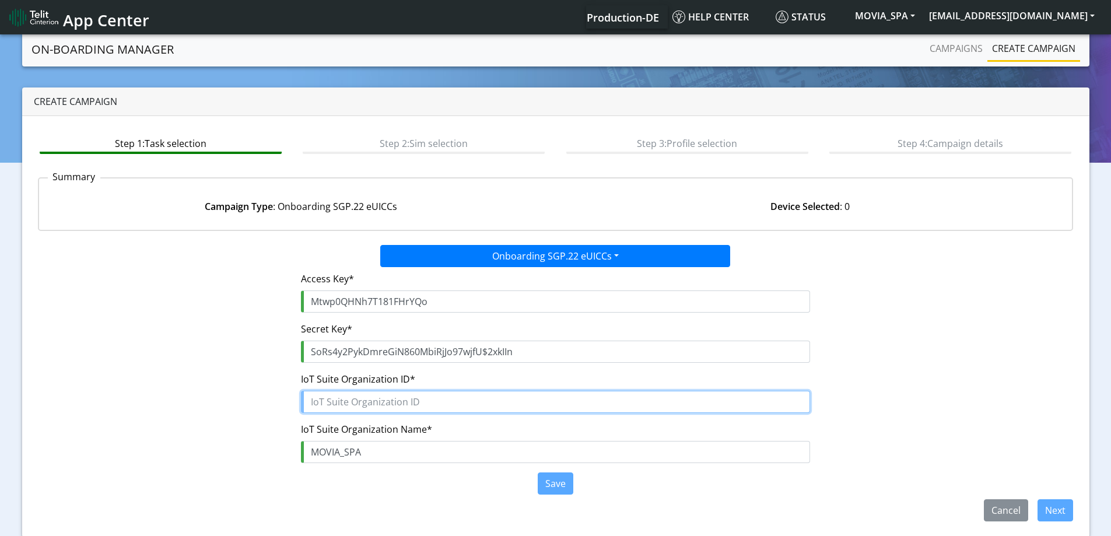
click at [377, 402] on input "text" at bounding box center [555, 402] width 509 height 22
paste input "5d8d91a2-a12c-4c1a-9a09-7ee0f71fcaf2"
type input "5d8d91a2-a12c-4c1a-9a09-7ee0f71fcaf2"
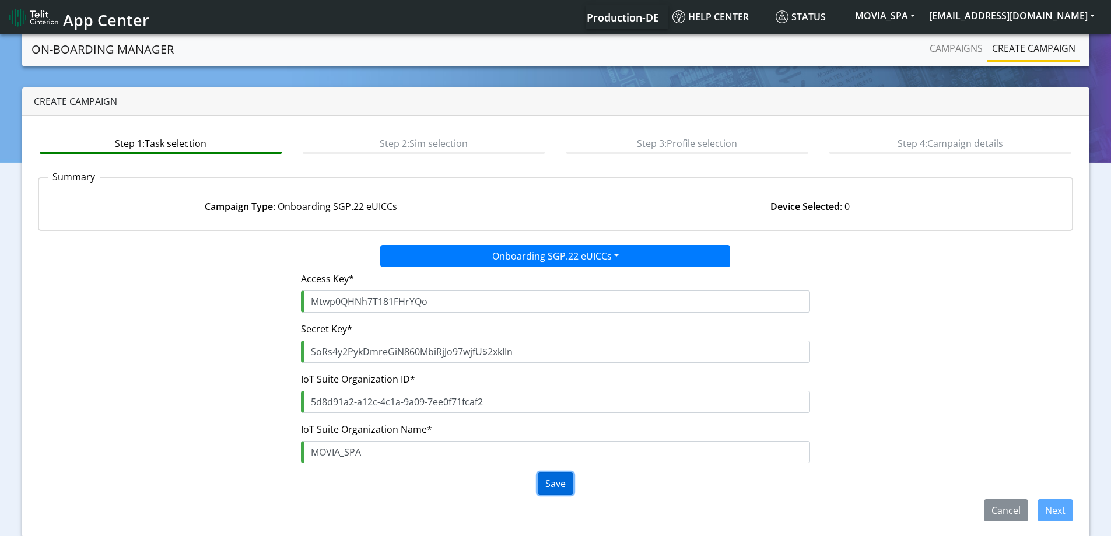
click at [564, 482] on button "Save" at bounding box center [556, 483] width 36 height 22
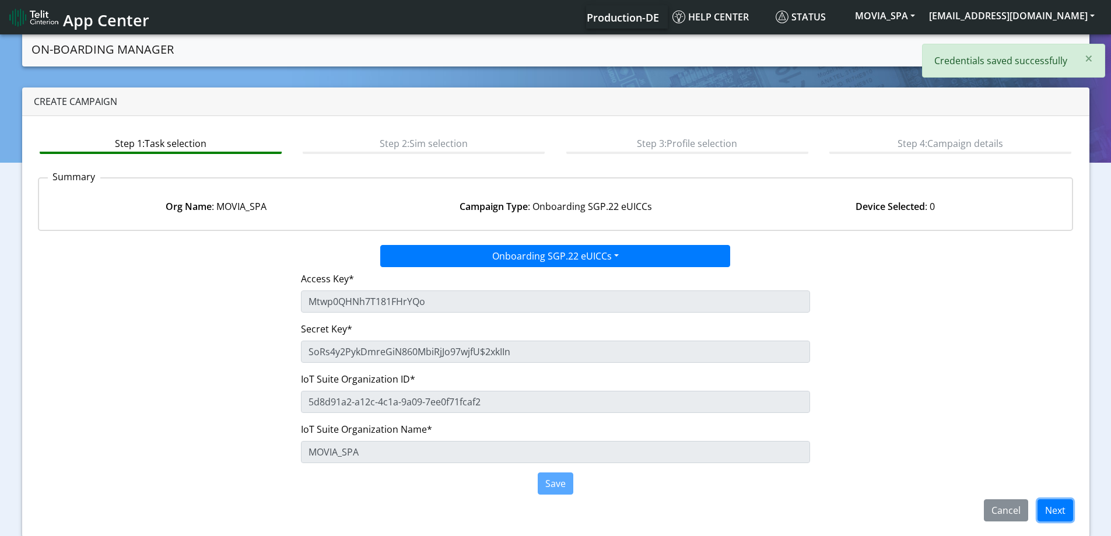
click at [1051, 513] on button "Next" at bounding box center [1055, 510] width 36 height 22
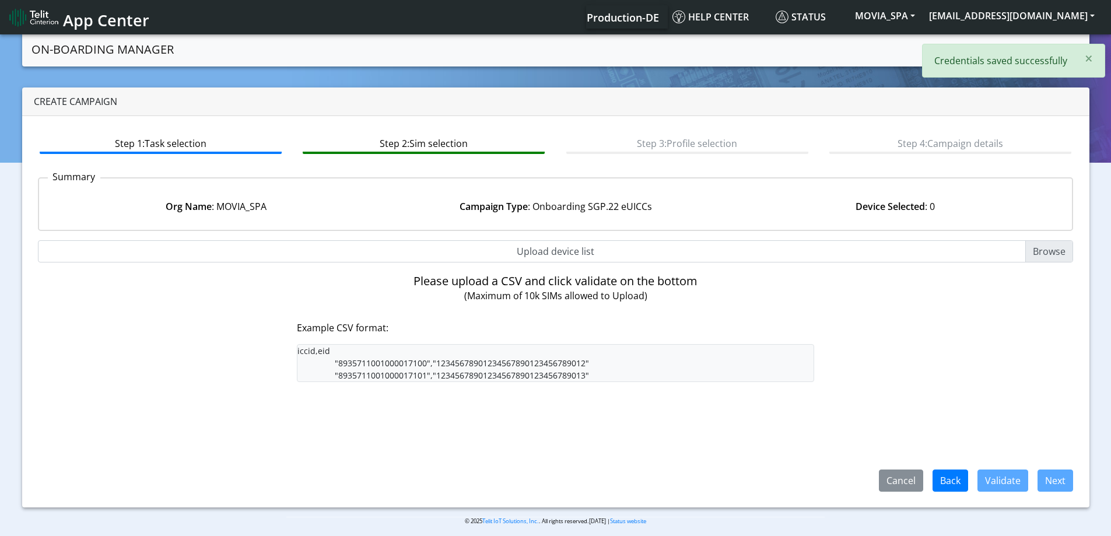
click at [578, 250] on input "Upload device list" at bounding box center [556, 251] width 1036 height 22
type input "C:\fakepath\SGP Onboarding CSV.csv"
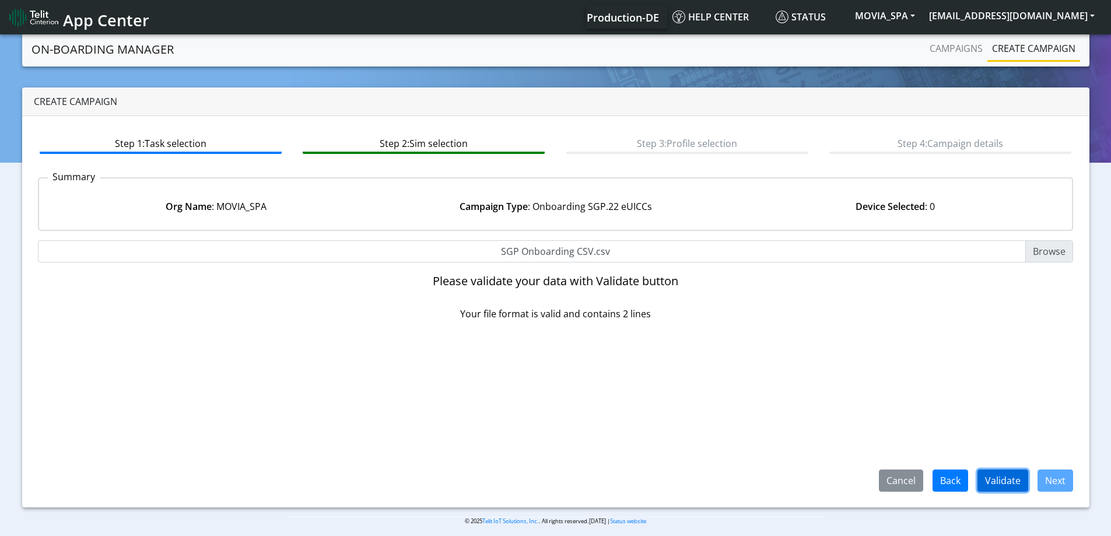
click at [1017, 482] on button "Validate" at bounding box center [1002, 480] width 51 height 22
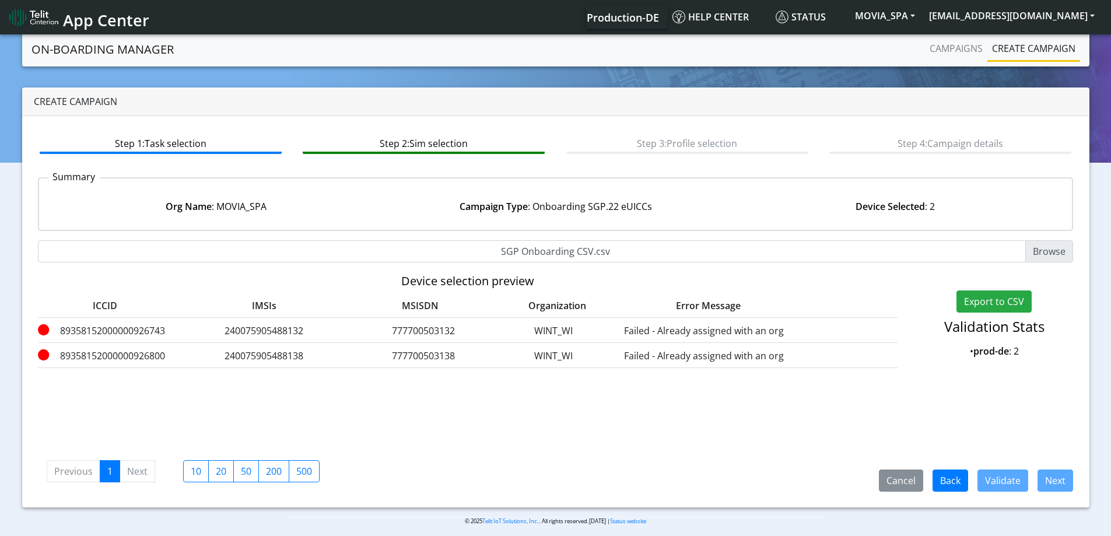
click at [549, 251] on input "SGP Onboarding CSV.csv" at bounding box center [556, 251] width 1036 height 22
type input "C:\fakepath\SGP Onboarding CSV.csv"
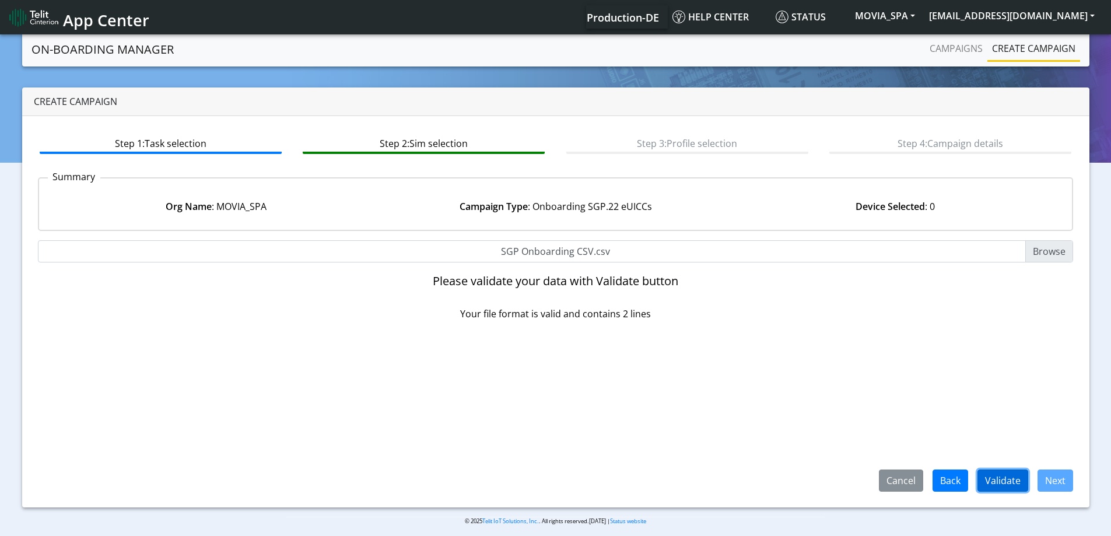
click at [1000, 474] on button "Validate" at bounding box center [1002, 480] width 51 height 22
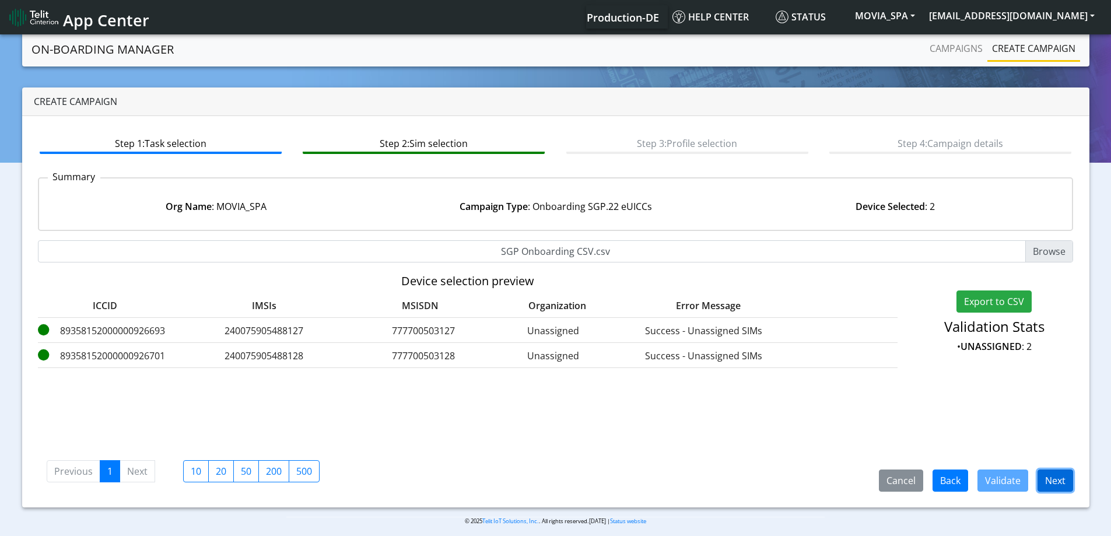
click at [1046, 478] on button "Next" at bounding box center [1055, 480] width 36 height 22
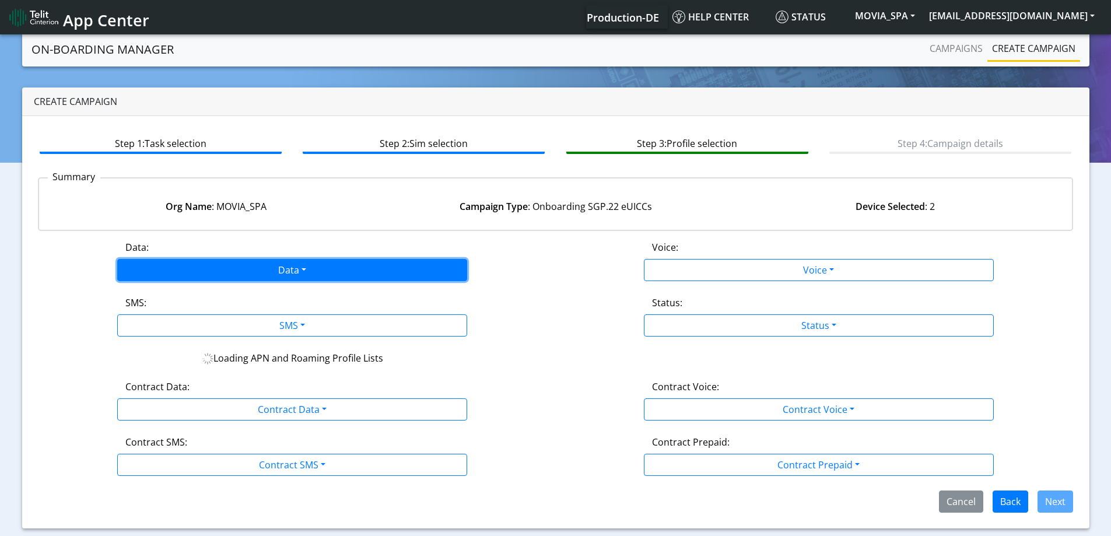
drag, startPoint x: 331, startPoint y: 265, endPoint x: 324, endPoint y: 268, distance: 7.0
click at [329, 266] on button "Data" at bounding box center [292, 270] width 350 height 22
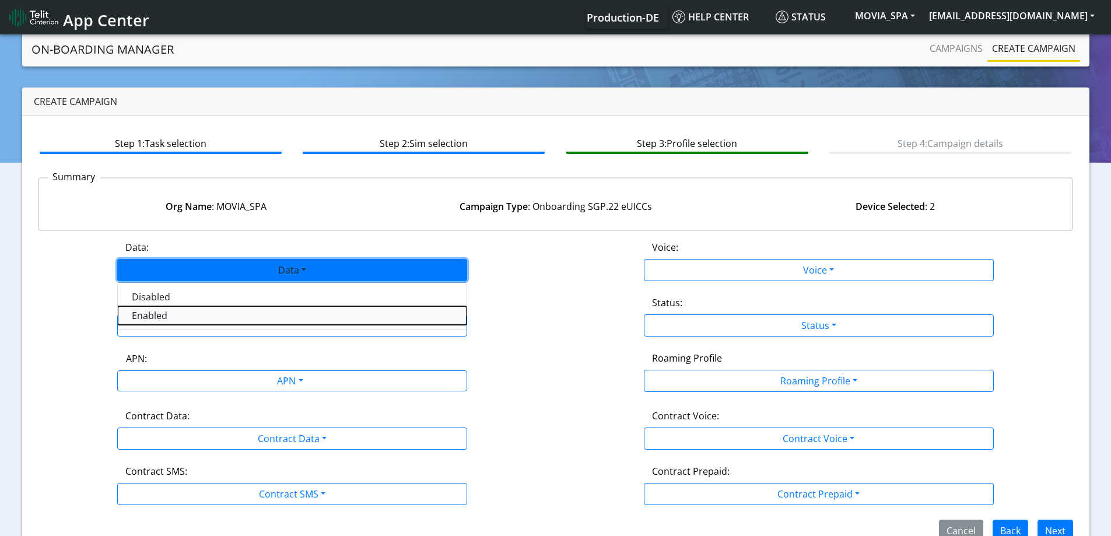
click at [165, 310] on button "Enabled" at bounding box center [292, 315] width 349 height 19
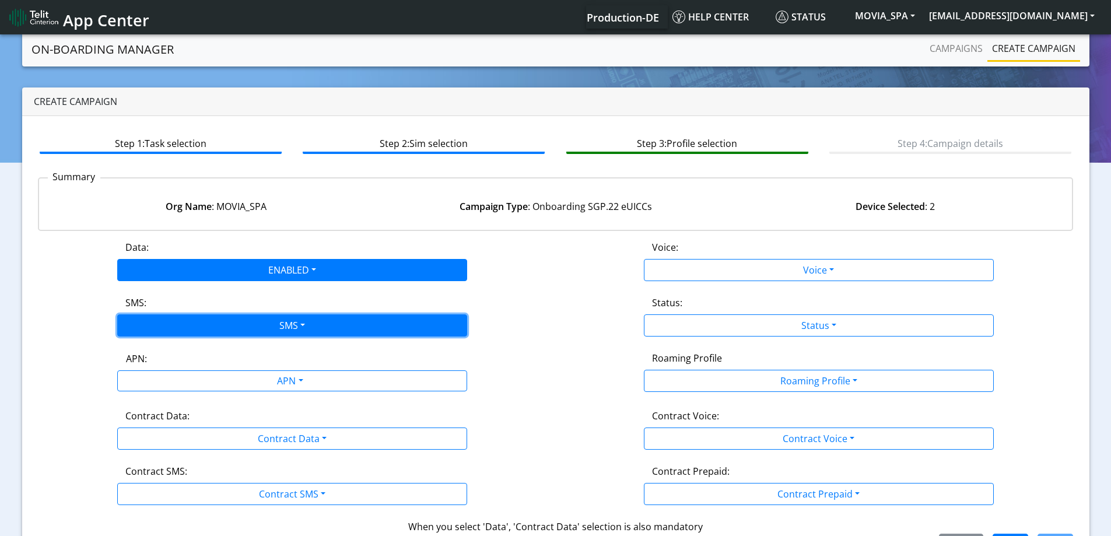
click at [169, 321] on button "SMS" at bounding box center [292, 325] width 350 height 22
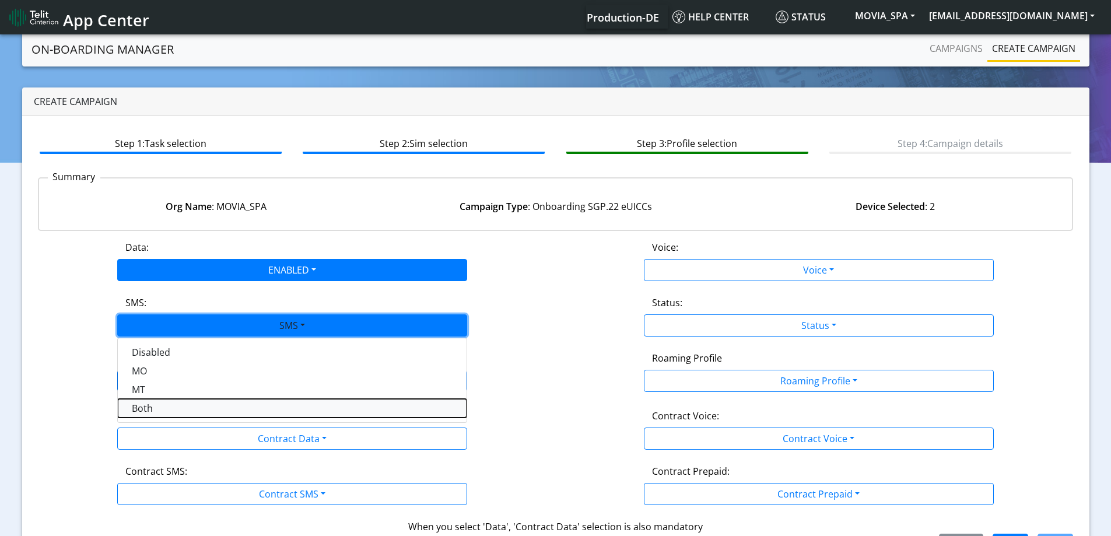
drag, startPoint x: 153, startPoint y: 408, endPoint x: 167, endPoint y: 399, distance: 16.0
click at [154, 408] on button "Both" at bounding box center [292, 408] width 349 height 19
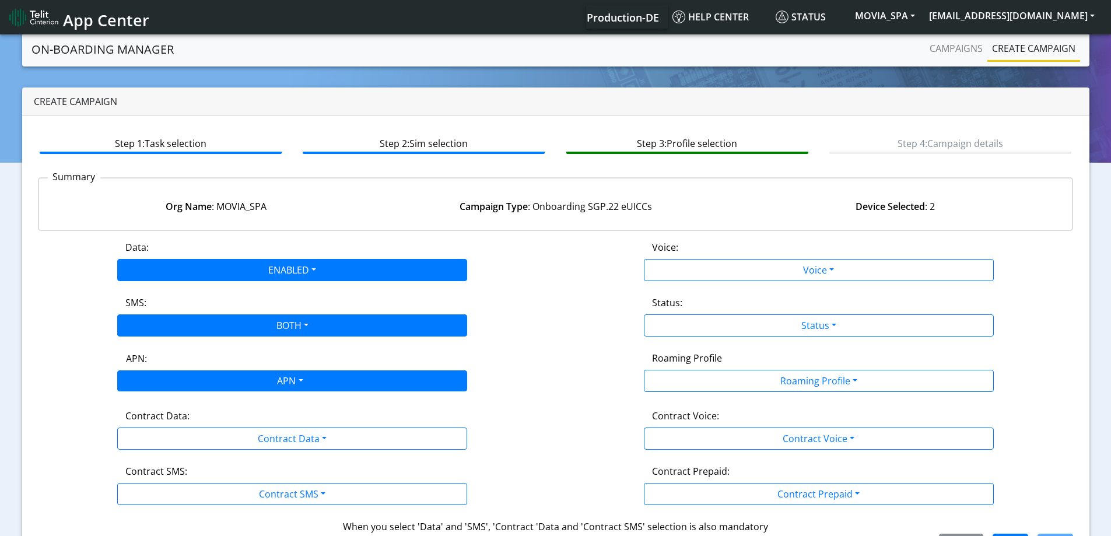
click at [168, 390] on div "APN" at bounding box center [289, 382] width 370 height 23
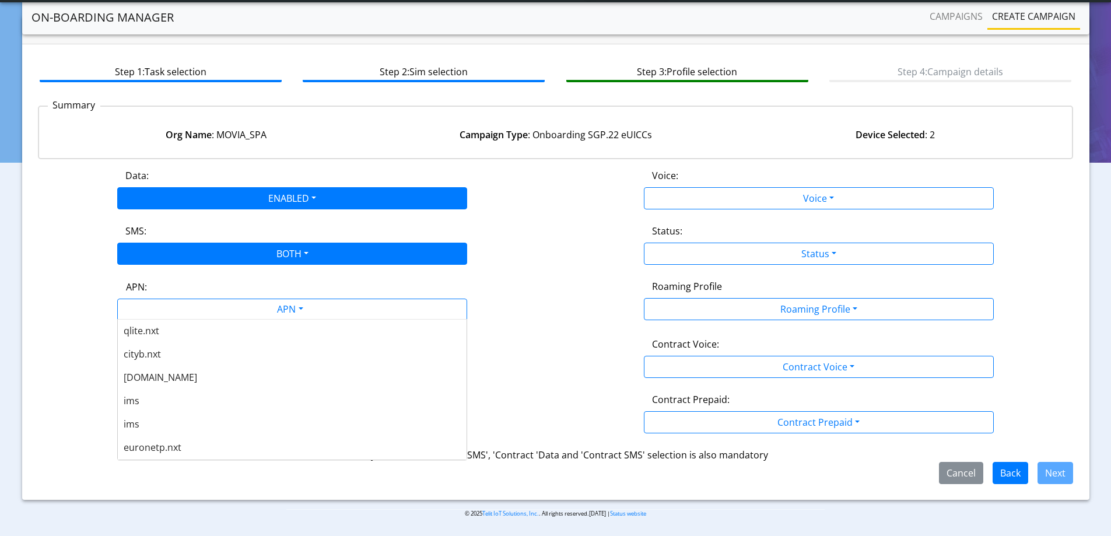
scroll to position [397, 0]
click at [170, 374] on div "[DOMAIN_NAME]" at bounding box center [292, 377] width 349 height 23
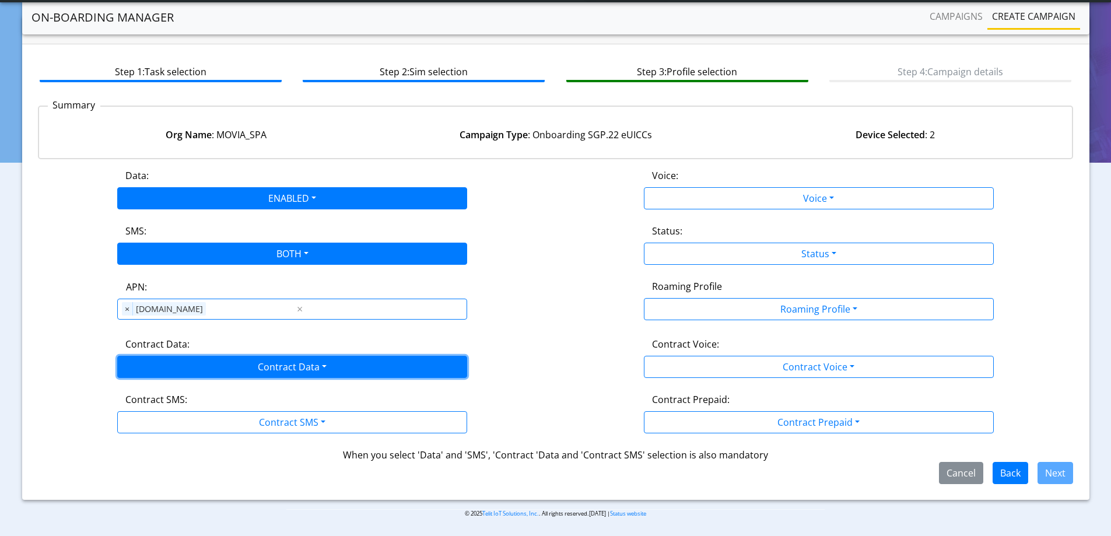
click at [178, 362] on button "Contract Data" at bounding box center [292, 367] width 350 height 22
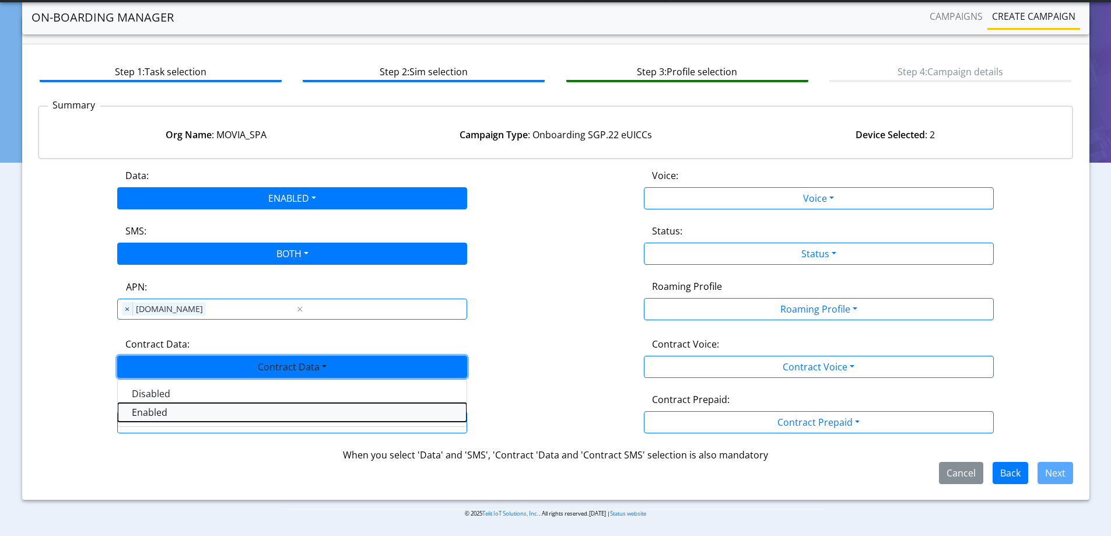
click at [167, 412] on Dataenabled-dropdown "Enabled" at bounding box center [292, 412] width 349 height 19
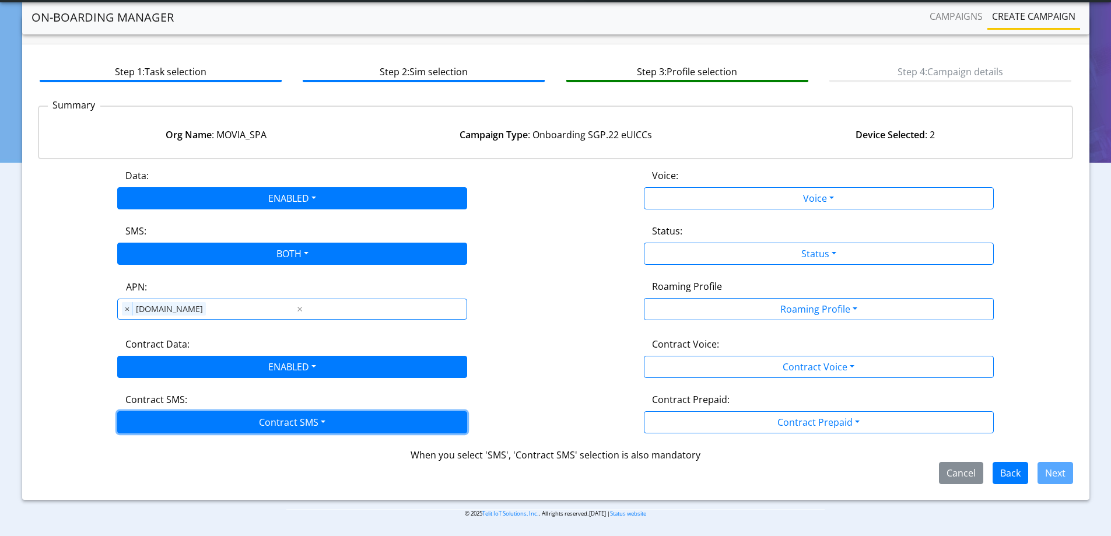
click at [164, 416] on button "Contract SMS" at bounding box center [292, 422] width 350 height 22
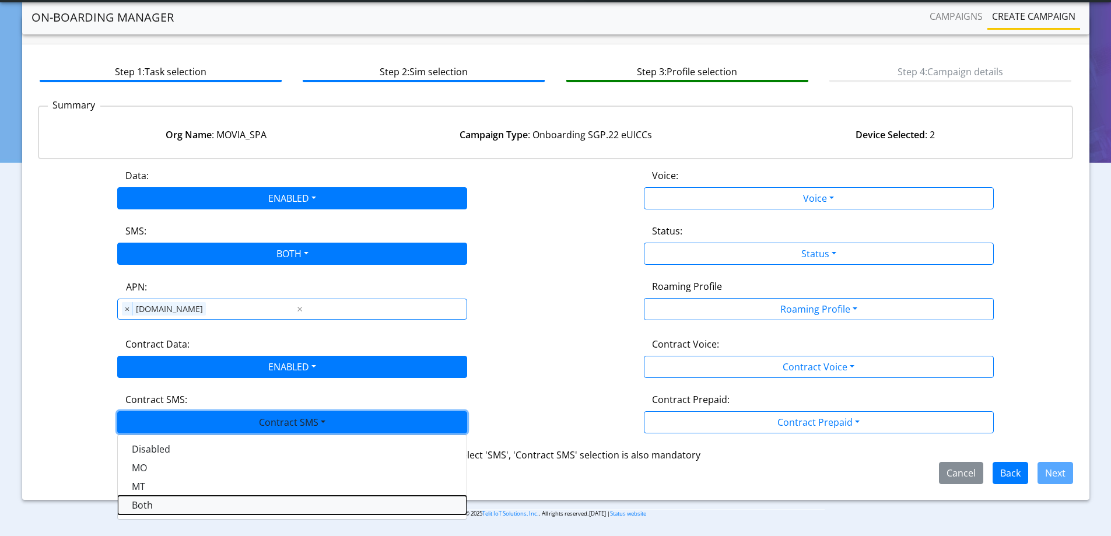
click at [146, 509] on SMSboth-dropdown "Both" at bounding box center [292, 505] width 349 height 19
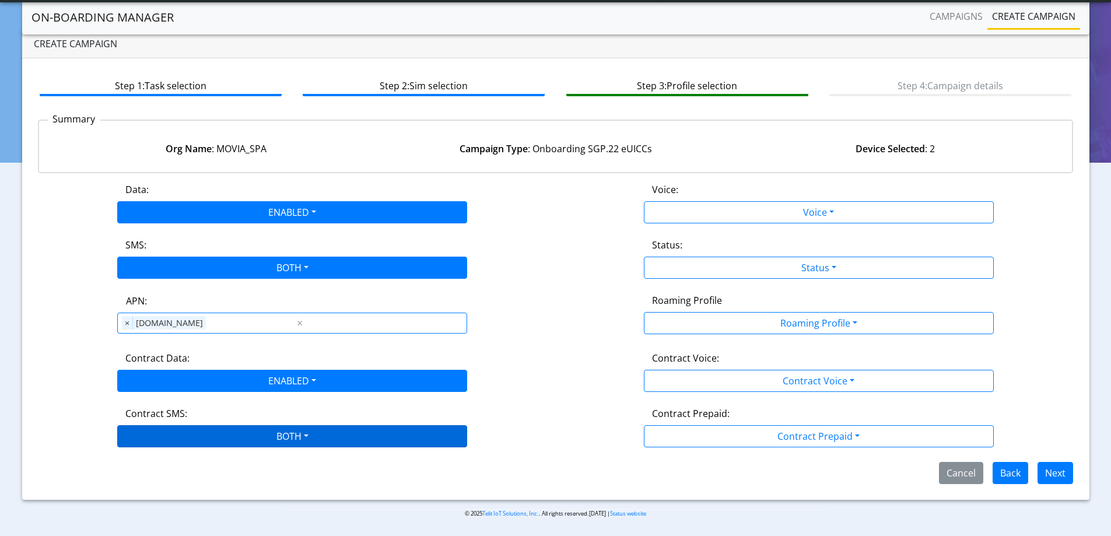
scroll to position [26, 0]
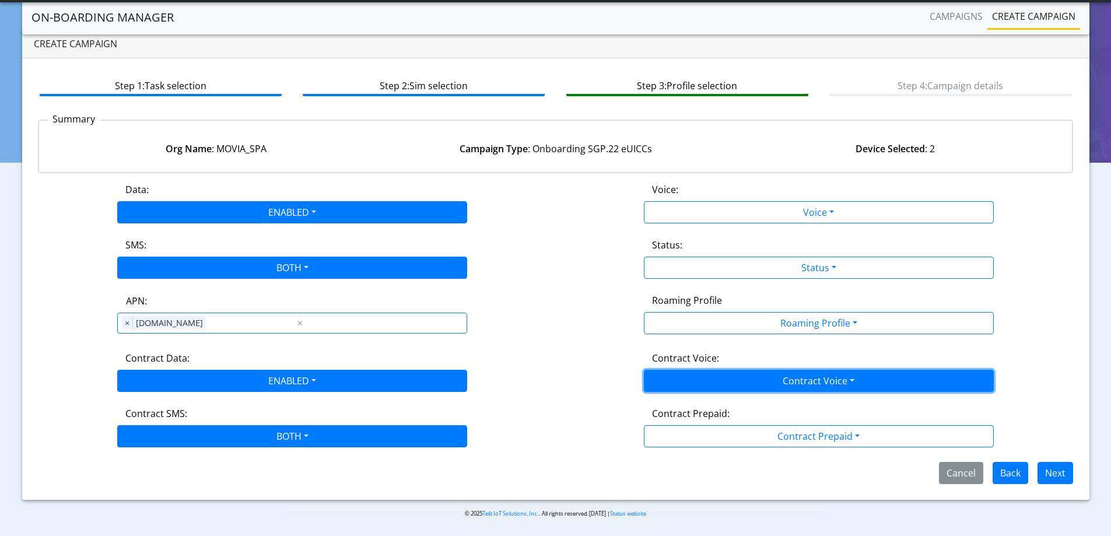
click at [709, 371] on button "Contract Voice" at bounding box center [819, 381] width 350 height 22
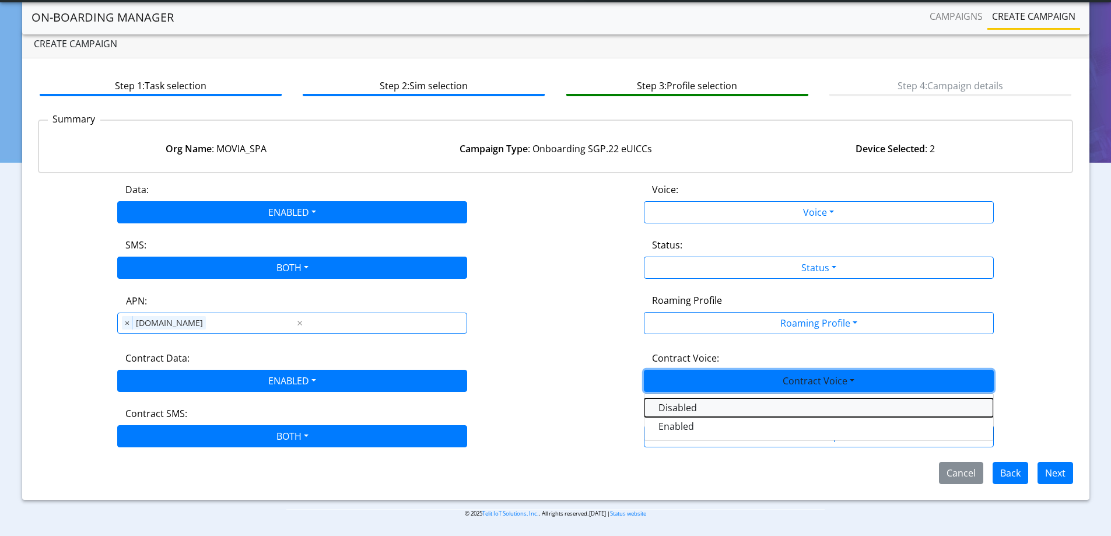
click at [660, 402] on Voicedisabled-dropdown "Disabled" at bounding box center [818, 407] width 349 height 19
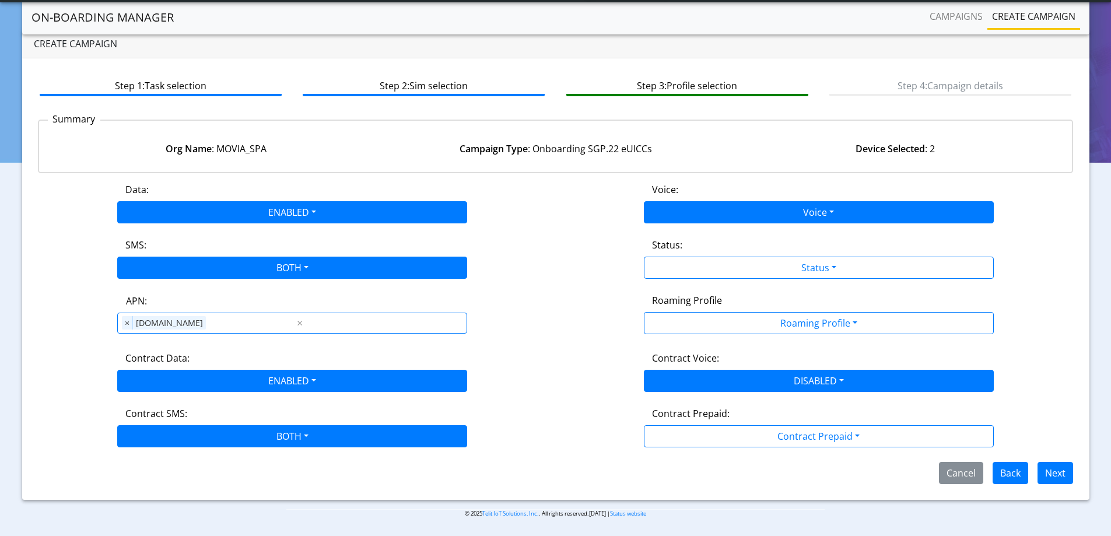
drag, startPoint x: 683, startPoint y: 195, endPoint x: 685, endPoint y: 218, distance: 22.3
click at [683, 196] on div "Voice:" at bounding box center [818, 192] width 351 height 19
click at [685, 218] on button "Voice" at bounding box center [819, 212] width 350 height 22
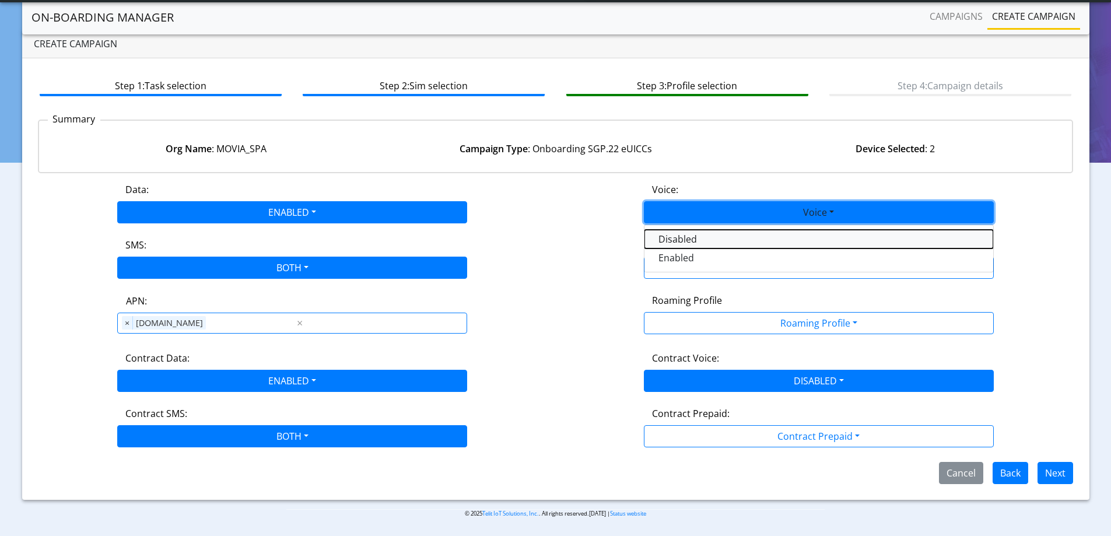
click at [672, 237] on button "Disabled" at bounding box center [818, 239] width 349 height 19
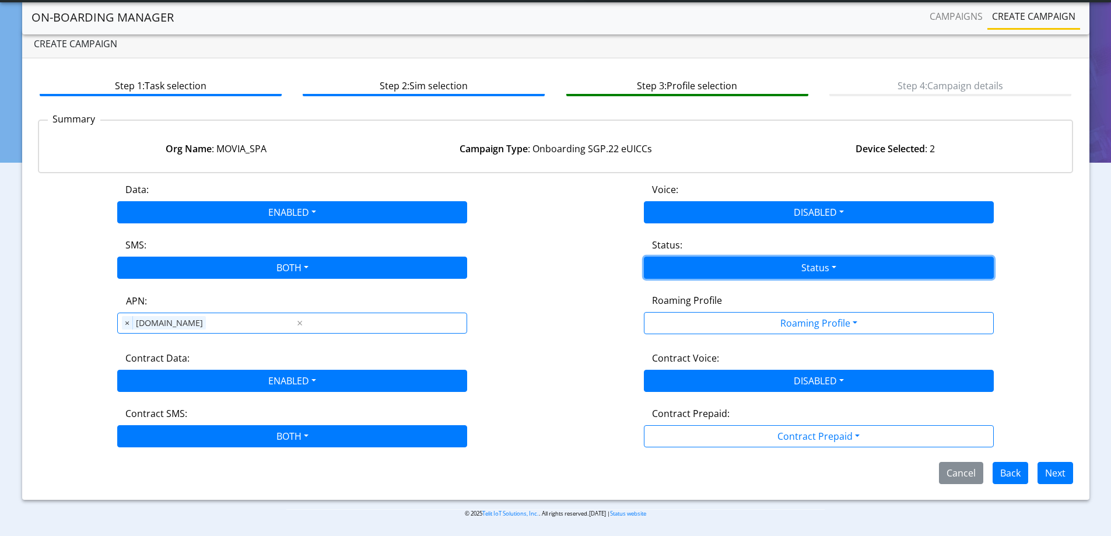
click at [672, 260] on button "Status" at bounding box center [819, 268] width 350 height 22
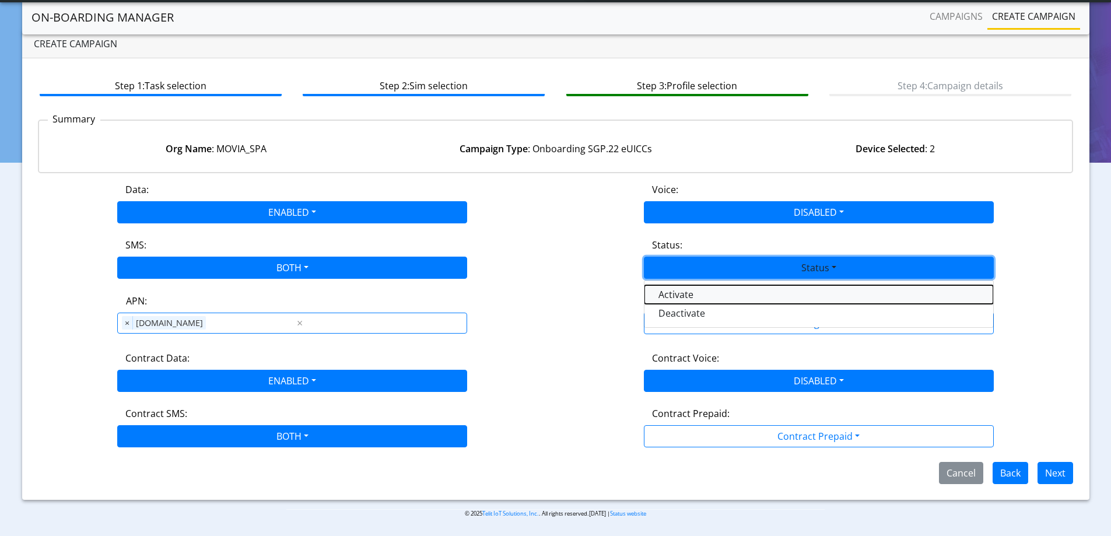
click at [677, 297] on button "Activate" at bounding box center [818, 294] width 349 height 19
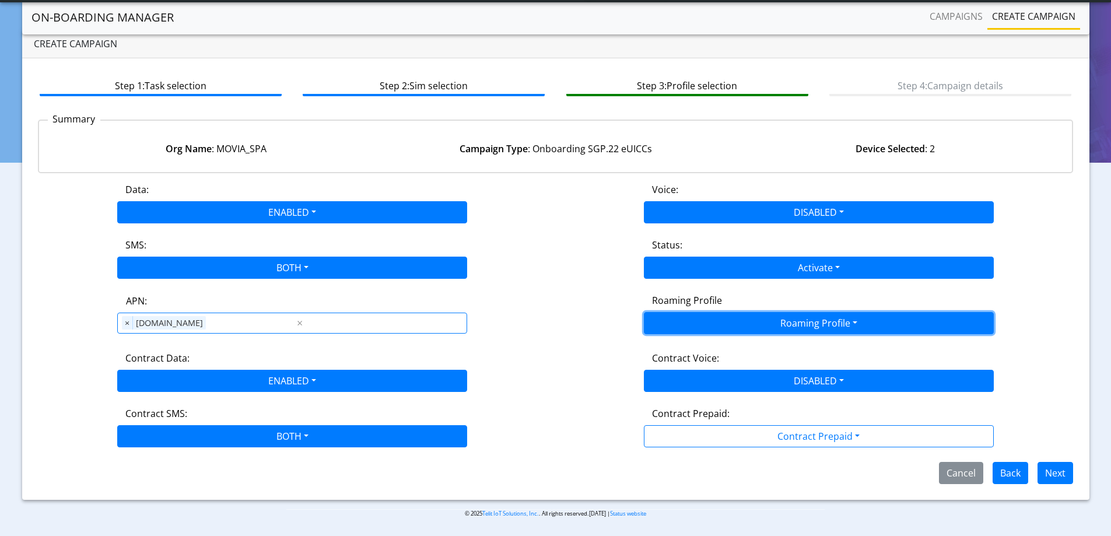
click at [674, 315] on button "Roaming Profile" at bounding box center [819, 323] width 350 height 22
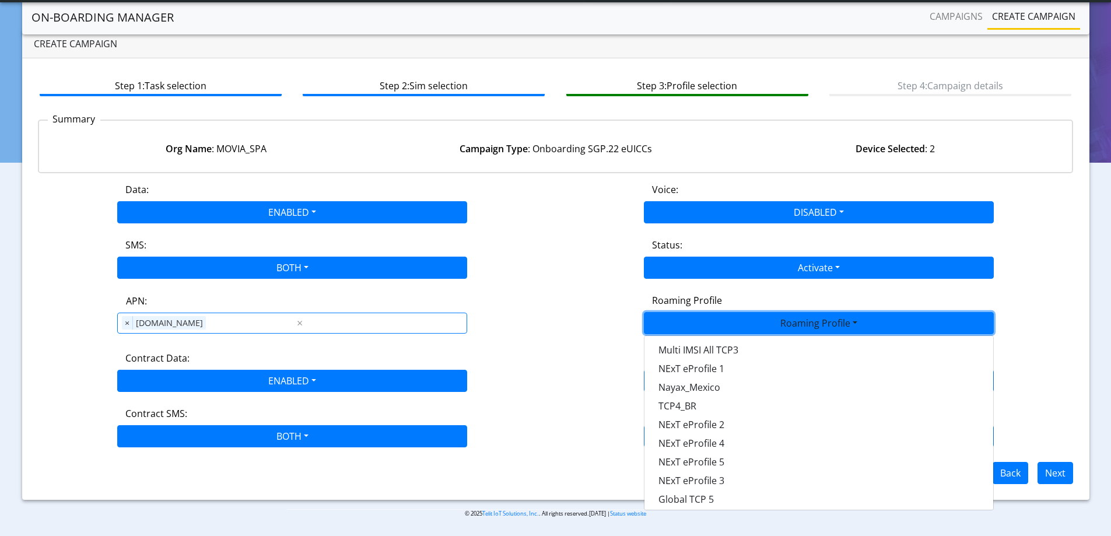
scroll to position [309, 0]
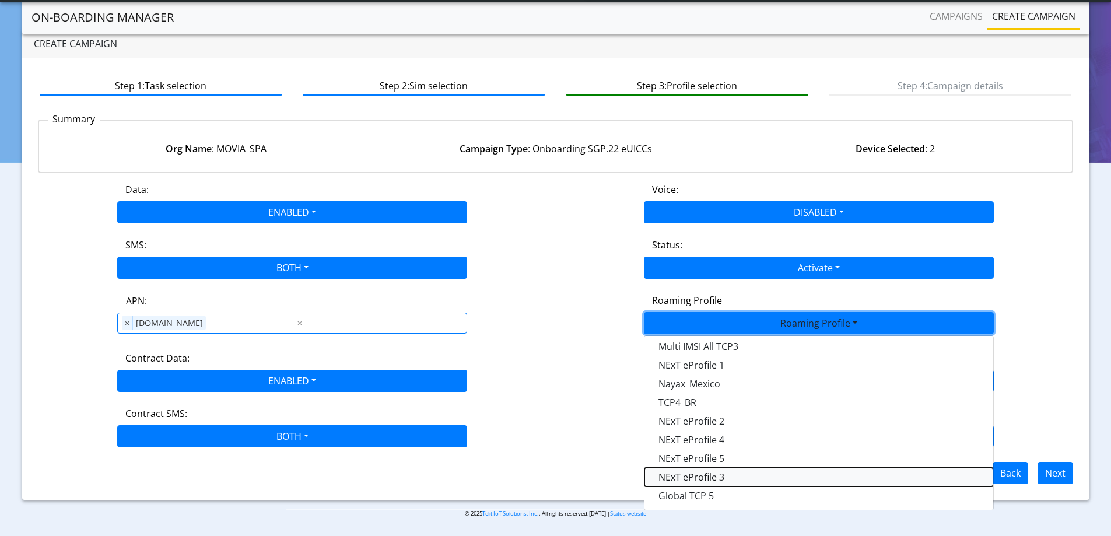
click at [706, 478] on Profile-dropdown "NExT eProfile 3" at bounding box center [818, 477] width 349 height 19
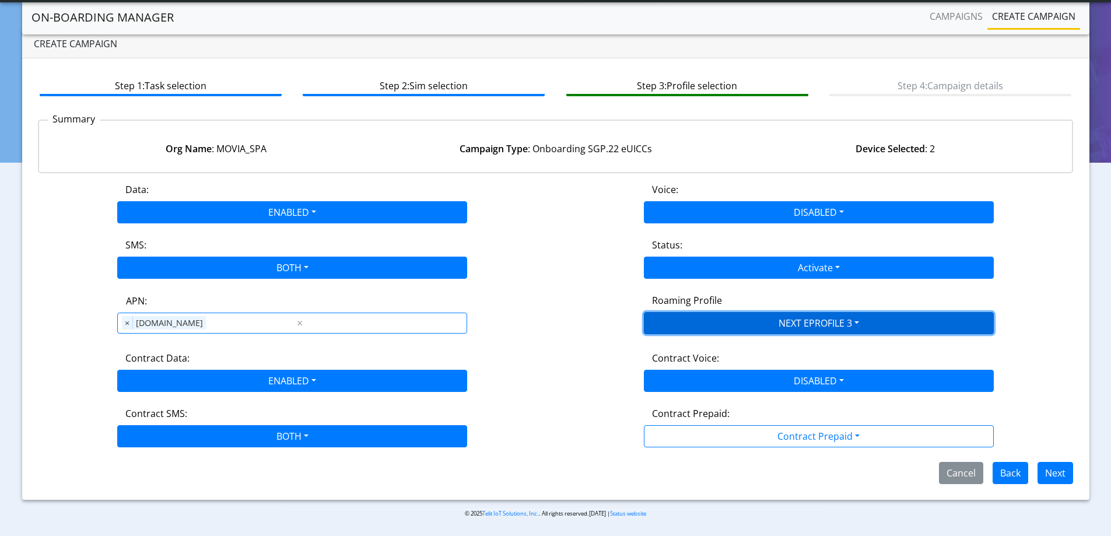
click at [758, 315] on button "NEXT EPROFILE 3" at bounding box center [819, 323] width 350 height 22
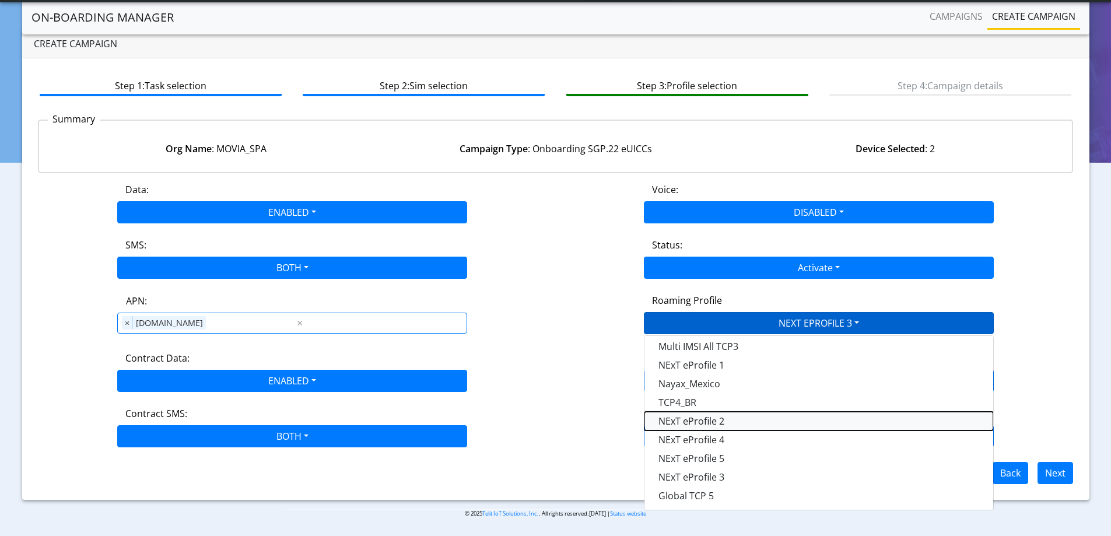
click at [710, 422] on Profile-dropdown "NExT eProfile 2" at bounding box center [818, 421] width 349 height 19
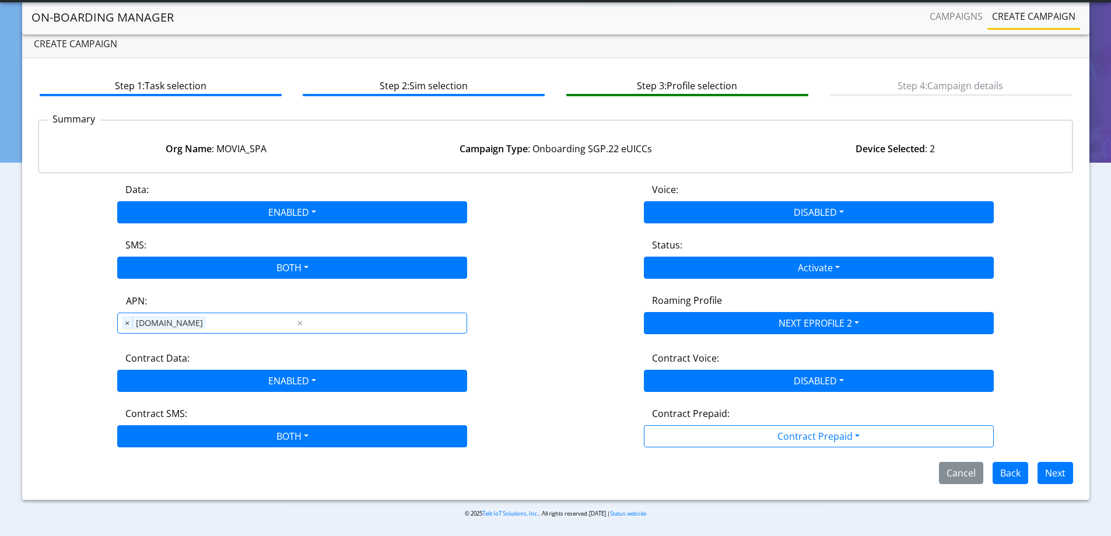
click at [521, 304] on div "APN: APN × nxt23.net ×" at bounding box center [292, 313] width 527 height 41
click at [1052, 474] on button "Next" at bounding box center [1055, 473] width 36 height 22
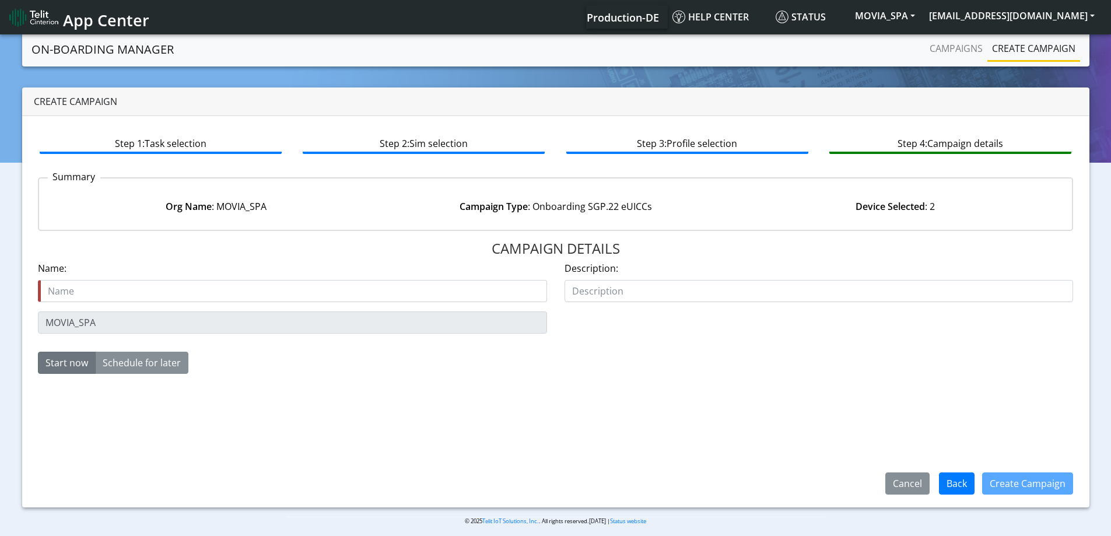
click at [30, 313] on div "MOVIA_SPA" at bounding box center [292, 322] width 527 height 22
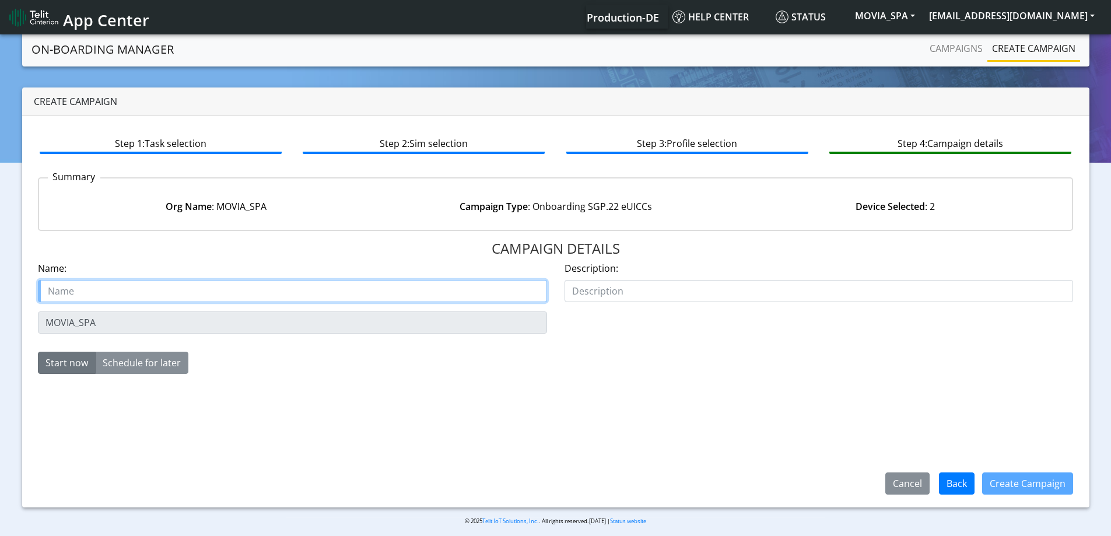
click at [74, 288] on input "text" at bounding box center [292, 291] width 509 height 22
paste input "MOVIA_SPA"
type input "MOVIA_SPA Starter SIM"
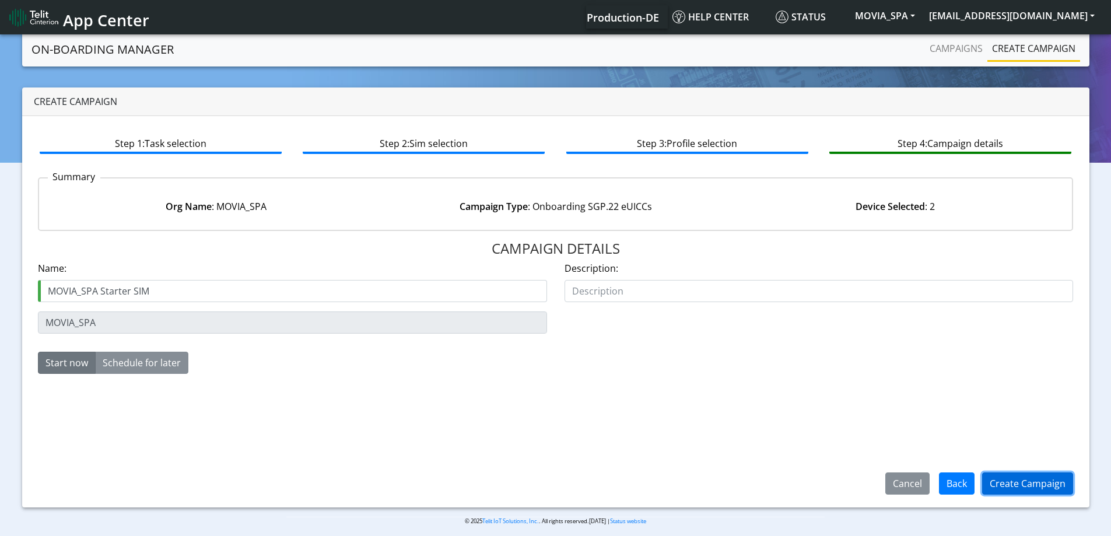
click at [1023, 483] on button "Create Campaign" at bounding box center [1027, 483] width 91 height 22
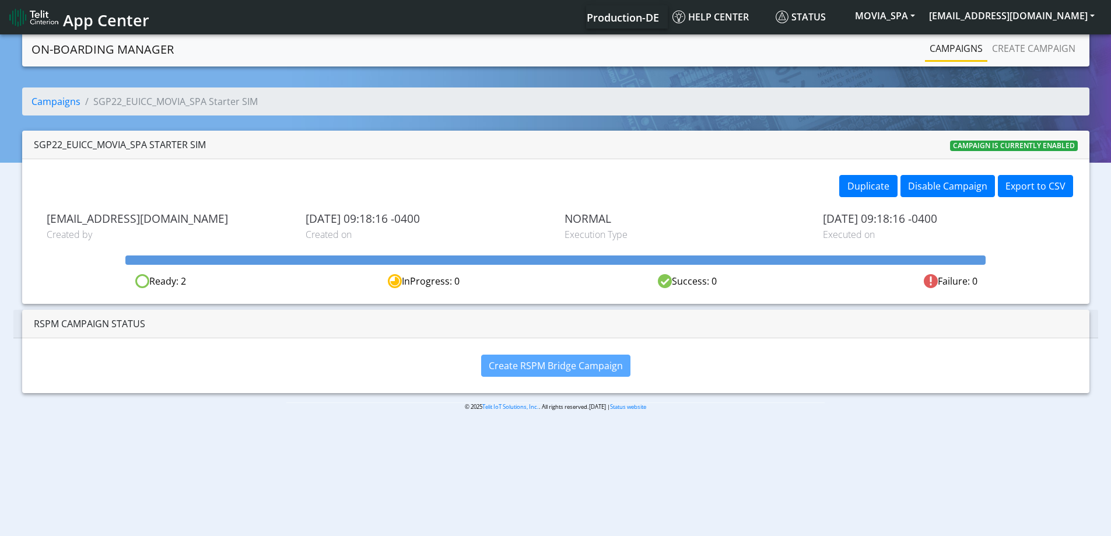
click at [977, 46] on link "Campaigns" at bounding box center [956, 48] width 62 height 23
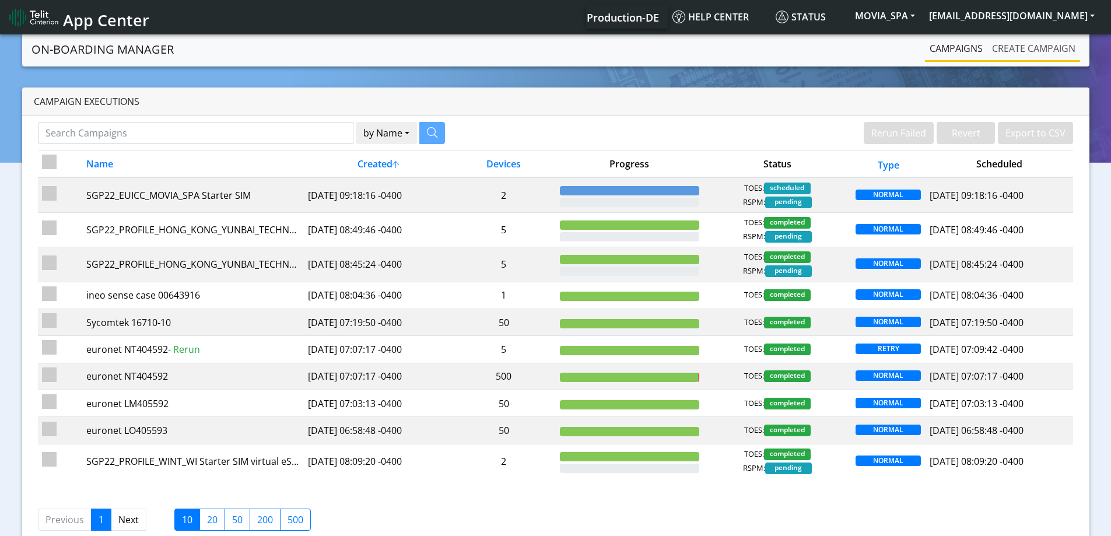
click at [1028, 45] on link "Create campaign" at bounding box center [1033, 48] width 93 height 23
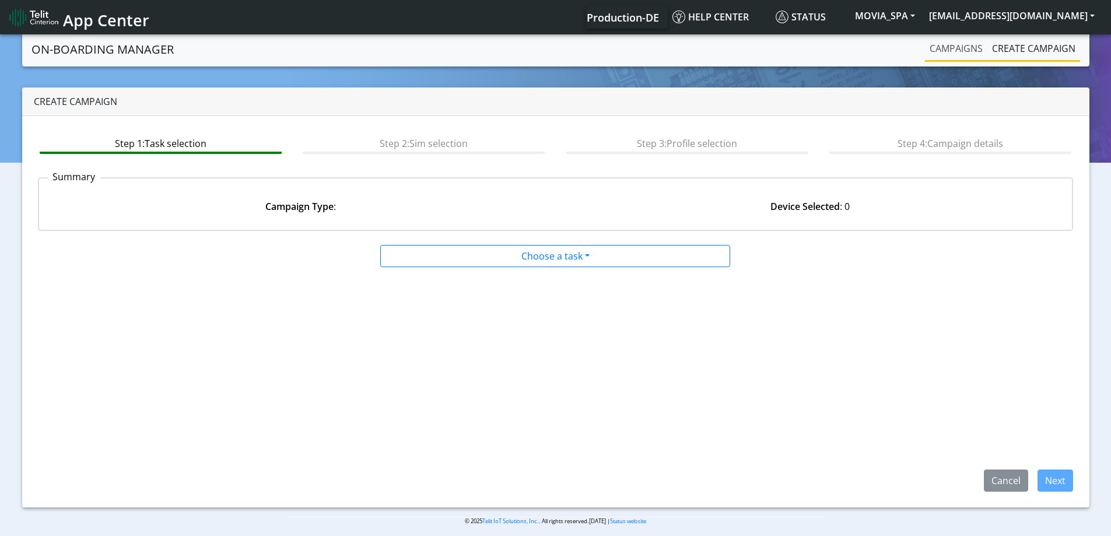
click at [942, 47] on link "Campaigns" at bounding box center [956, 48] width 62 height 23
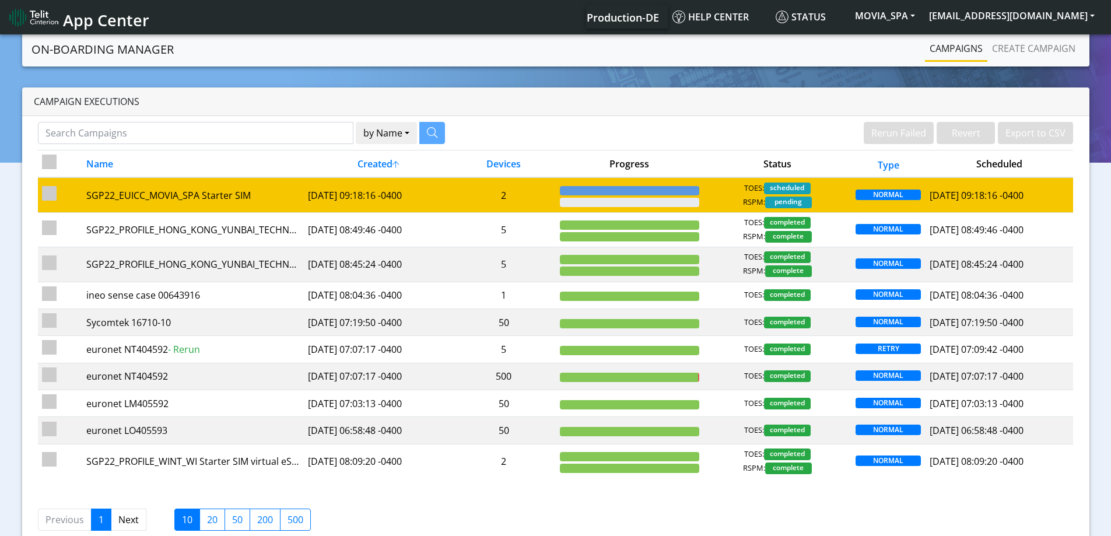
click at [535, 184] on td "2" at bounding box center [504, 194] width 104 height 35
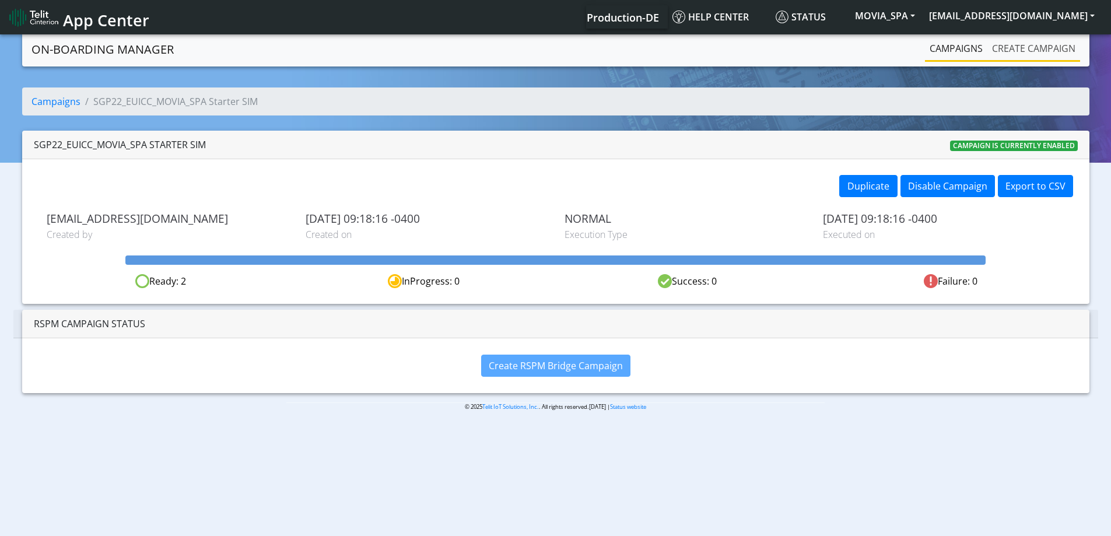
click at [1000, 42] on link "Create campaign" at bounding box center [1033, 48] width 93 height 23
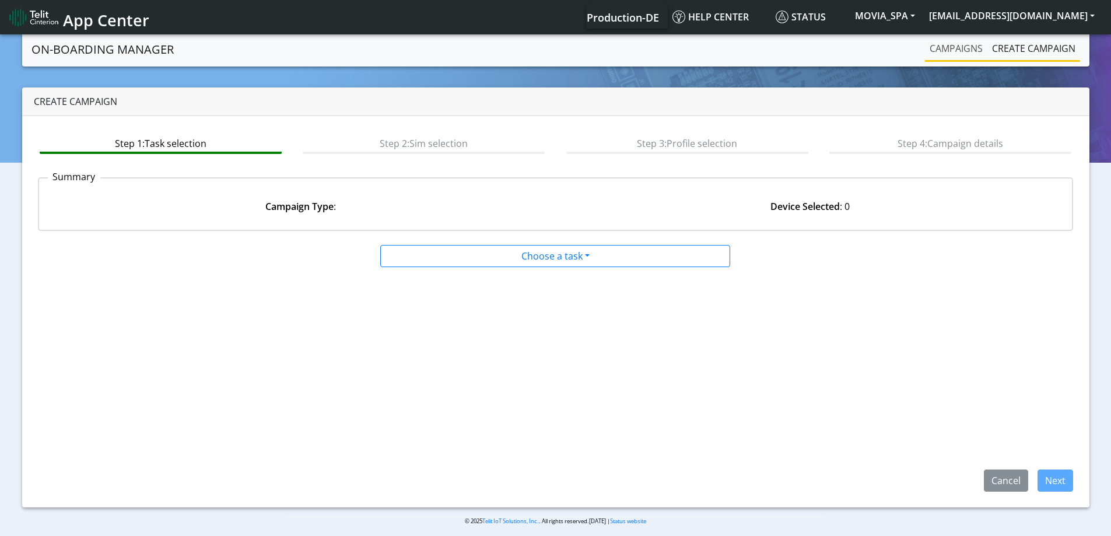
click at [946, 45] on link "Campaigns" at bounding box center [956, 48] width 62 height 23
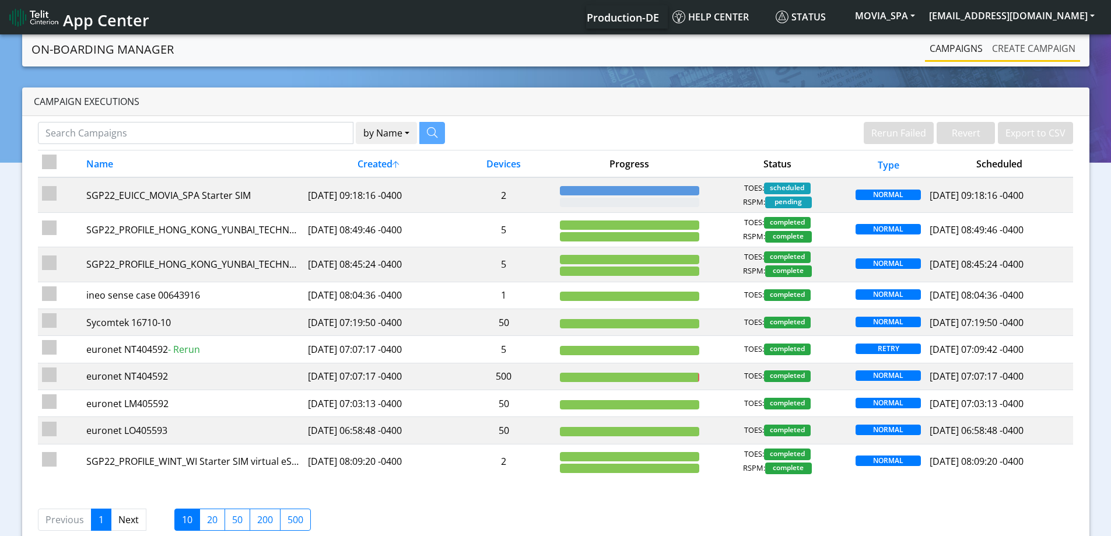
click at [997, 51] on link "Create campaign" at bounding box center [1033, 48] width 93 height 23
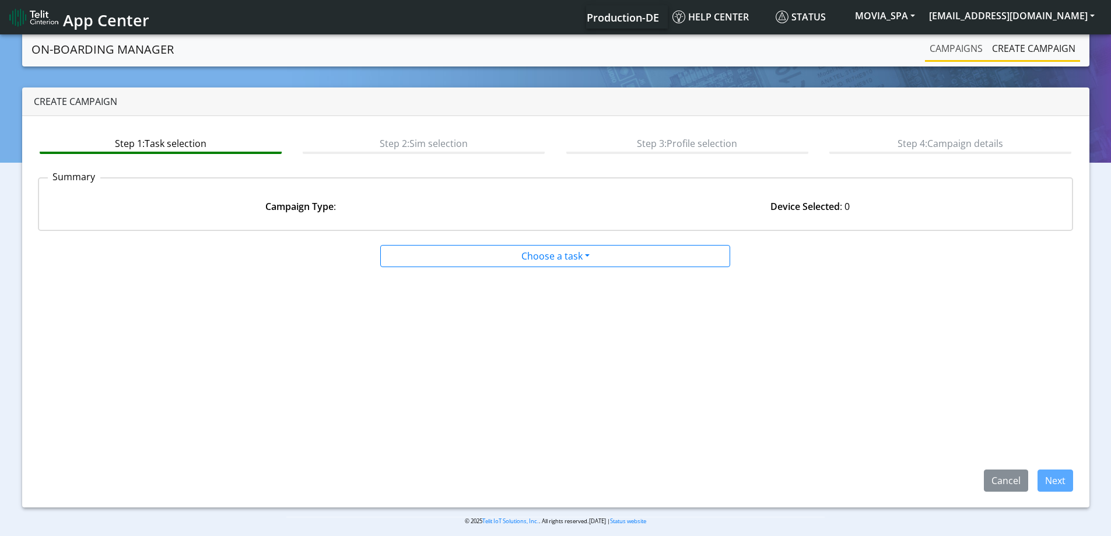
click at [949, 49] on link "Campaigns" at bounding box center [956, 48] width 62 height 23
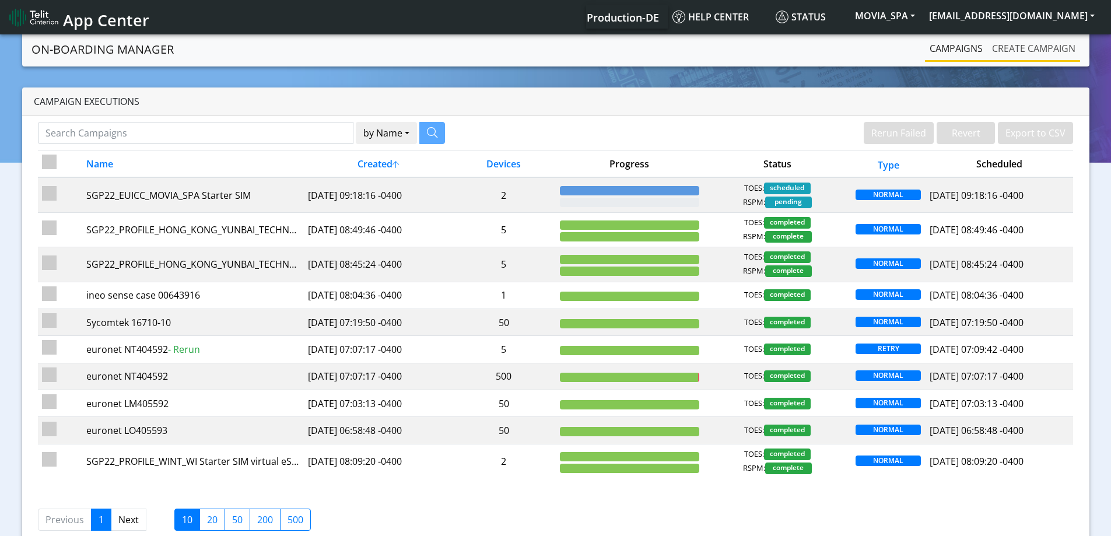
click at [1019, 48] on link "Create campaign" at bounding box center [1033, 48] width 93 height 23
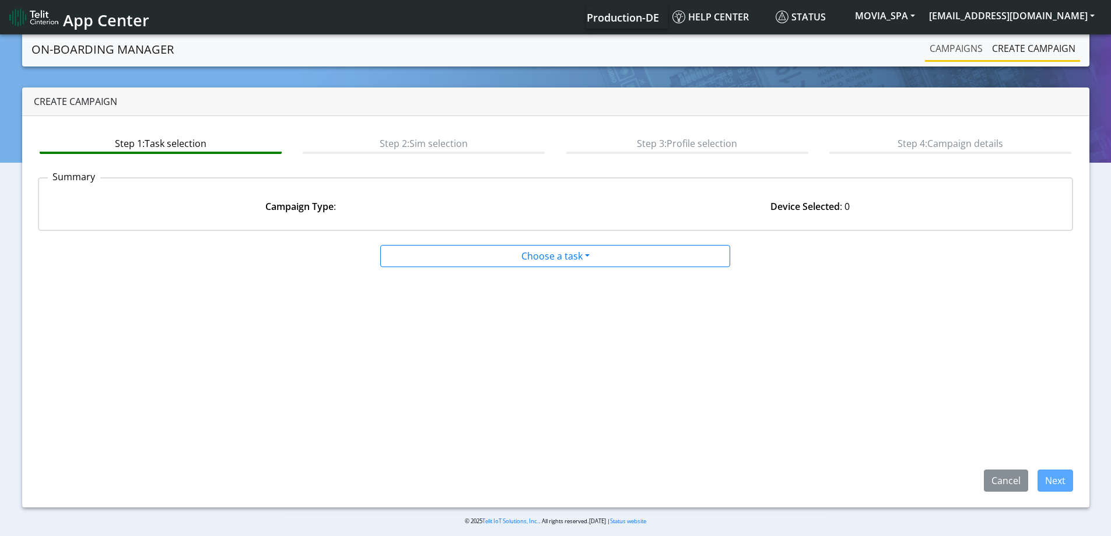
click at [948, 52] on link "Campaigns" at bounding box center [956, 48] width 62 height 23
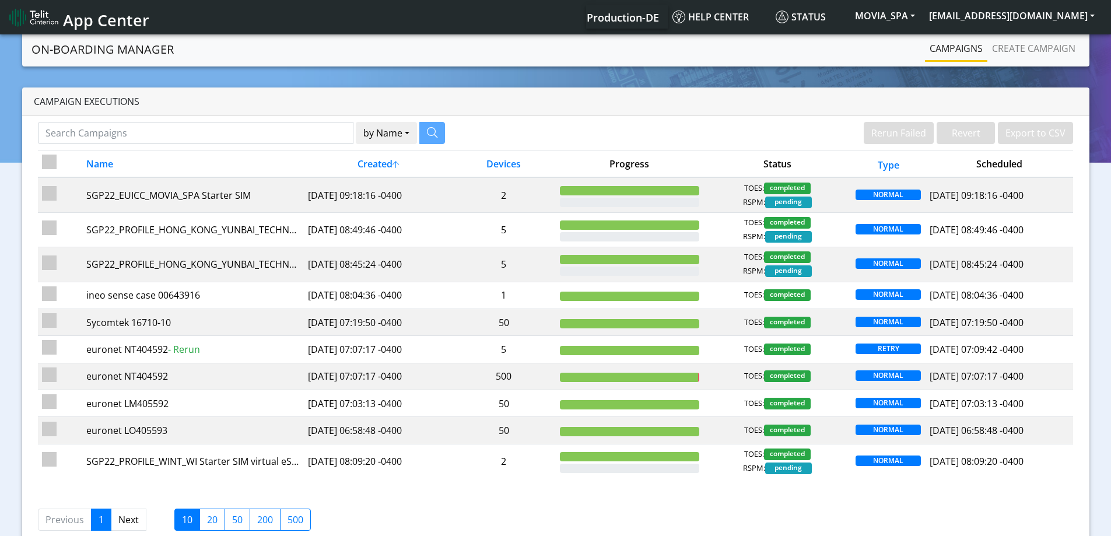
click at [535, 195] on td "2" at bounding box center [504, 194] width 104 height 35
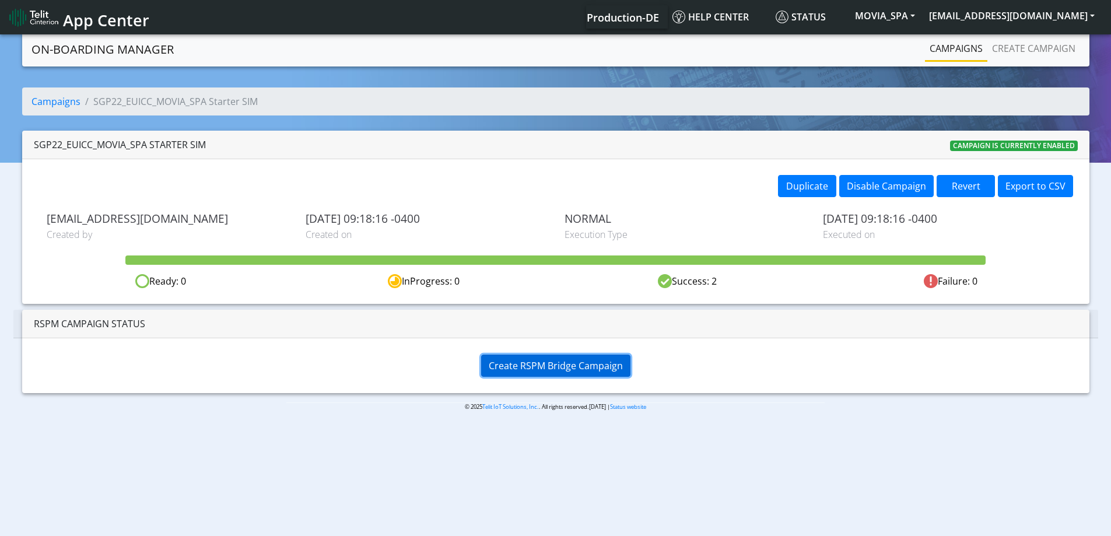
click at [528, 366] on span "Create RSPM Bridge Campaign" at bounding box center [556, 365] width 134 height 13
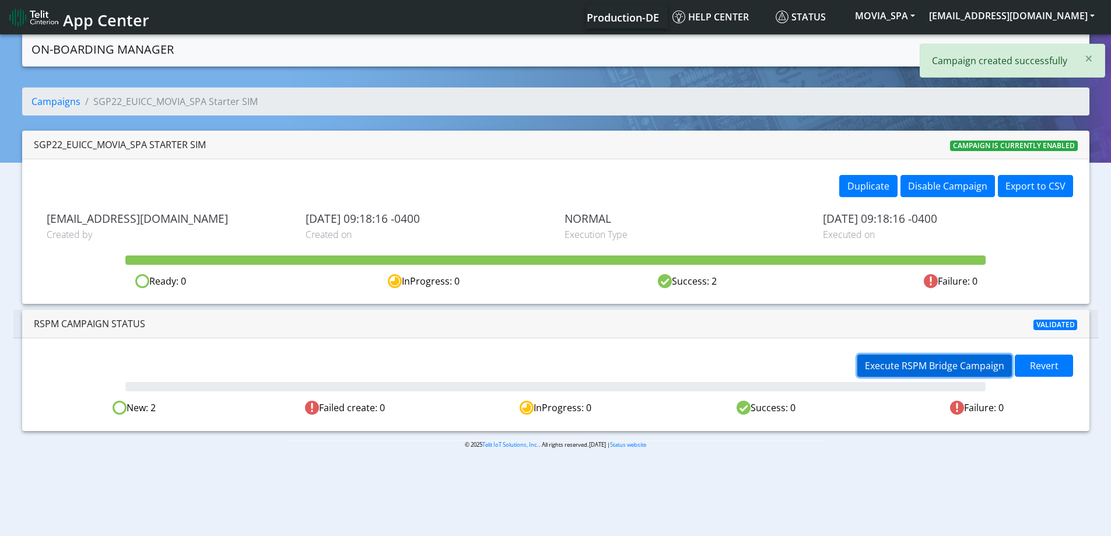
click at [870, 362] on span "Execute RSPM Bridge Campaign" at bounding box center [934, 365] width 139 height 13
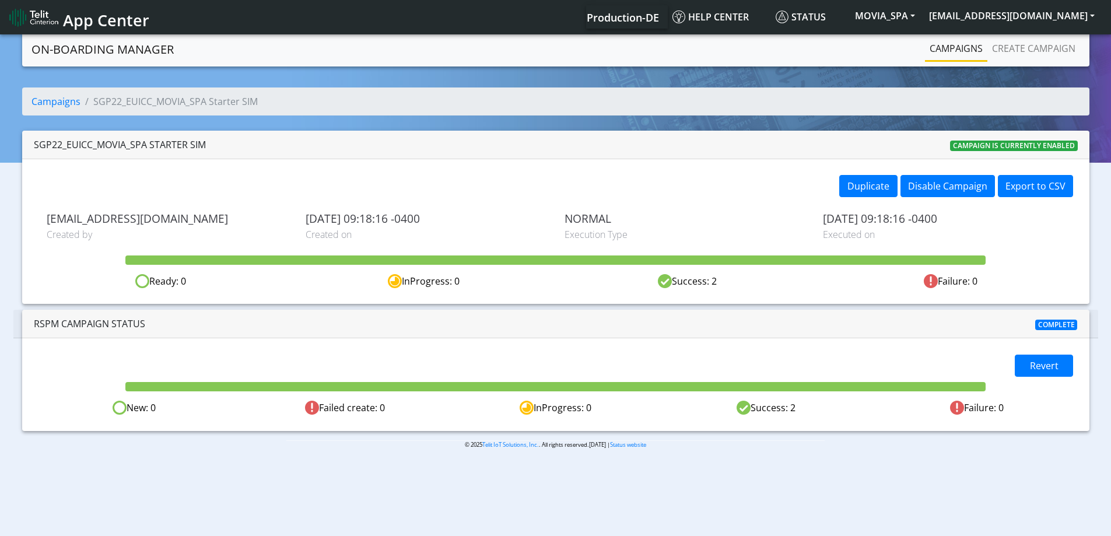
click at [958, 38] on link "Campaigns" at bounding box center [956, 48] width 62 height 23
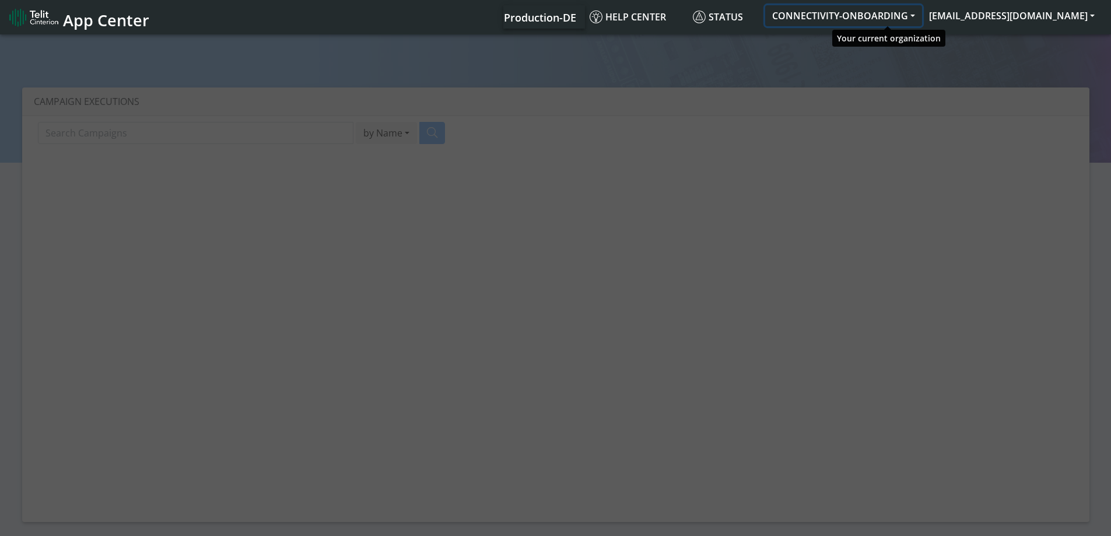
click at [875, 15] on button "CONNECTIVITY-ONBOARDING" at bounding box center [843, 15] width 157 height 21
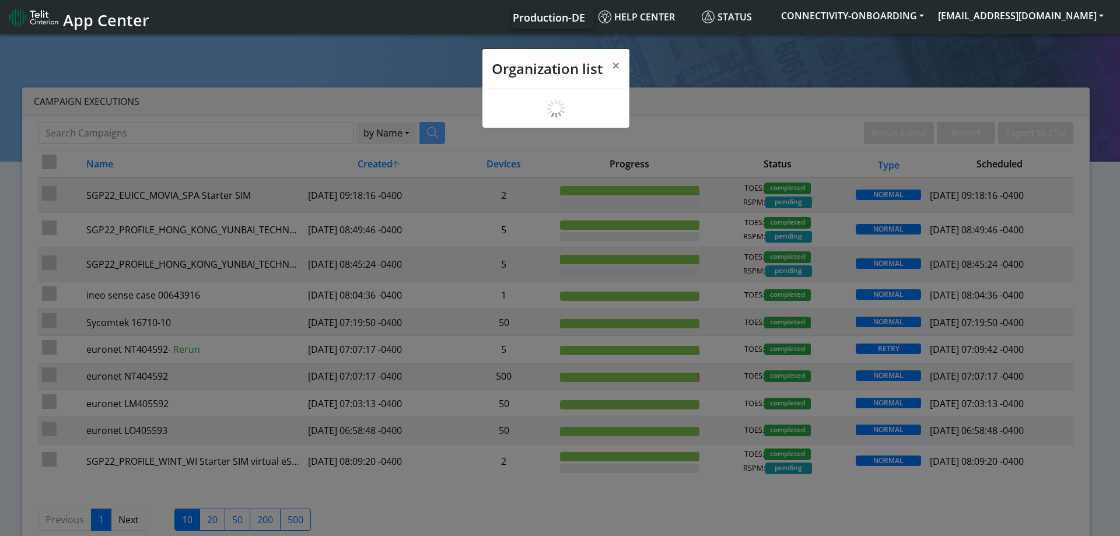
scroll to position [4, 0]
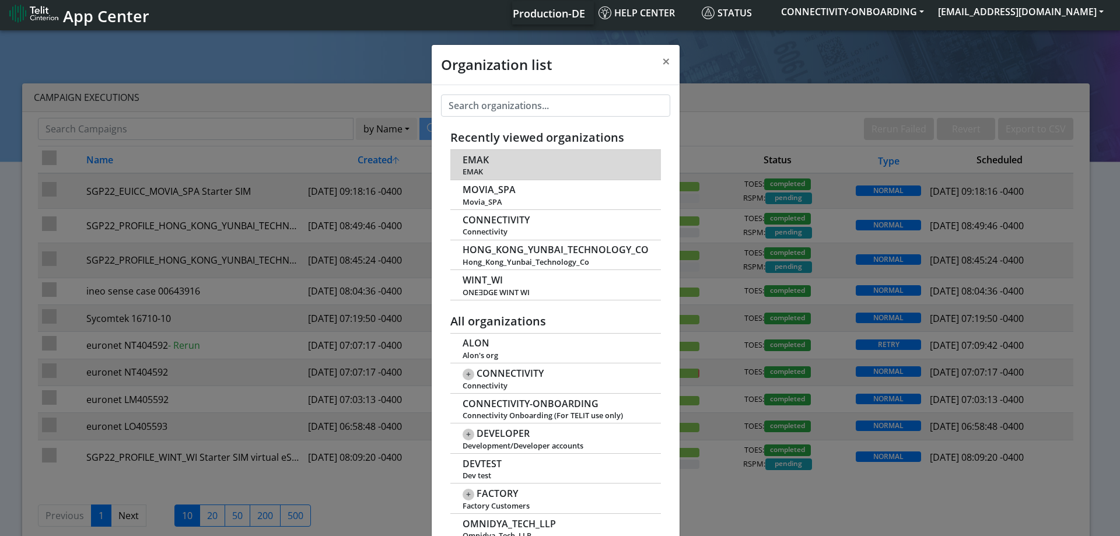
click at [472, 164] on span "EMAK" at bounding box center [475, 160] width 26 height 11
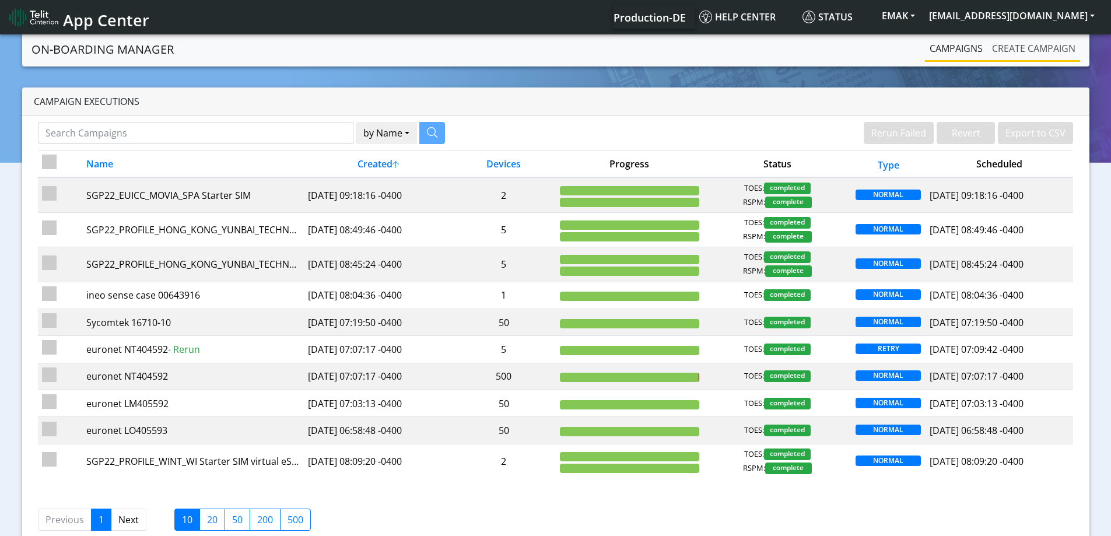
click at [1038, 48] on link "Create campaign" at bounding box center [1033, 48] width 93 height 23
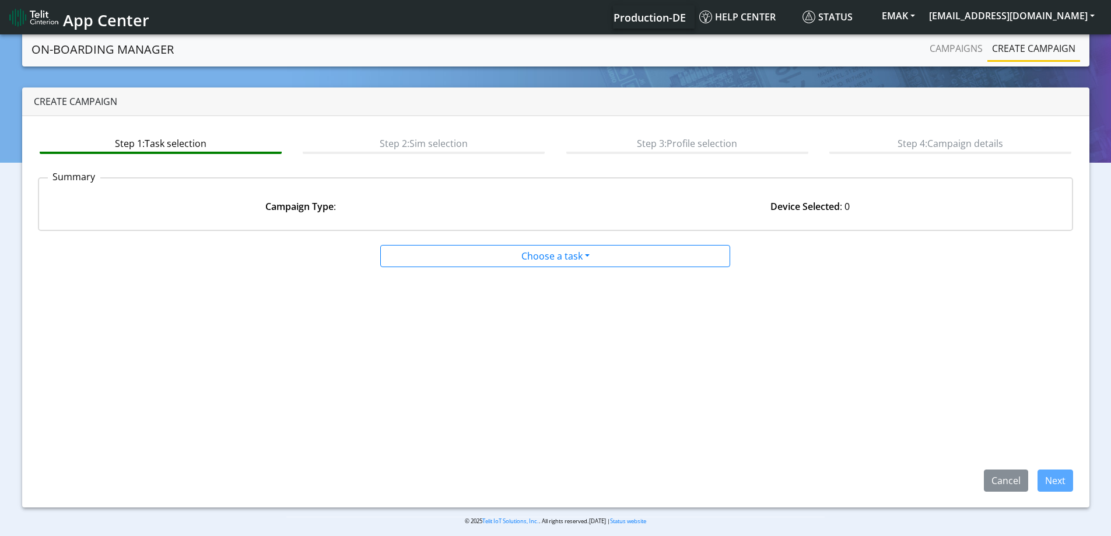
click at [552, 267] on div at bounding box center [555, 267] width 527 height 1
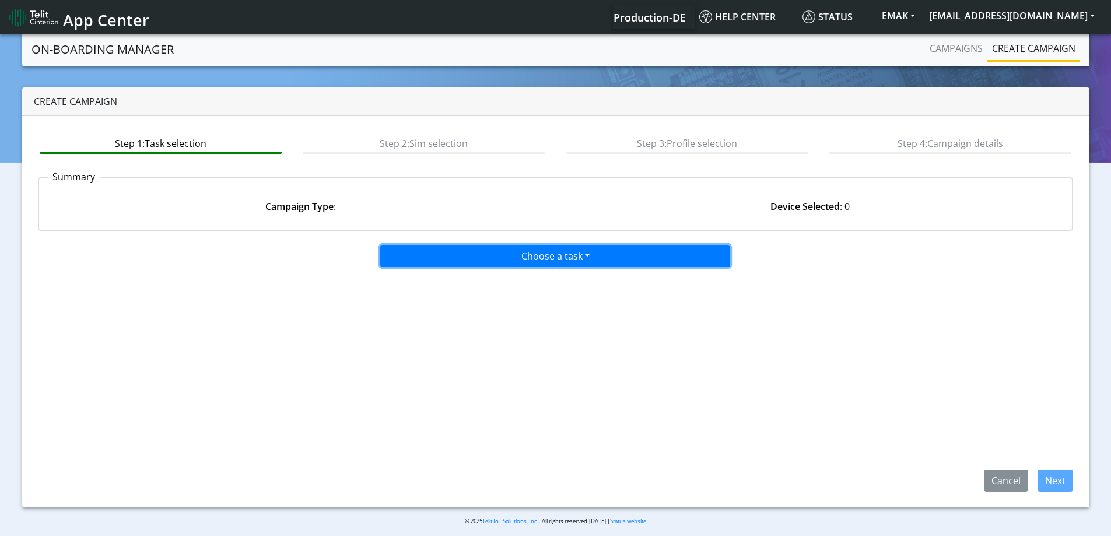
click at [549, 264] on button "Choose a task" at bounding box center [555, 256] width 350 height 22
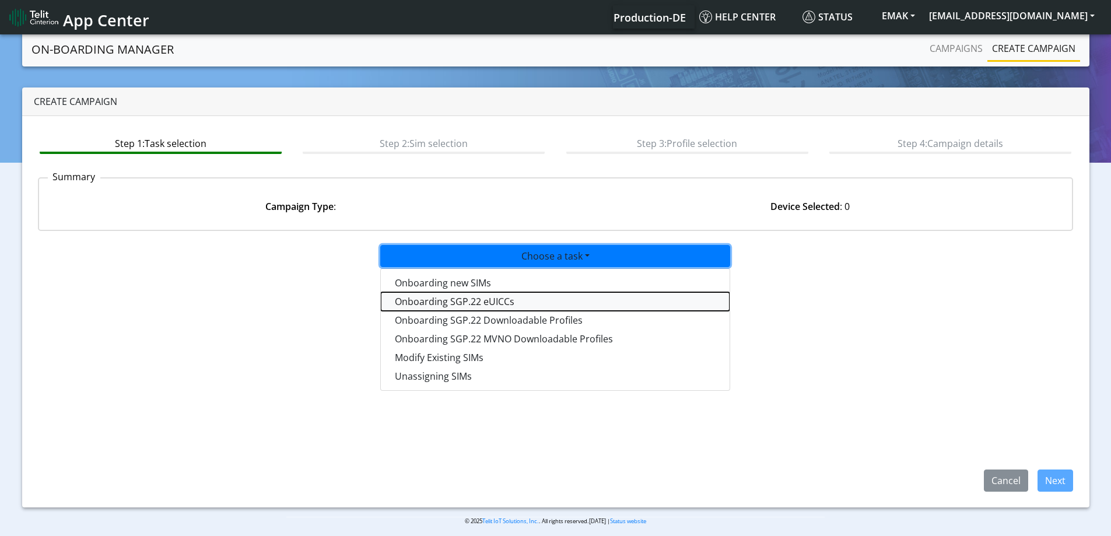
click at [502, 301] on tasksgp22eUICC-dropdown "Onboarding SGP.22 eUICCs" at bounding box center [555, 301] width 349 height 19
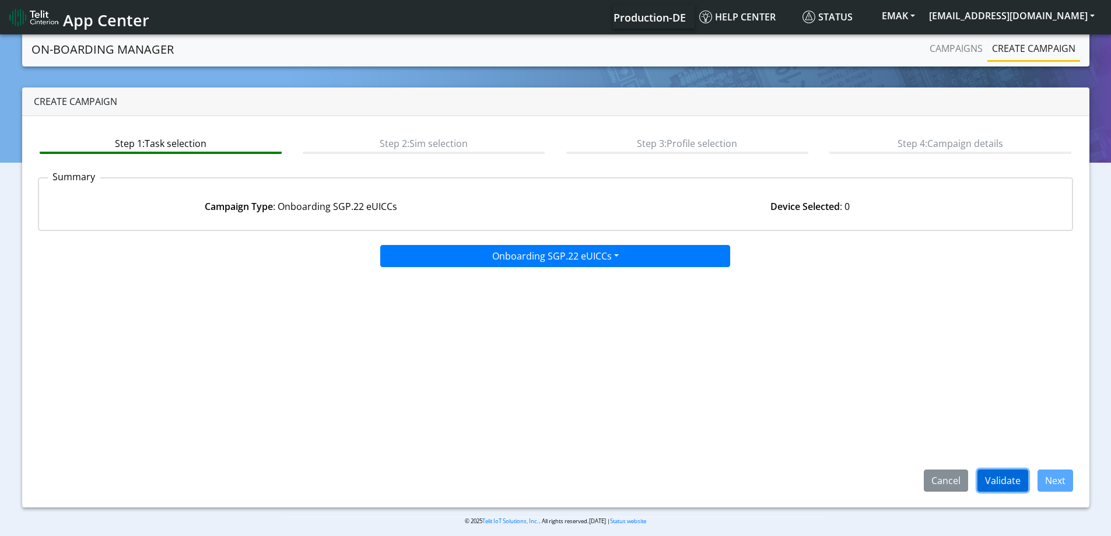
click at [1015, 475] on button "Validate" at bounding box center [1002, 480] width 51 height 22
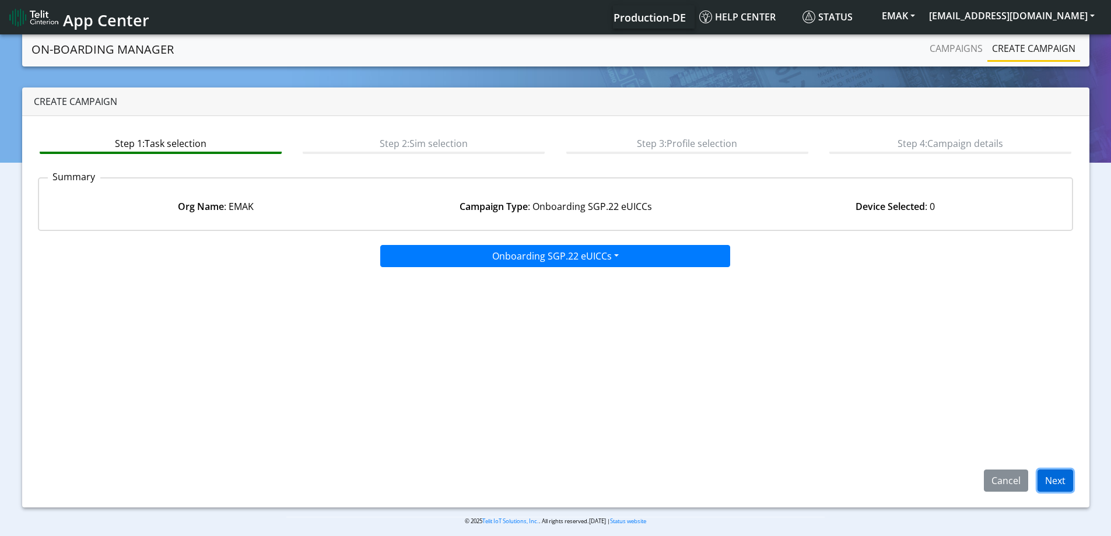
click at [1047, 481] on button "Next" at bounding box center [1055, 480] width 36 height 22
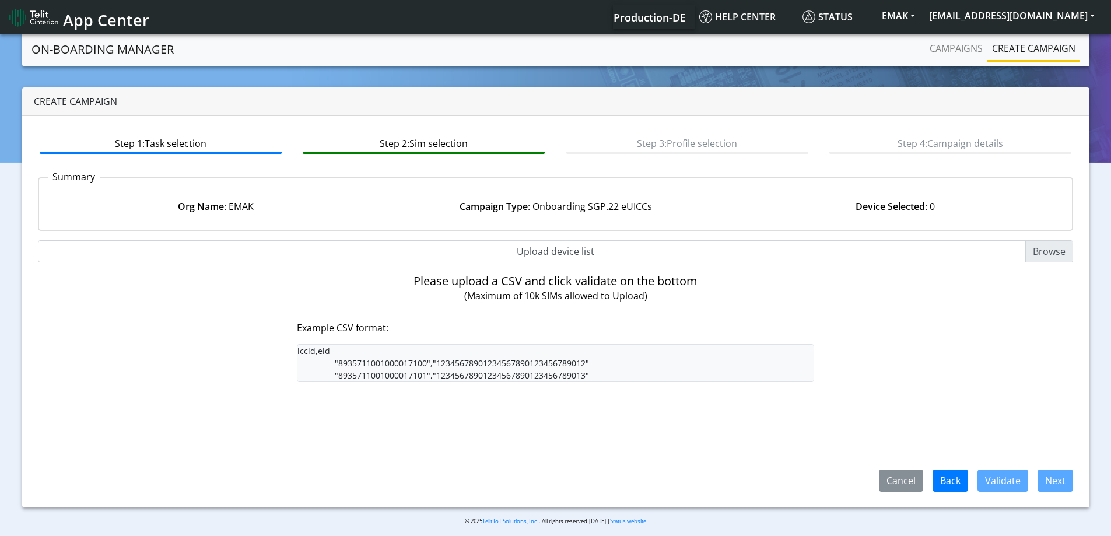
click at [541, 253] on input "Upload device list" at bounding box center [556, 251] width 1036 height 22
type input "C:\fakepath\SGP Onboarding CSV.csv"
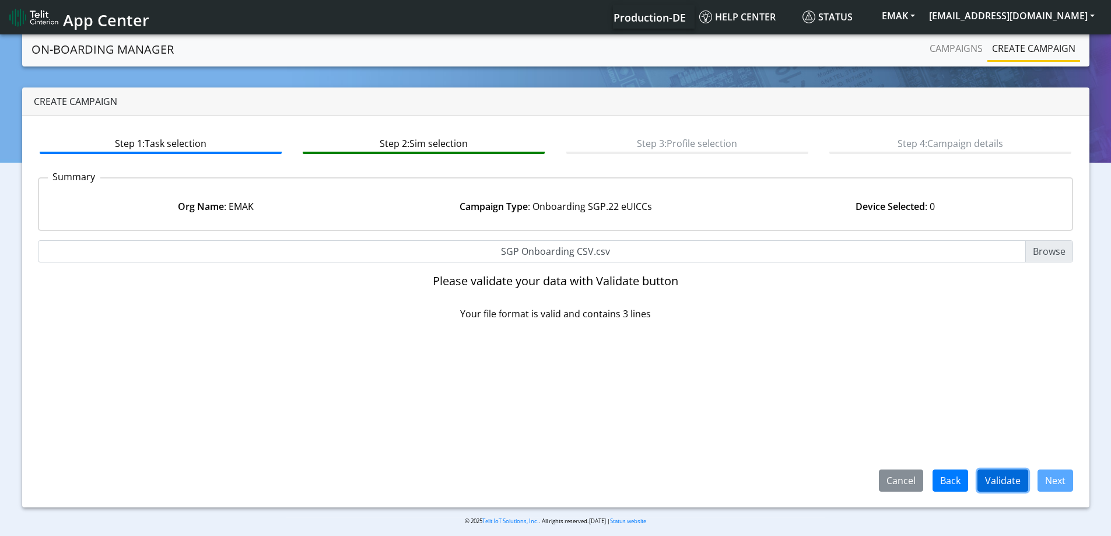
click at [1001, 470] on button "Validate" at bounding box center [1002, 480] width 51 height 22
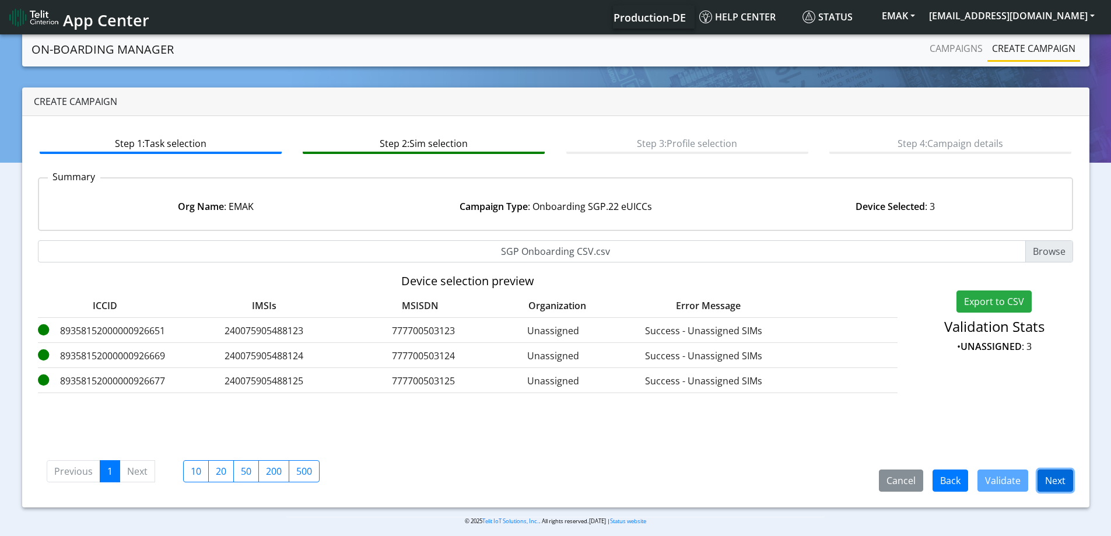
click at [1054, 478] on button "Next" at bounding box center [1055, 480] width 36 height 22
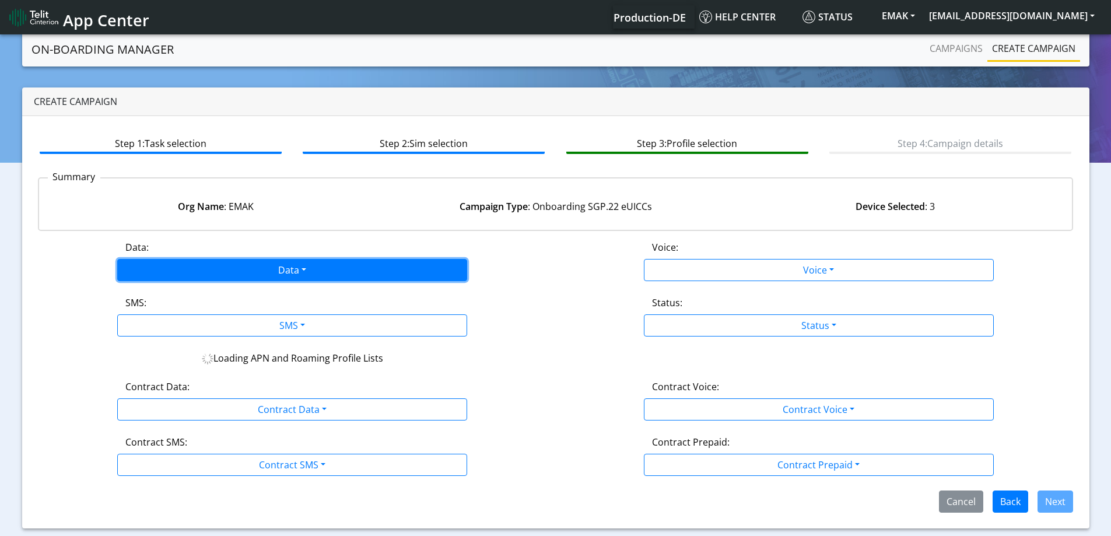
click at [314, 276] on button "Data" at bounding box center [292, 270] width 350 height 22
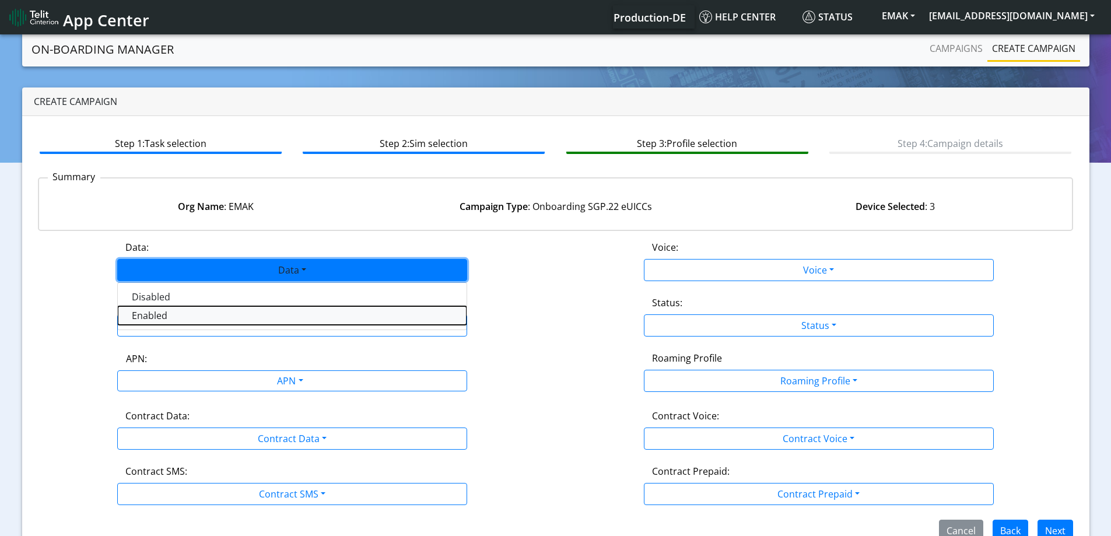
click at [207, 319] on button "Enabled" at bounding box center [292, 315] width 349 height 19
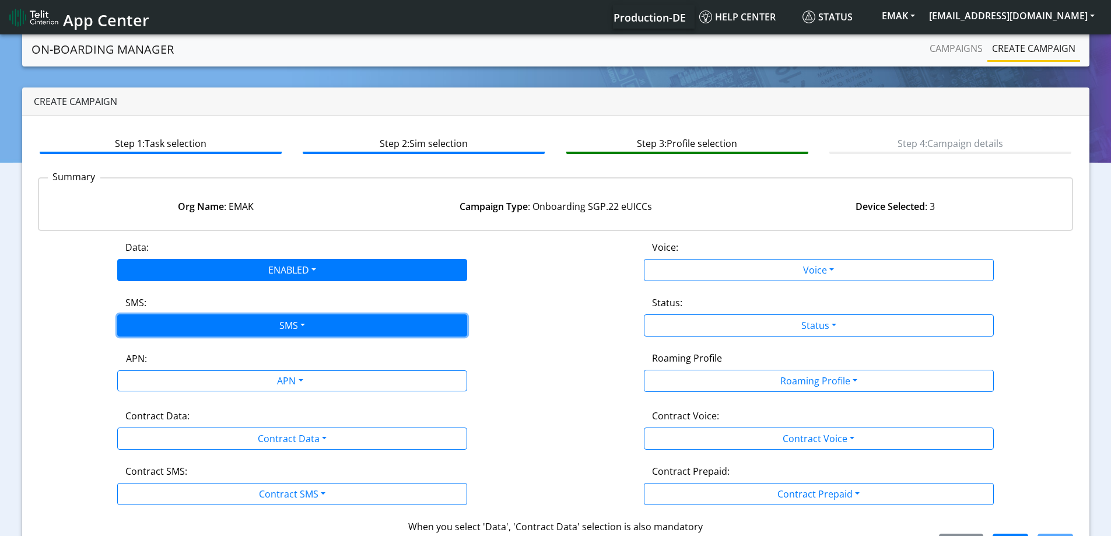
click at [206, 326] on button "SMS" at bounding box center [292, 325] width 350 height 22
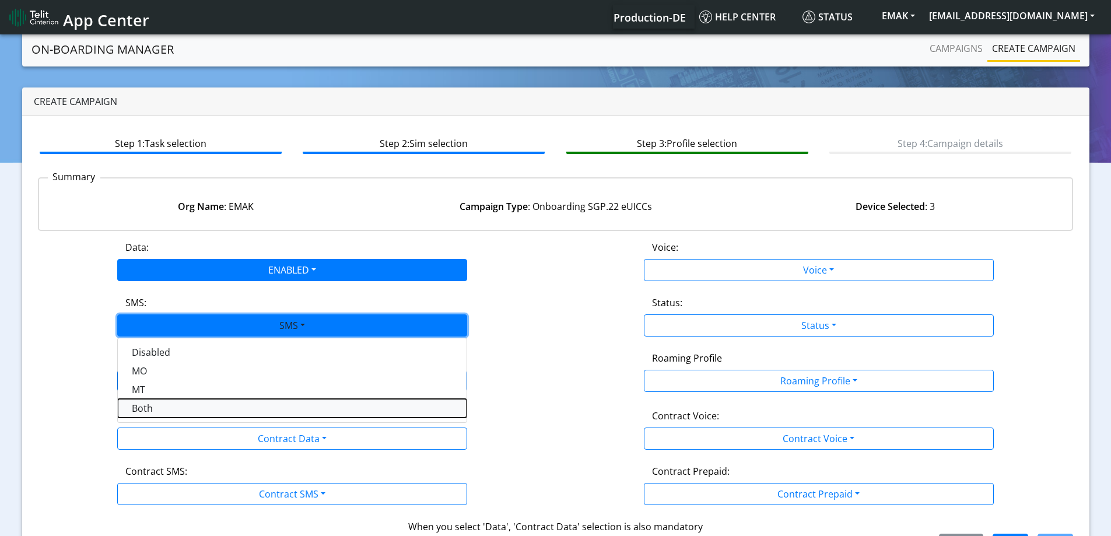
click at [166, 406] on button "Both" at bounding box center [292, 408] width 349 height 19
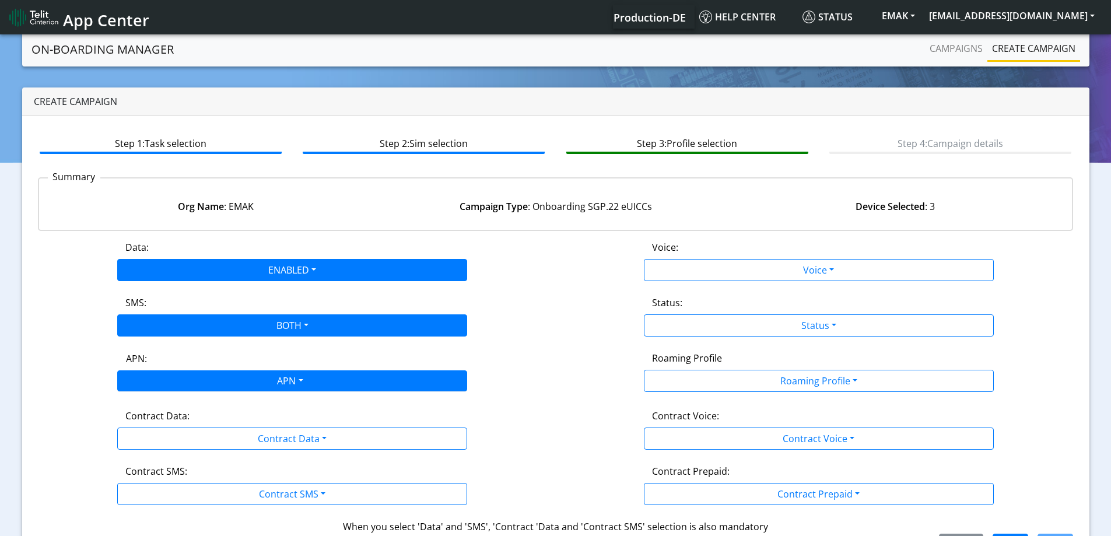
click at [218, 387] on div "APN" at bounding box center [289, 382] width 370 height 23
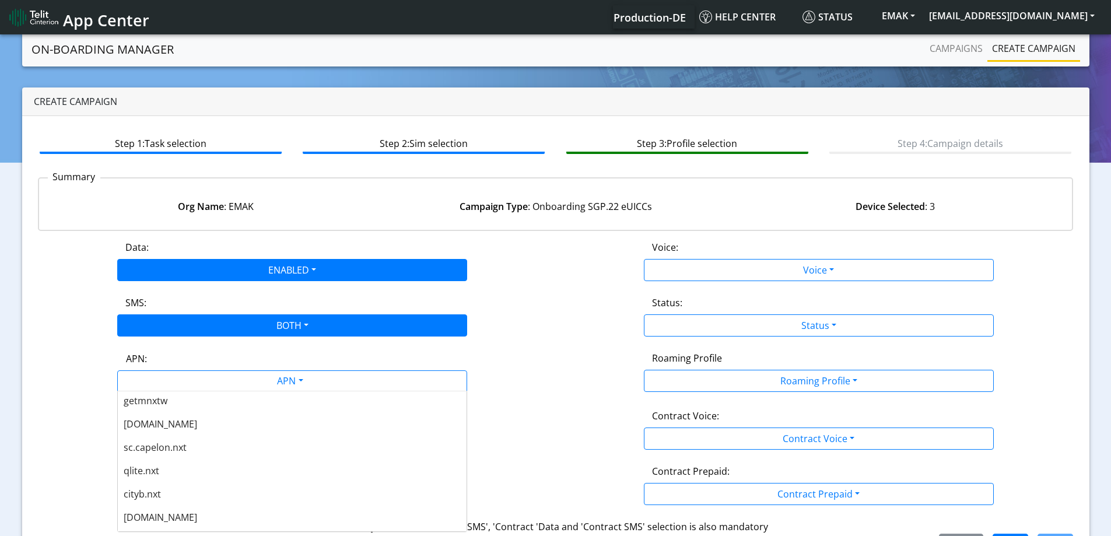
scroll to position [350, 0]
click at [166, 496] on div "[DOMAIN_NAME]" at bounding box center [292, 496] width 349 height 23
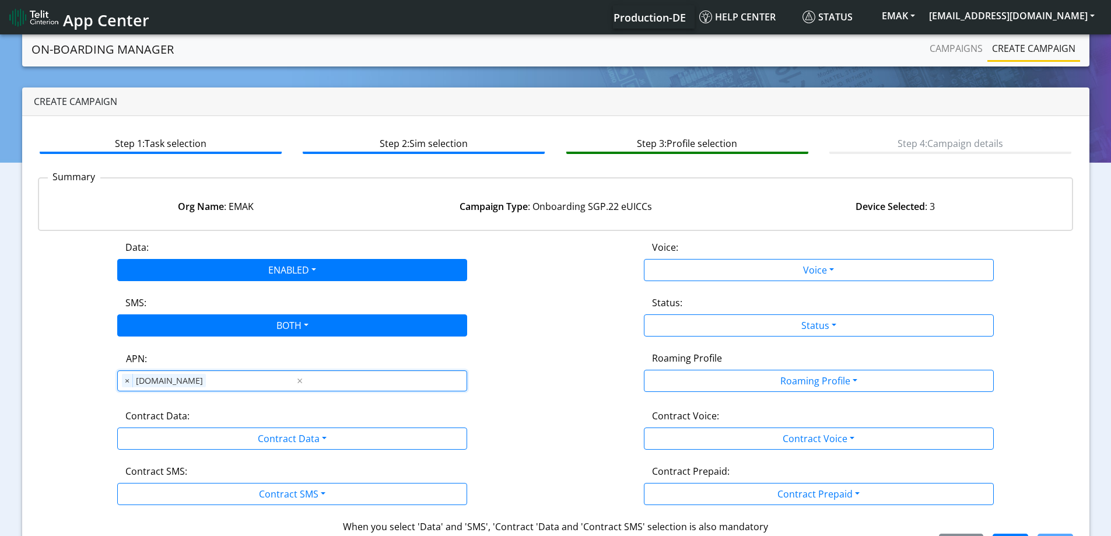
click at [162, 458] on div "Data: ENABLED Disabled Enabled Voice: Voice Disabled Enabled SMS: BOTH Disabled…" at bounding box center [556, 397] width 1036 height 315
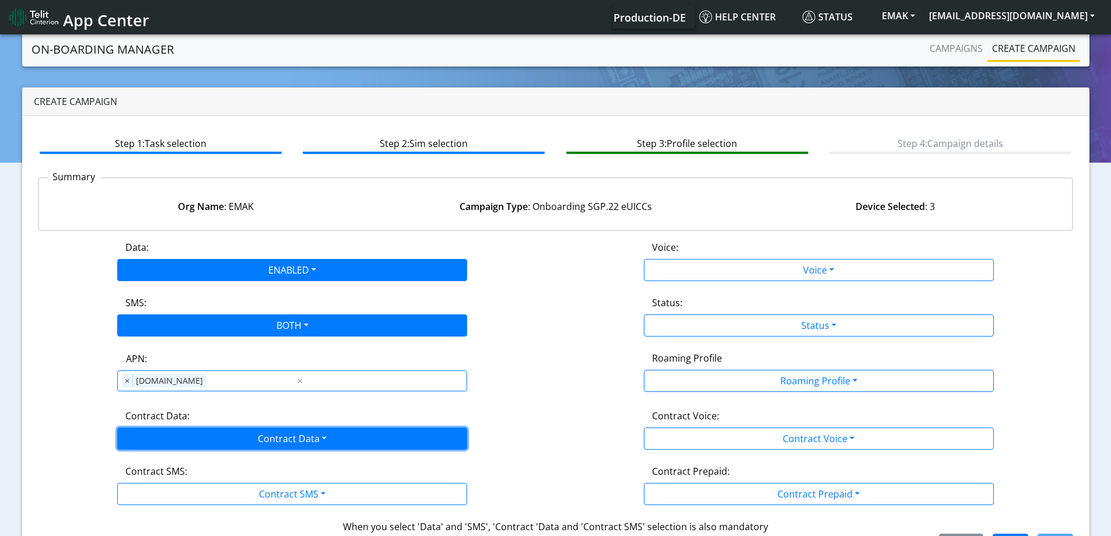
click at [166, 448] on button "Contract Data" at bounding box center [292, 438] width 350 height 22
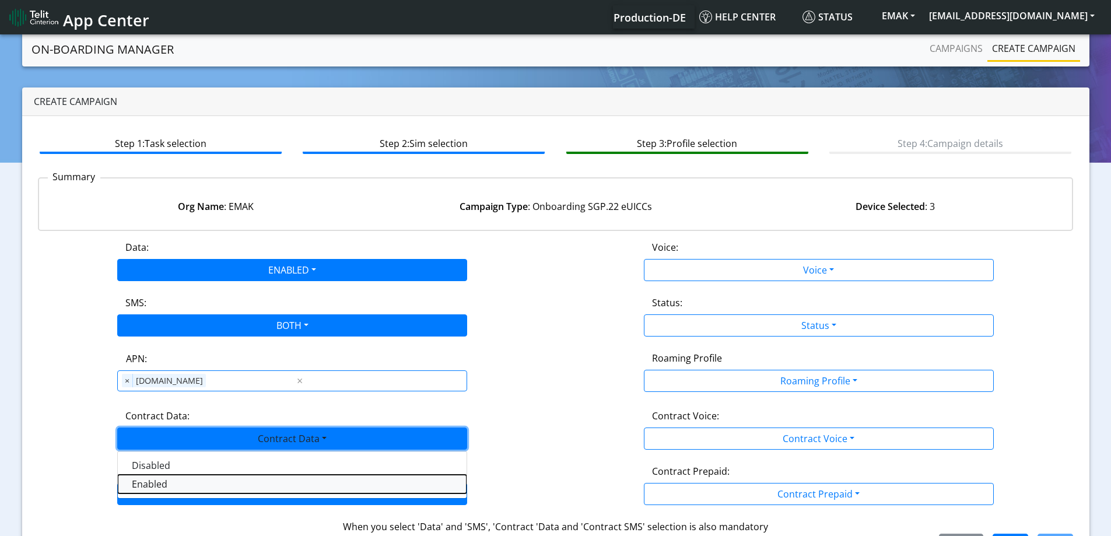
click at [162, 486] on Dataenabled-dropdown "Enabled" at bounding box center [292, 484] width 349 height 19
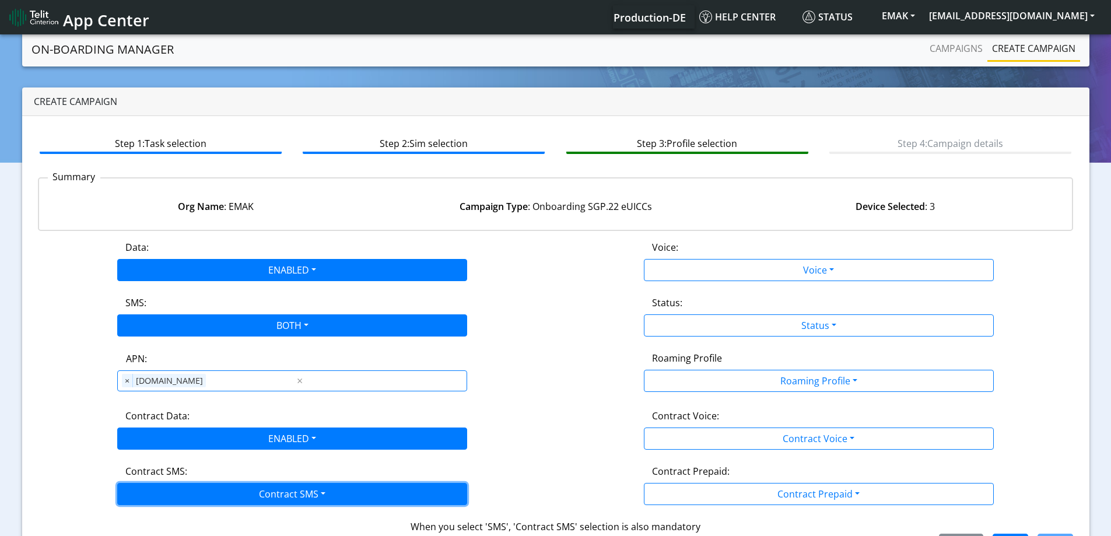
click at [164, 491] on button "Contract SMS" at bounding box center [292, 494] width 350 height 22
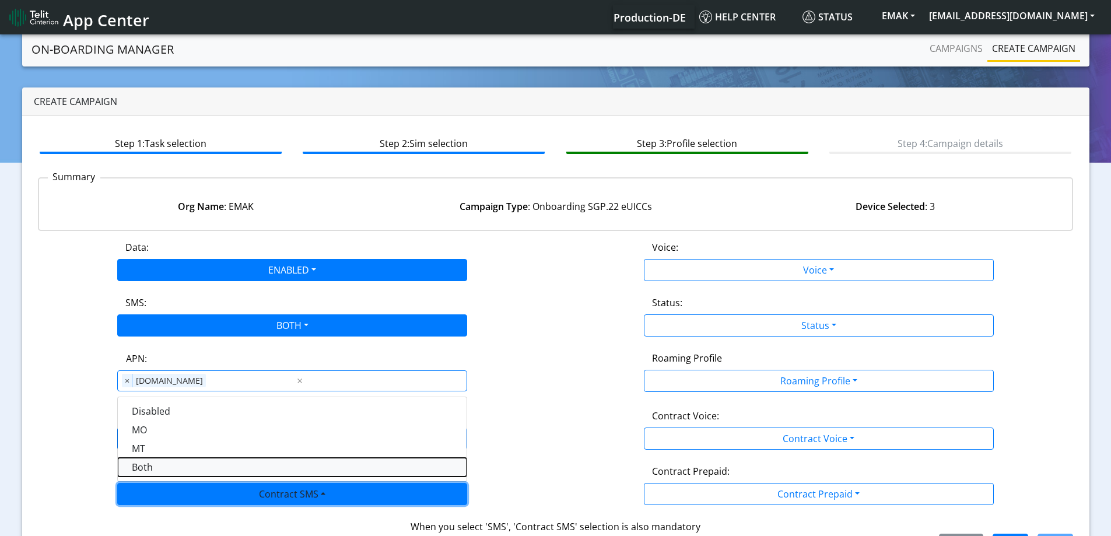
click at [154, 460] on SMSboth-dropdown "Both" at bounding box center [292, 467] width 349 height 19
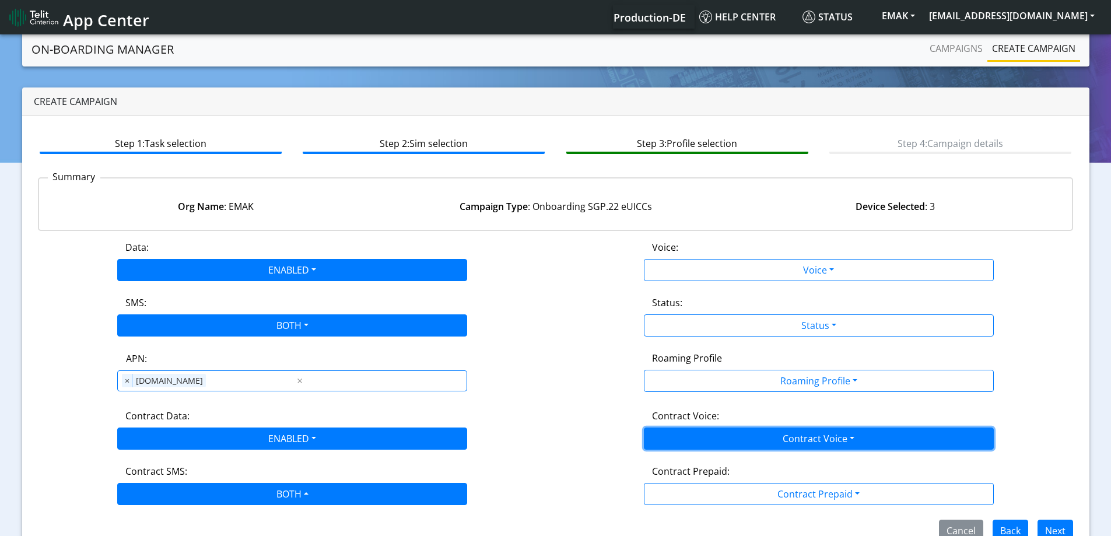
click at [726, 443] on button "Contract Voice" at bounding box center [819, 438] width 350 height 22
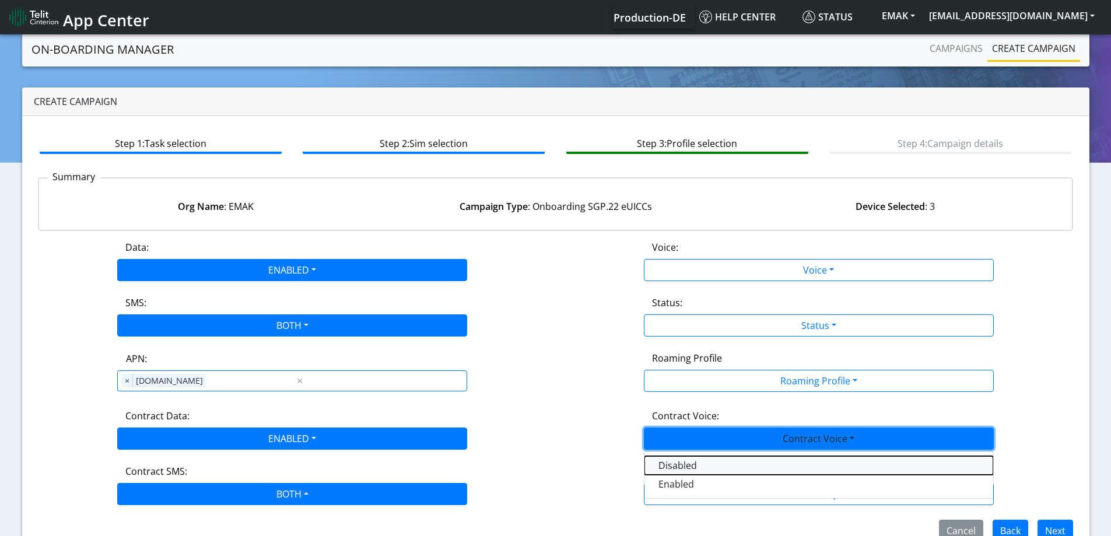
click at [683, 468] on Voicedisabled-dropdown "Disabled" at bounding box center [818, 465] width 349 height 19
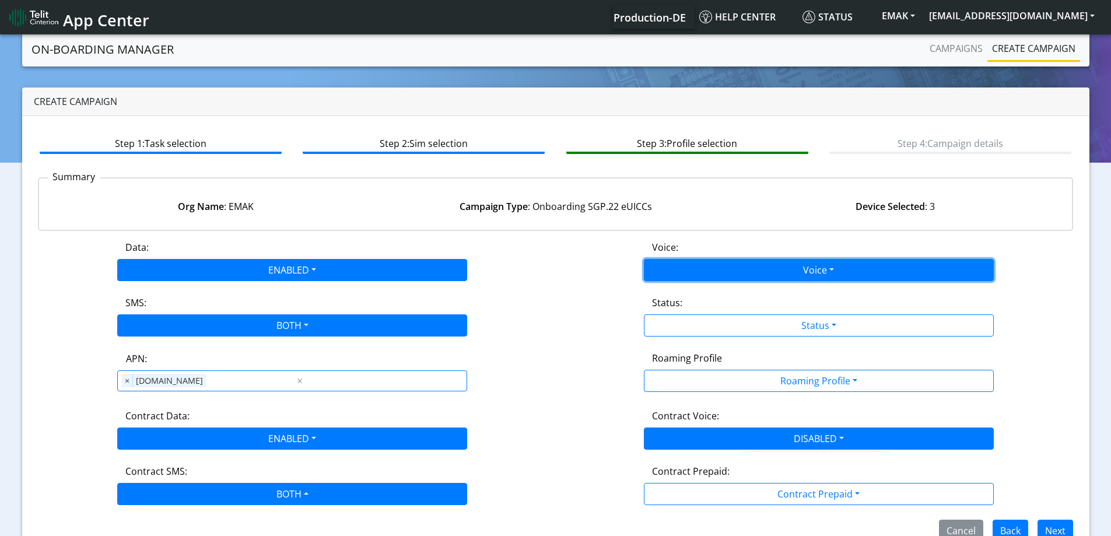
click at [698, 269] on button "Voice" at bounding box center [819, 270] width 350 height 22
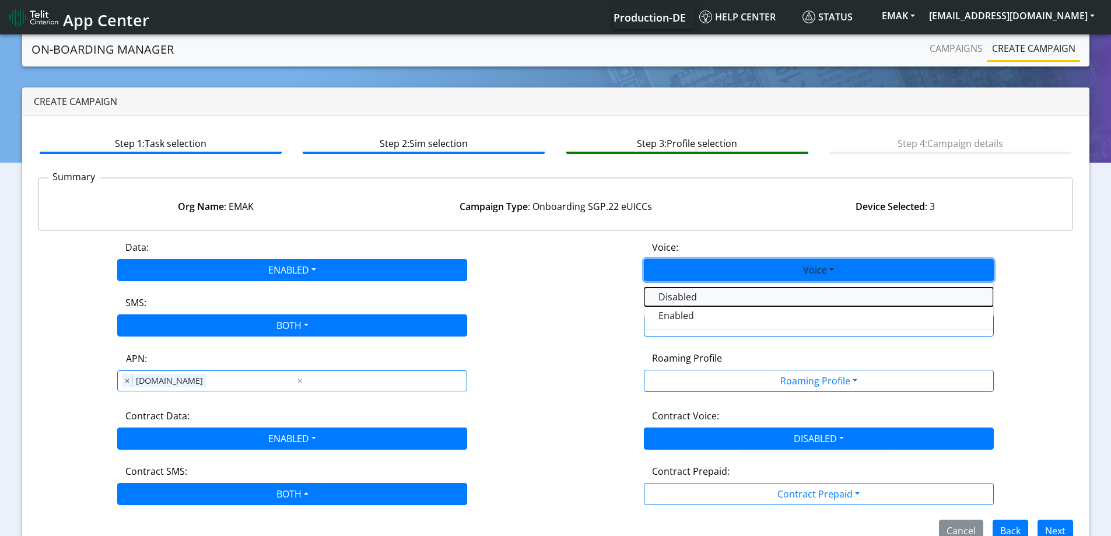
click at [688, 295] on button "Disabled" at bounding box center [818, 297] width 349 height 19
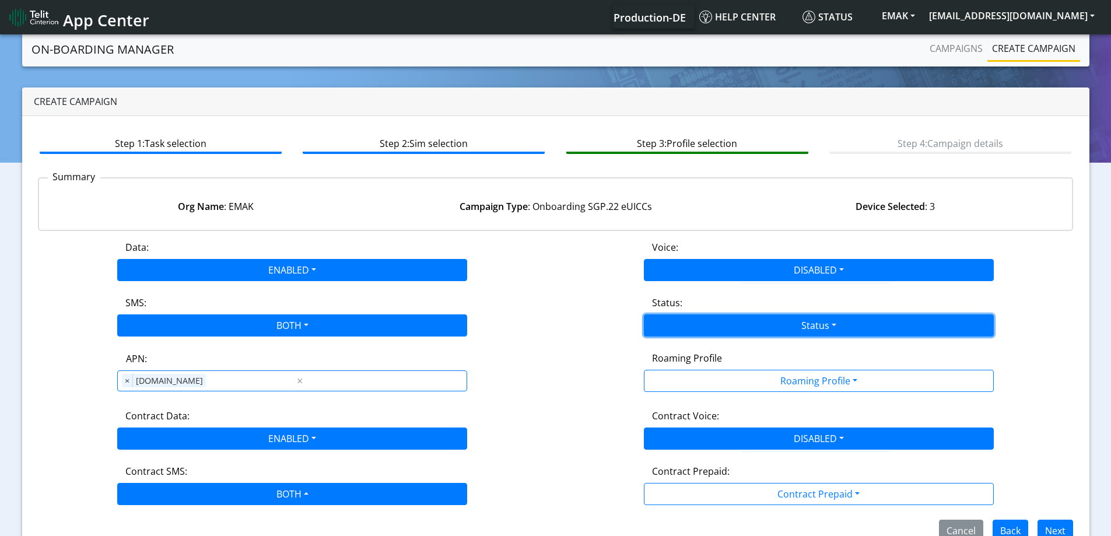
click at [688, 318] on button "Status" at bounding box center [819, 325] width 350 height 22
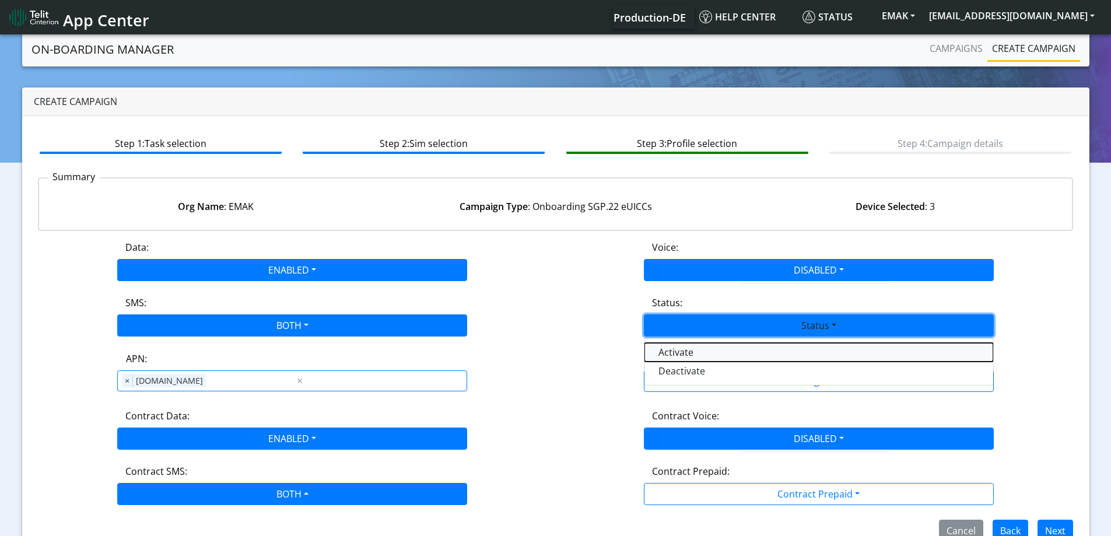
click at [679, 350] on button "Activate" at bounding box center [818, 352] width 349 height 19
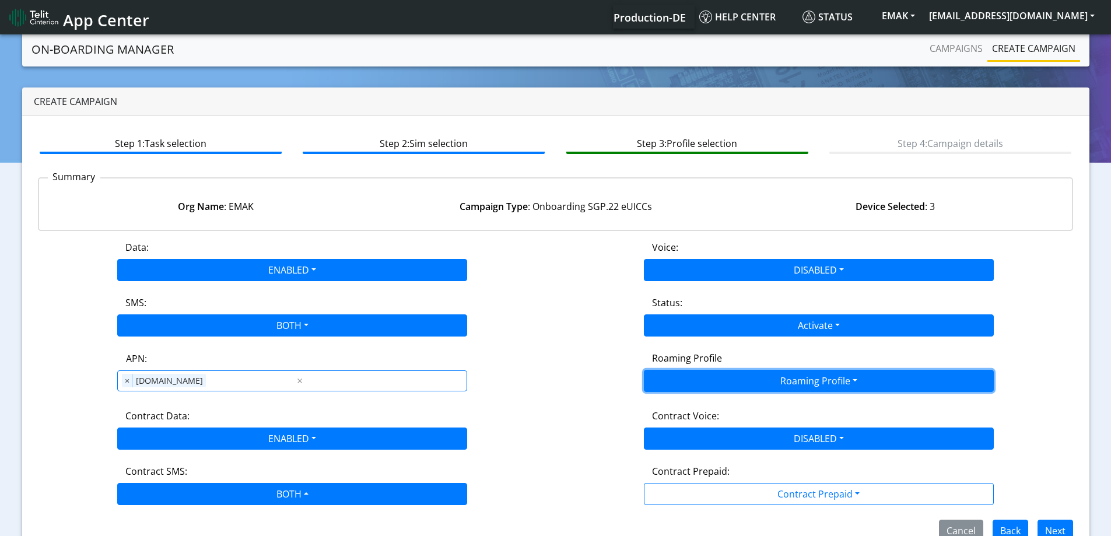
click at [695, 377] on button "Roaming Profile" at bounding box center [819, 381] width 350 height 22
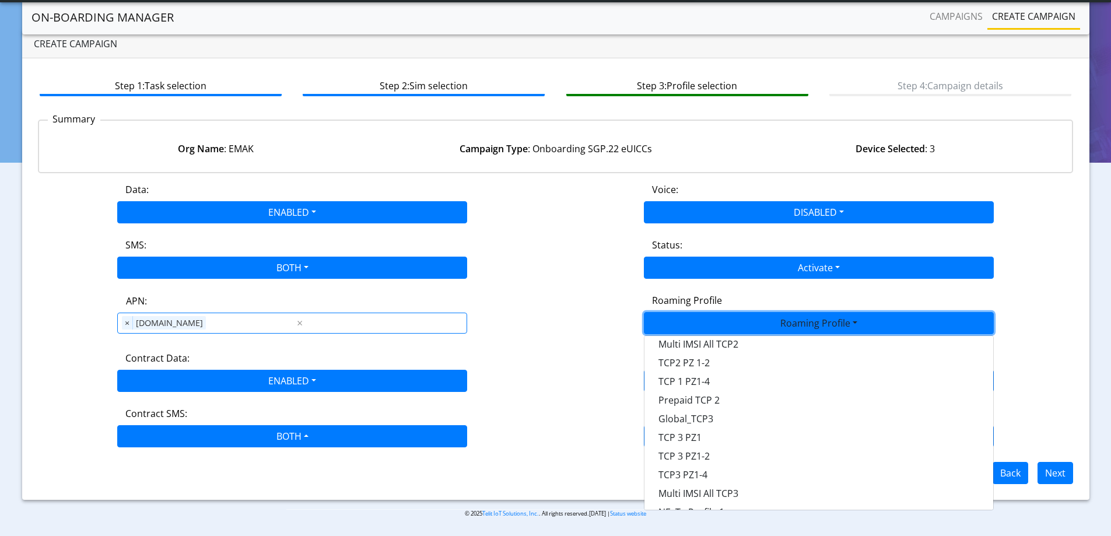
scroll to position [309, 0]
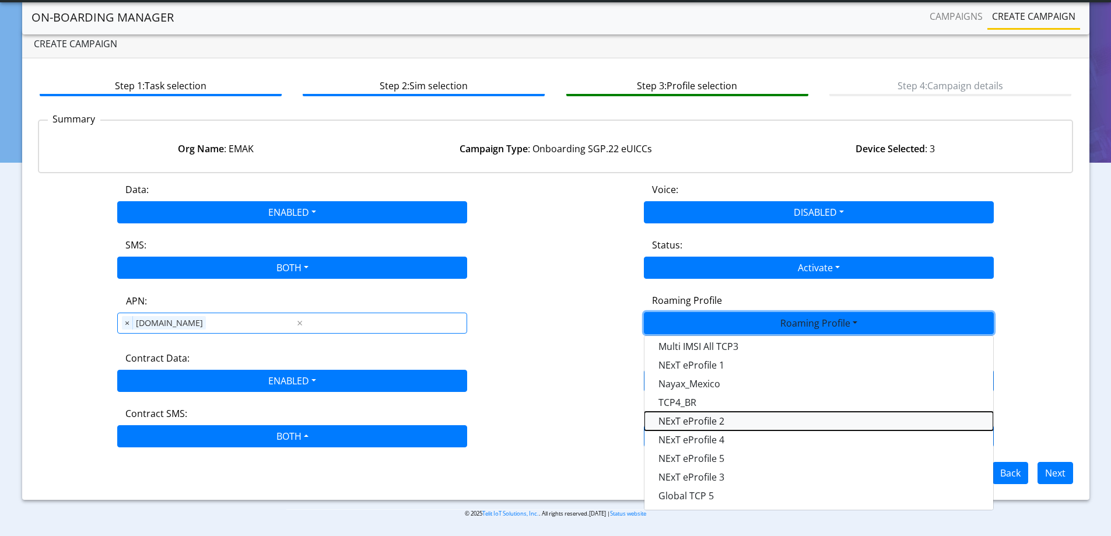
click at [720, 423] on Profile-dropdown "NExT eProfile 2" at bounding box center [818, 421] width 349 height 19
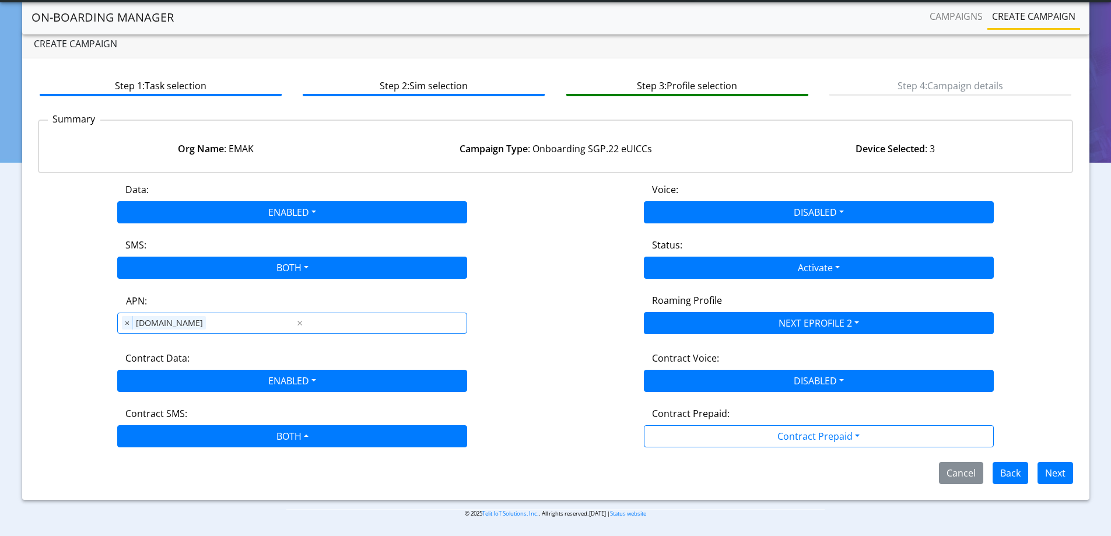
click at [541, 380] on div "Contract Data: ENABLED Disabled Enabled" at bounding box center [292, 371] width 527 height 41
click at [1058, 479] on button "Next" at bounding box center [1055, 473] width 36 height 22
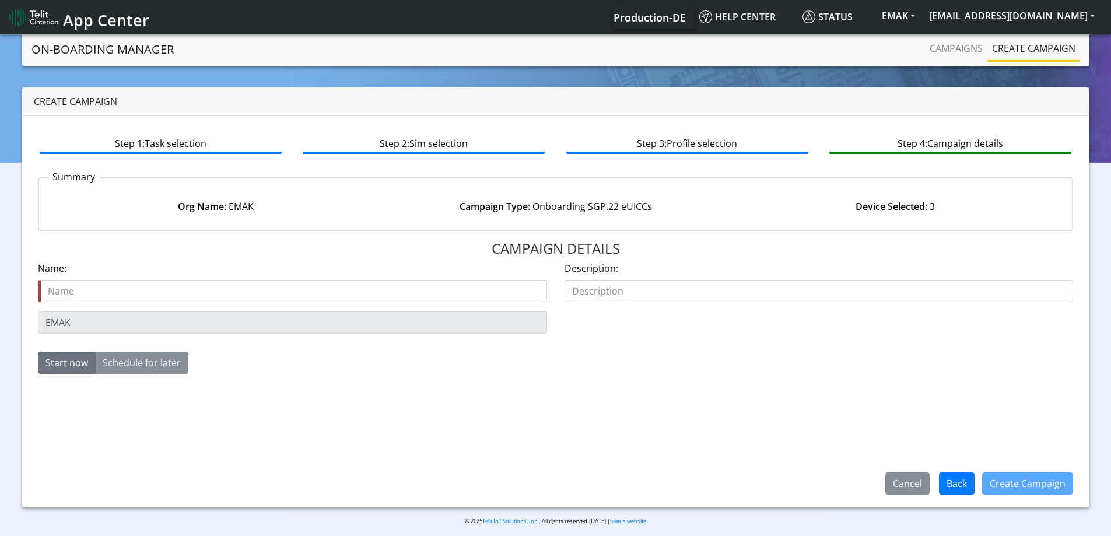
click at [35, 318] on div "EMAK" at bounding box center [292, 322] width 527 height 22
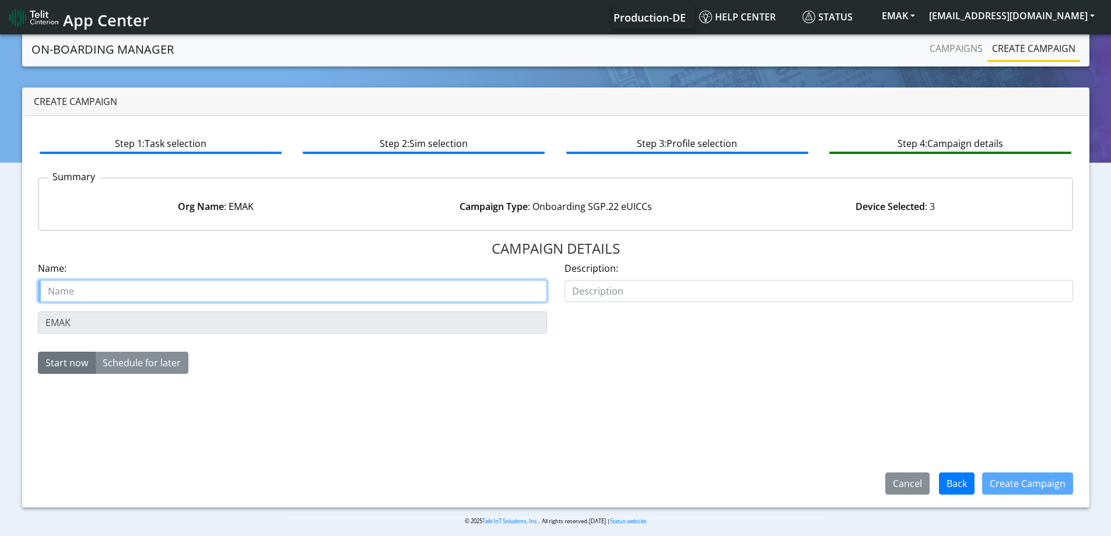
click at [96, 289] on input "text" at bounding box center [292, 291] width 509 height 22
paste input "EMAK"
type input "EMAK starter SIM"
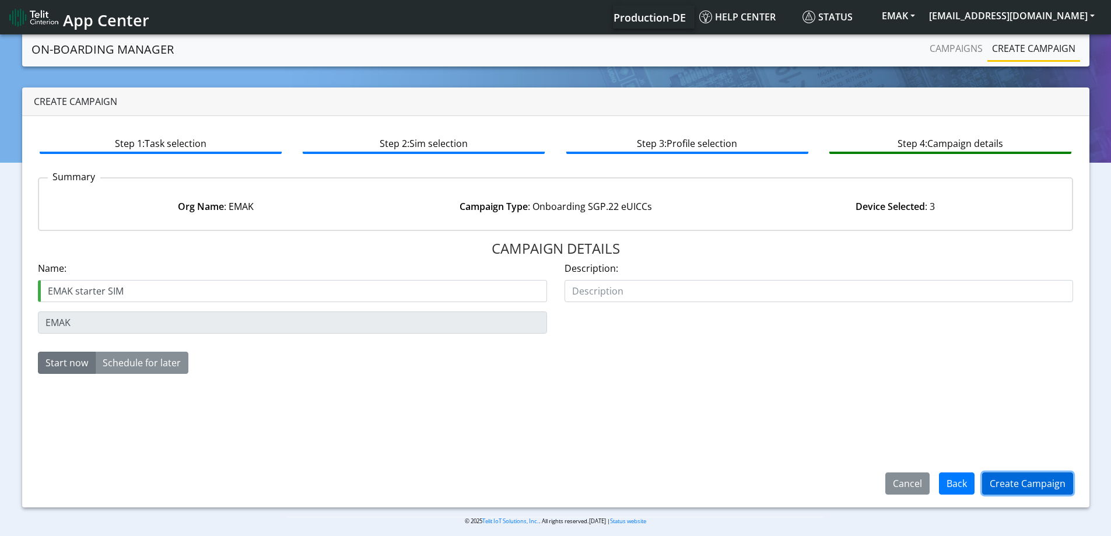
click at [1016, 485] on button "Create Campaign" at bounding box center [1027, 483] width 91 height 22
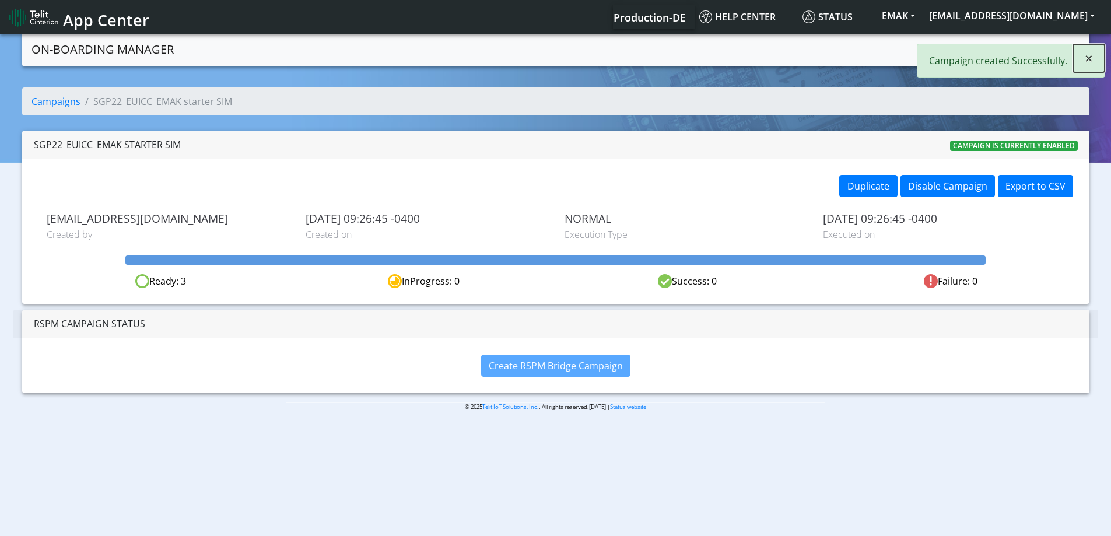
click at [1089, 61] on span "×" at bounding box center [1089, 57] width 8 height 19
click at [934, 43] on link "Campaigns" at bounding box center [956, 48] width 62 height 23
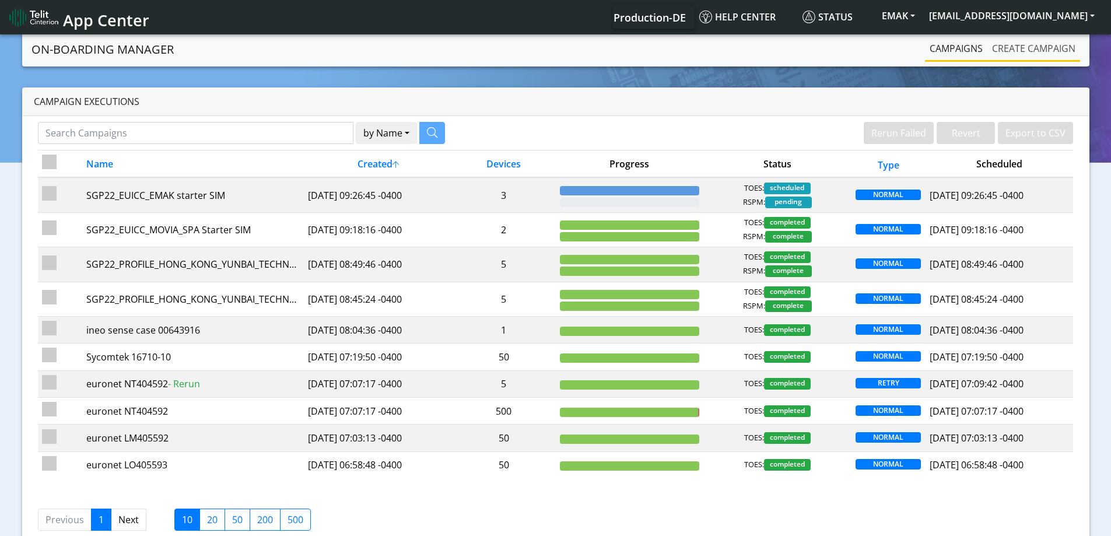
click at [1008, 52] on link "Create campaign" at bounding box center [1033, 48] width 93 height 23
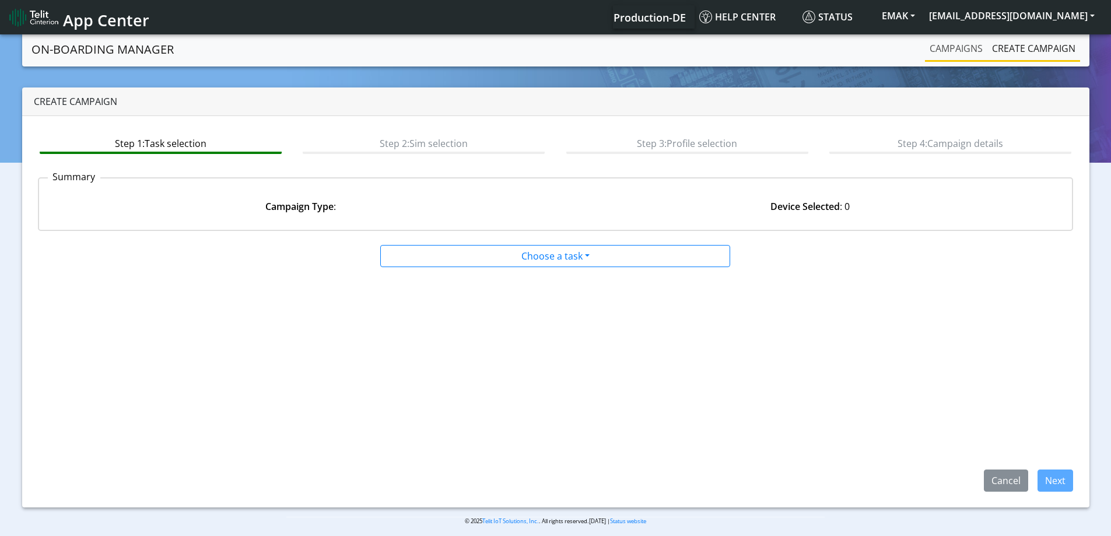
click at [951, 45] on link "Campaigns" at bounding box center [956, 48] width 62 height 23
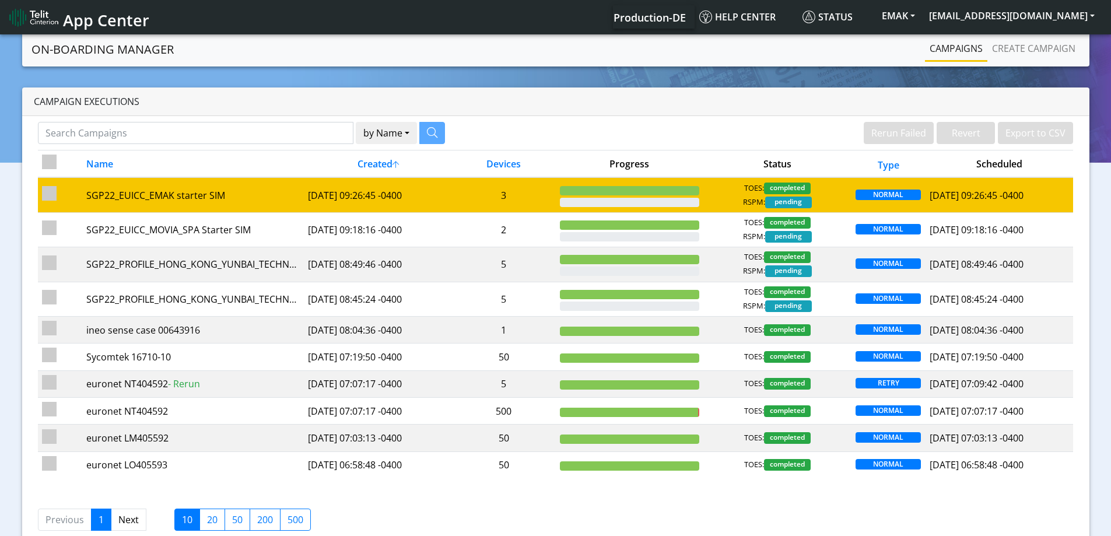
click at [515, 202] on td "3" at bounding box center [504, 194] width 104 height 35
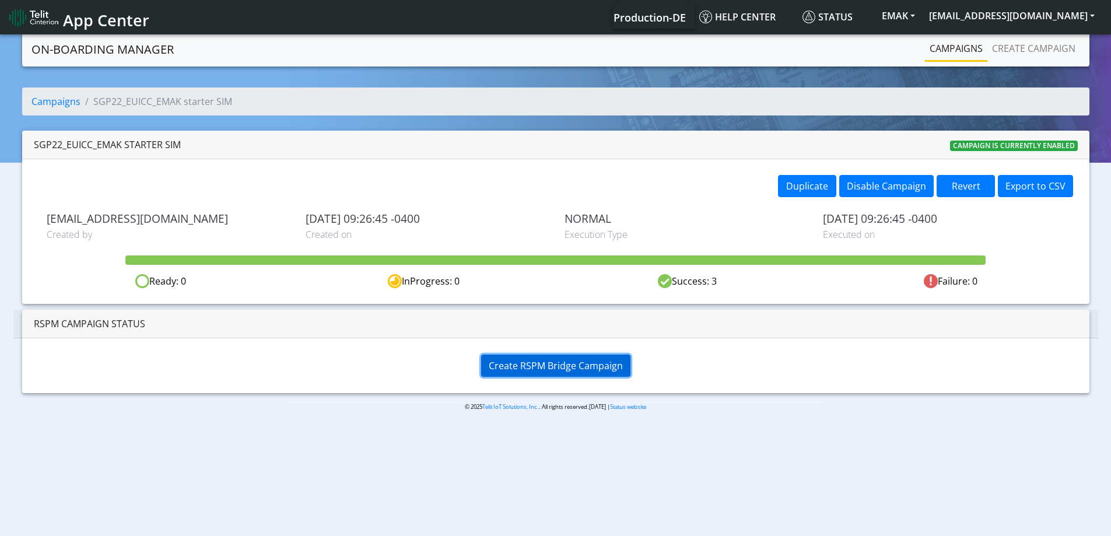
click at [534, 363] on span "Create RSPM Bridge Campaign" at bounding box center [556, 365] width 134 height 13
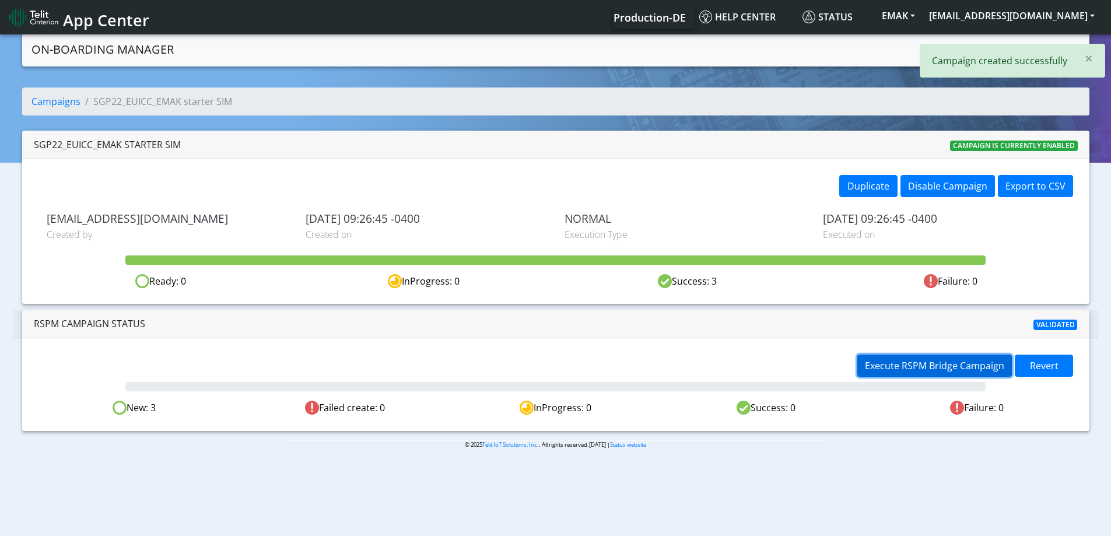
click at [902, 376] on button "Execute RSPM Bridge Campaign" at bounding box center [934, 366] width 155 height 22
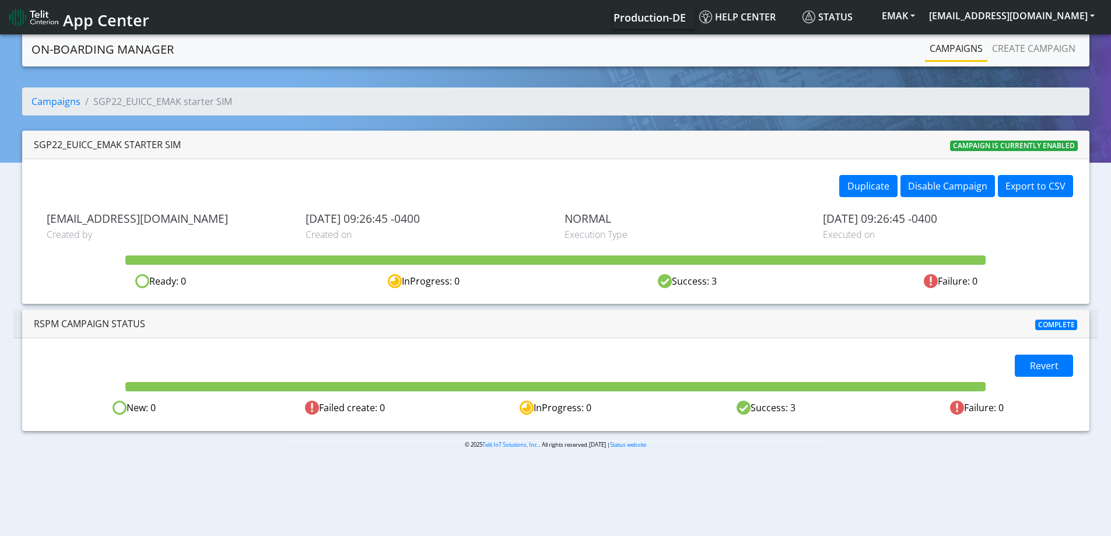
click at [941, 46] on link "Campaigns" at bounding box center [956, 48] width 62 height 23
